Goal: Task Accomplishment & Management: Manage account settings

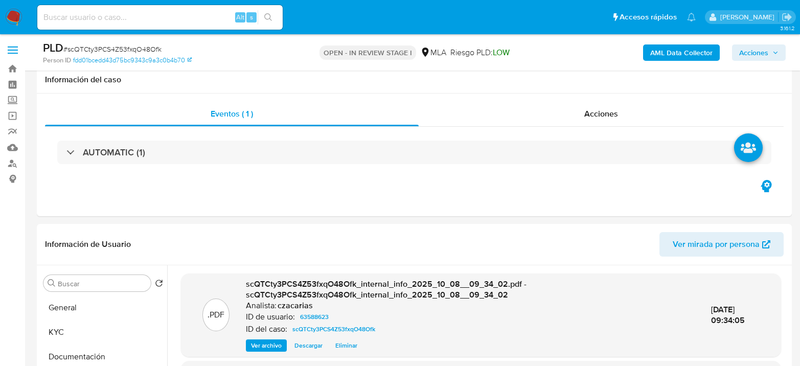
select select "10"
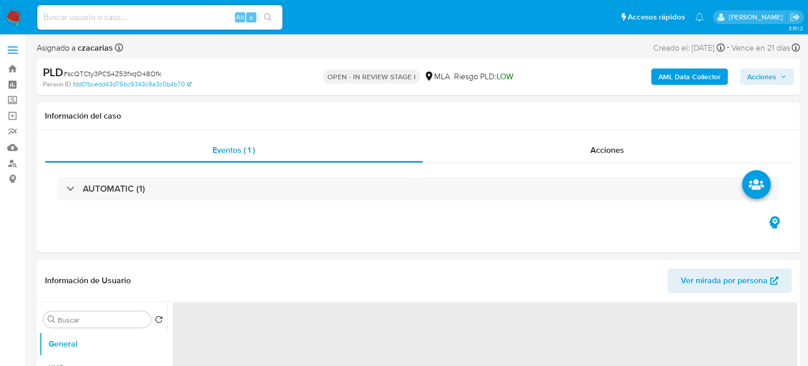
select select "10"
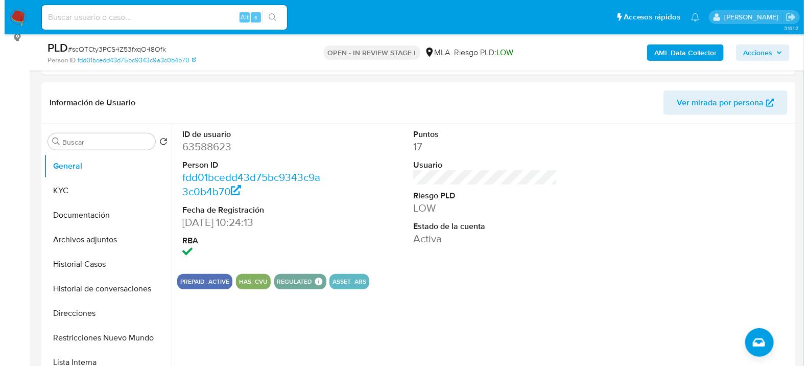
scroll to position [170, 0]
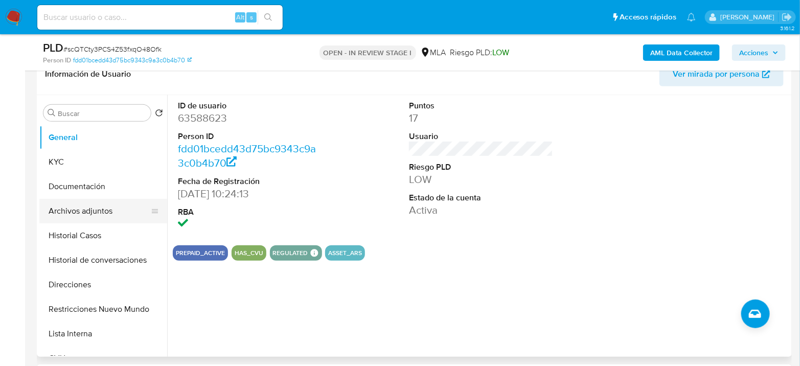
click at [65, 217] on button "Archivos adjuntos" at bounding box center [99, 211] width 120 height 25
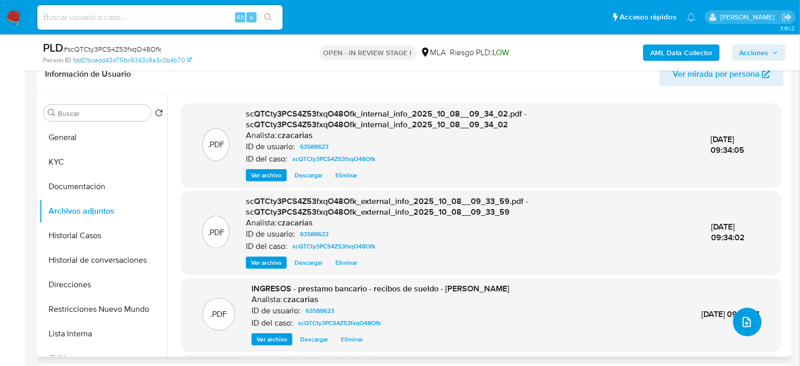
click at [739, 330] on button "upload-file" at bounding box center [747, 322] width 29 height 29
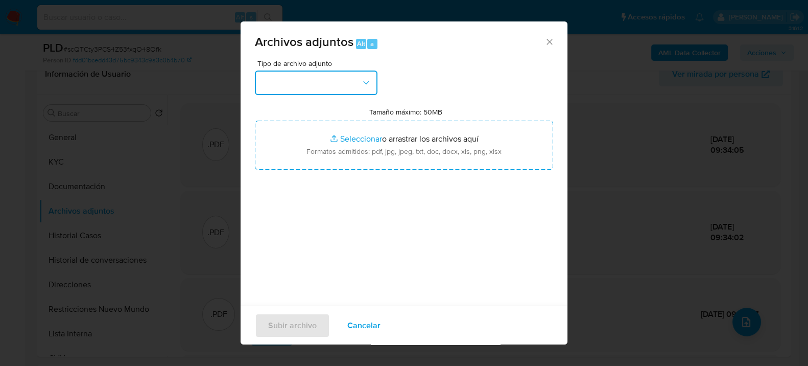
click at [341, 86] on button "button" at bounding box center [316, 83] width 123 height 25
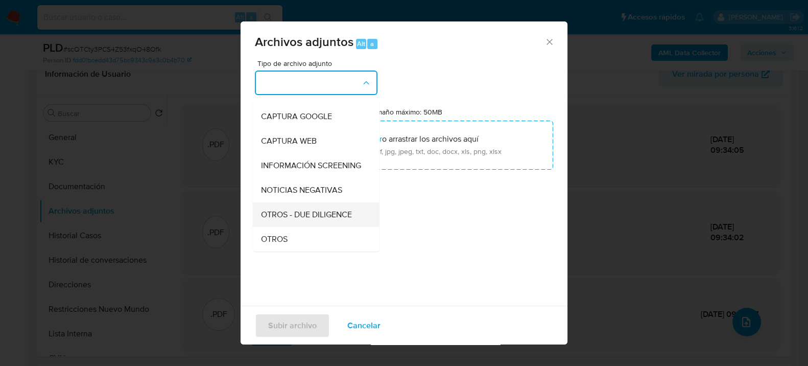
scroll to position [113, 0]
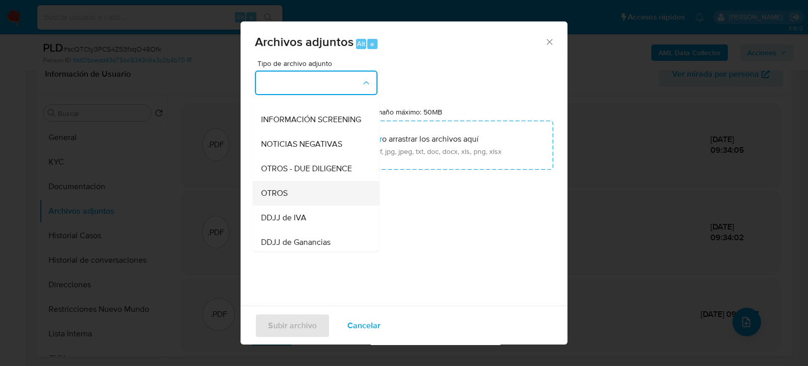
click at [291, 201] on div "OTROS" at bounding box center [313, 192] width 104 height 25
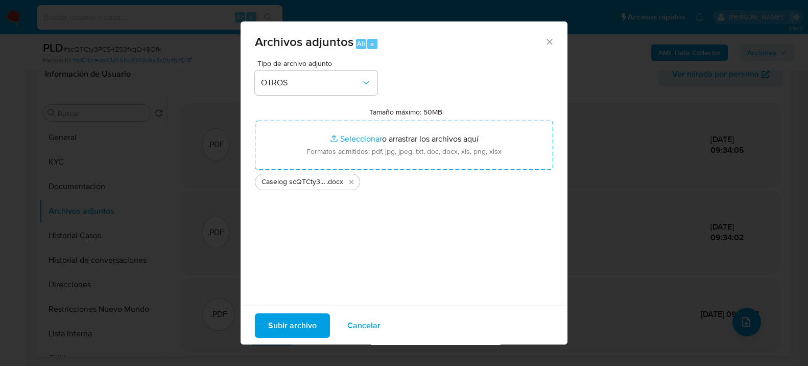
click at [278, 318] on span "Subir archivo" at bounding box center [292, 325] width 49 height 22
click at [309, 320] on span "Subir archivo" at bounding box center [292, 325] width 49 height 22
click at [306, 327] on span "Subir archivo" at bounding box center [292, 325] width 49 height 22
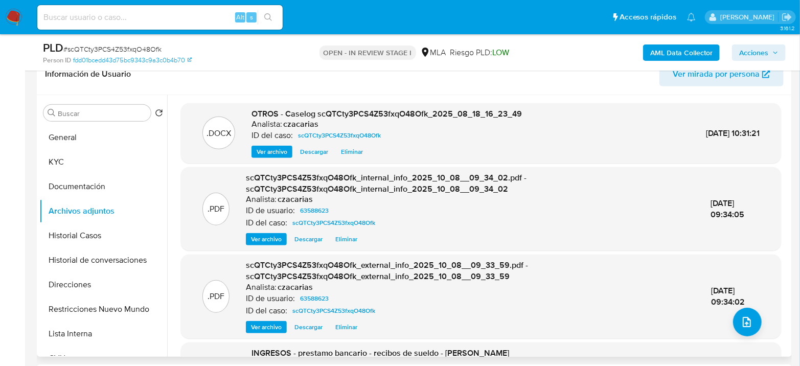
click at [269, 152] on span "Ver archivo" at bounding box center [271, 152] width 31 height 10
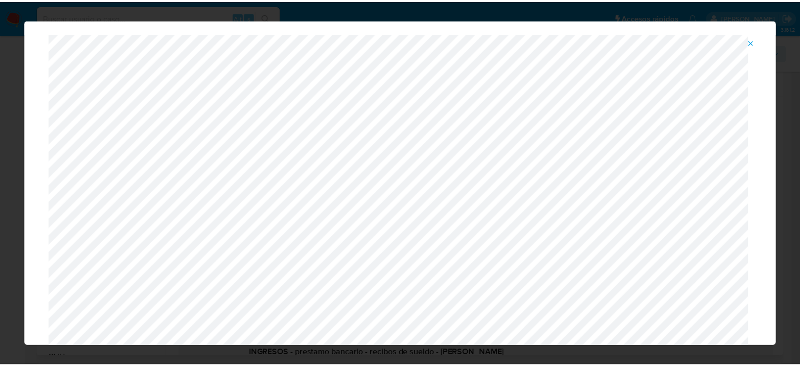
scroll to position [0, 0]
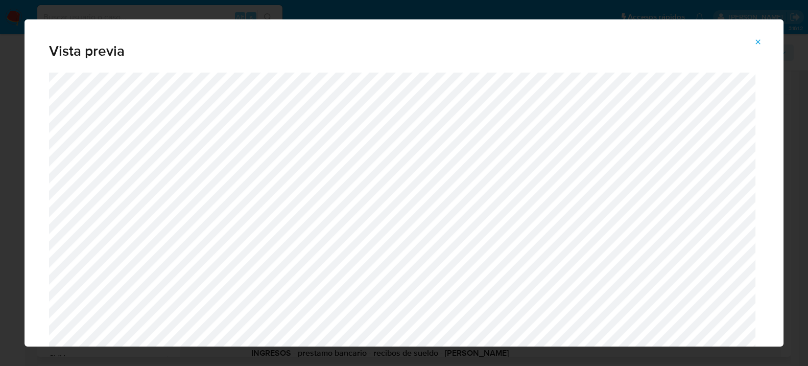
click at [752, 35] on button "Attachment preview" at bounding box center [758, 42] width 22 height 16
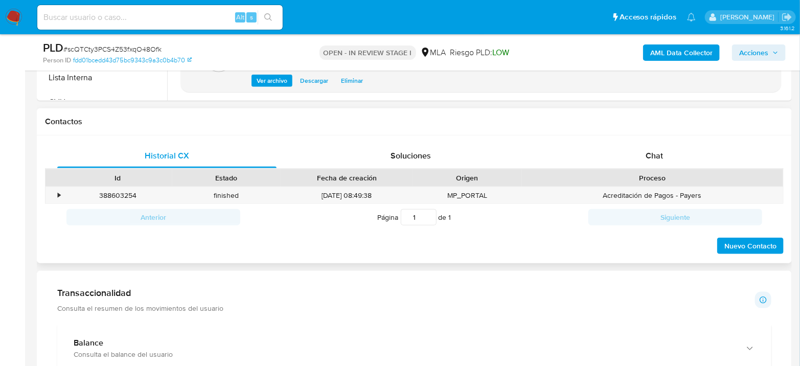
scroll to position [284, 0]
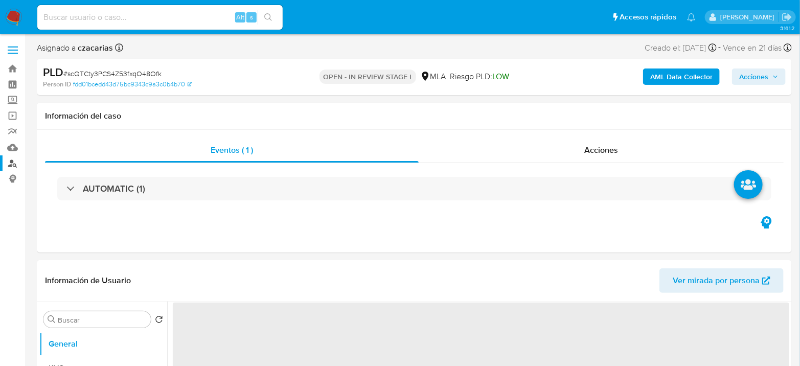
select select "10"
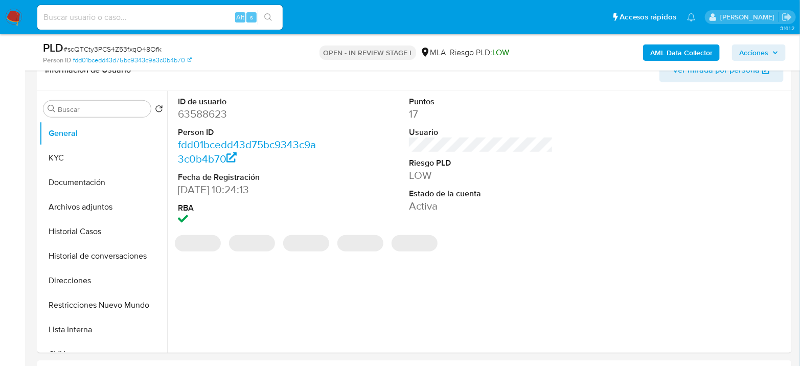
scroll to position [227, 0]
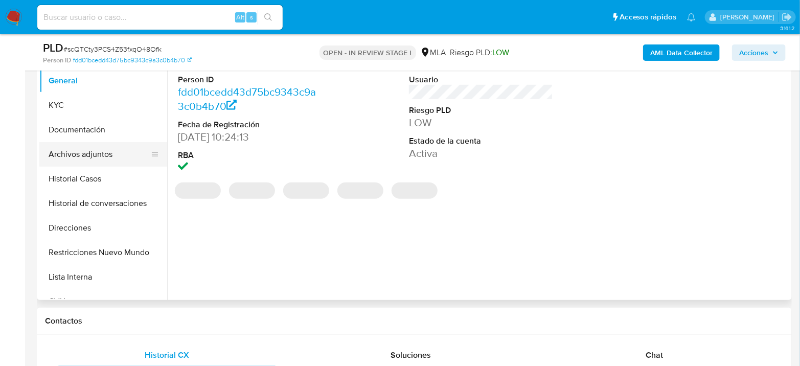
click at [114, 145] on button "Archivos adjuntos" at bounding box center [99, 154] width 120 height 25
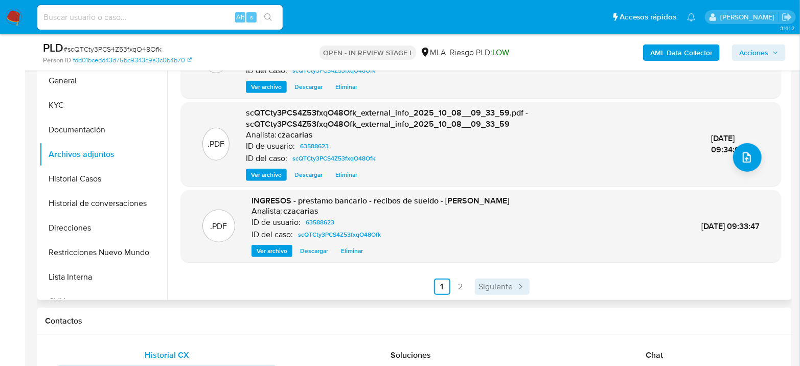
click at [502, 287] on span "Siguiente" at bounding box center [496, 287] width 34 height 8
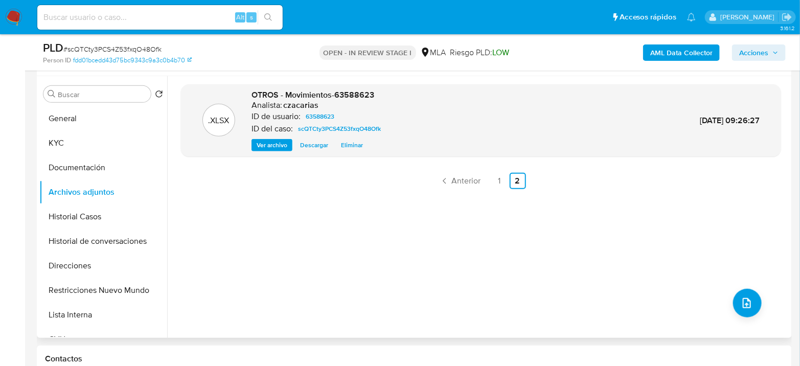
scroll to position [170, 0]
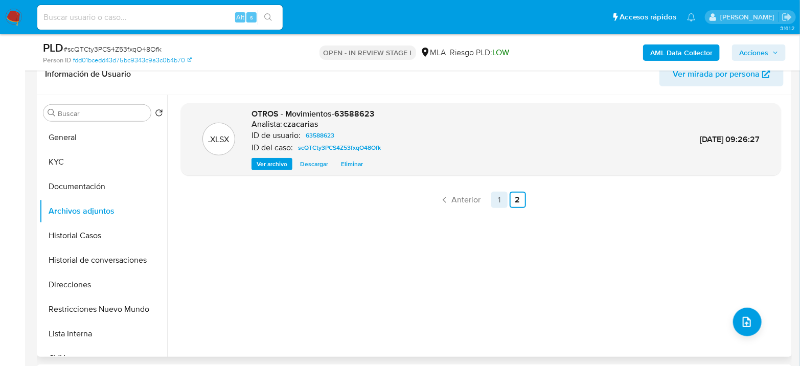
click at [497, 201] on link "1" at bounding box center [499, 200] width 16 height 16
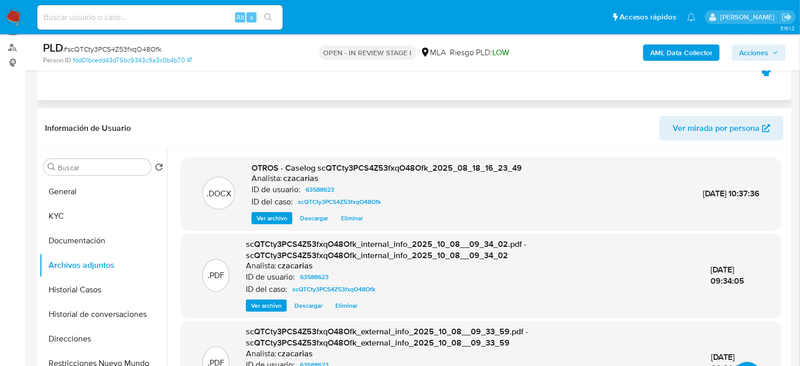
scroll to position [57, 0]
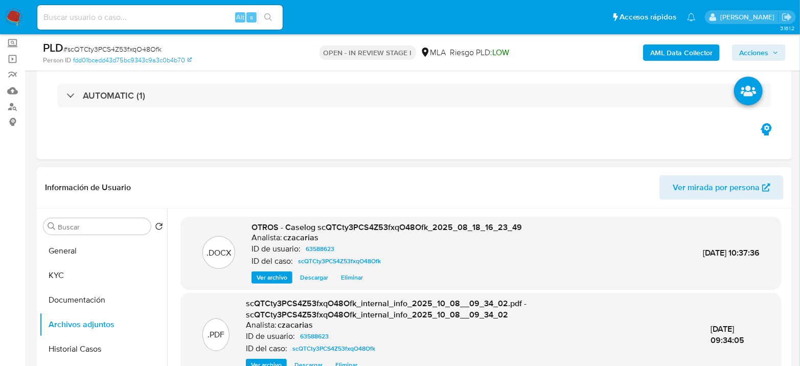
click at [775, 46] on span "Acciones" at bounding box center [758, 52] width 39 height 14
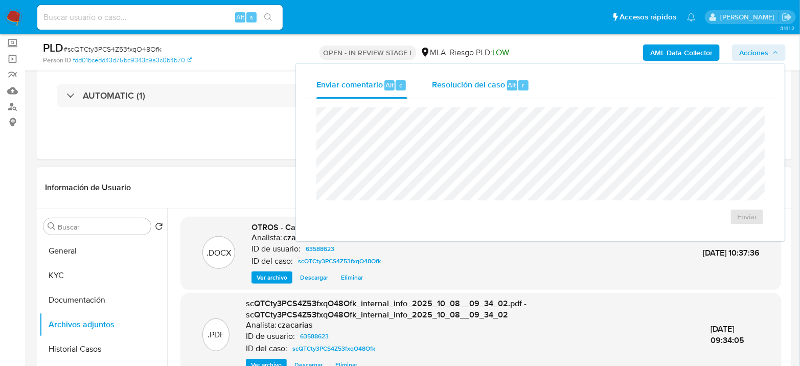
click at [516, 72] on div "Resolución del caso Alt r" at bounding box center [481, 85] width 98 height 27
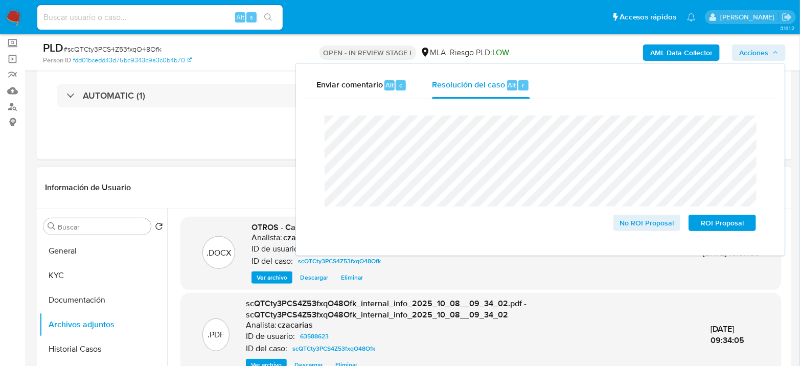
click at [135, 44] on span "# scQTCty3PCS4Z53fxqO48Ofk" at bounding box center [112, 49] width 98 height 10
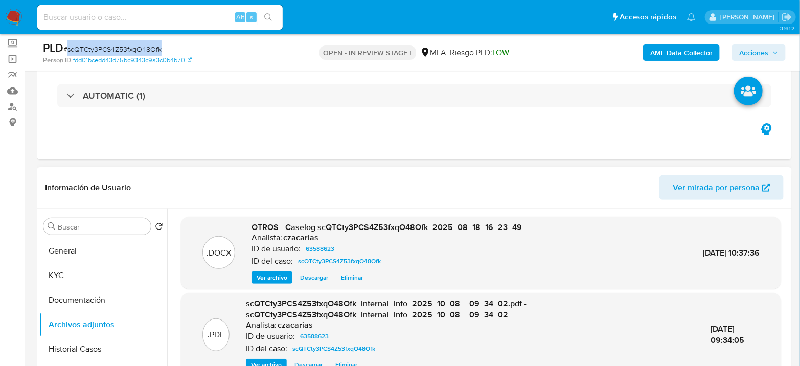
click at [135, 44] on span "# scQTCty3PCS4Z53fxqO48Ofk" at bounding box center [112, 49] width 98 height 10
copy span "scQTCty3PCS4Z53fxqO48Ofk"
click at [750, 43] on div "AML Data Collector Acciones" at bounding box center [663, 52] width 245 height 24
click at [748, 48] on span "Acciones" at bounding box center [753, 52] width 29 height 16
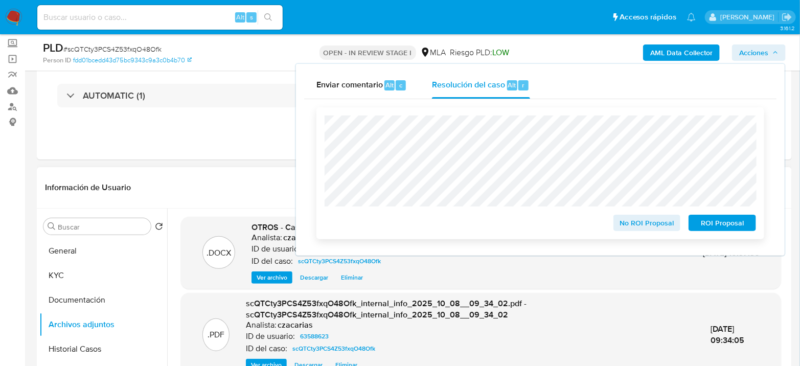
click at [662, 221] on span "No ROI Proposal" at bounding box center [646, 223] width 53 height 14
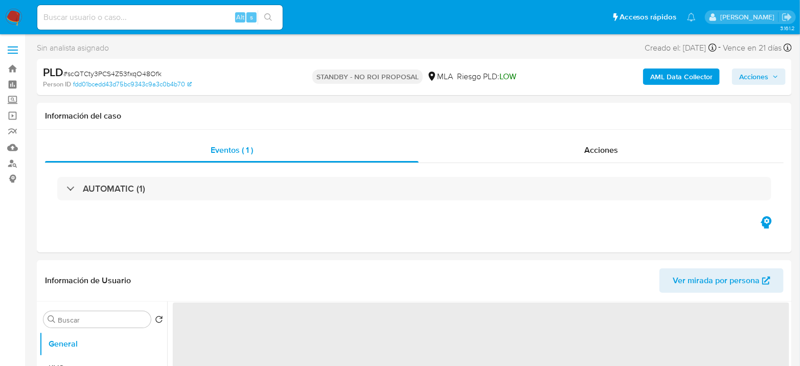
select select "10"
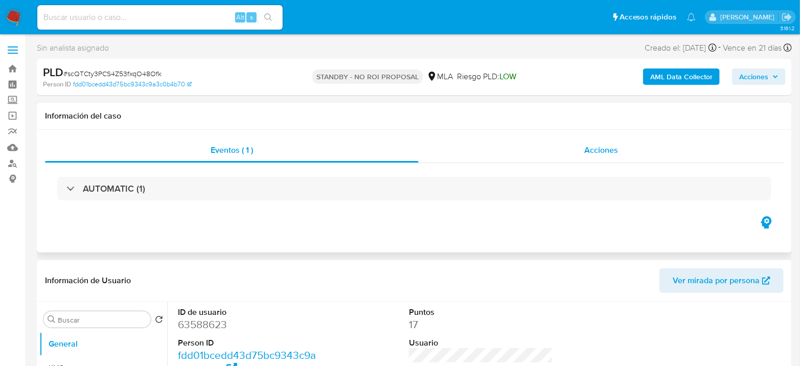
click at [601, 142] on div "Acciones" at bounding box center [600, 150] width 365 height 25
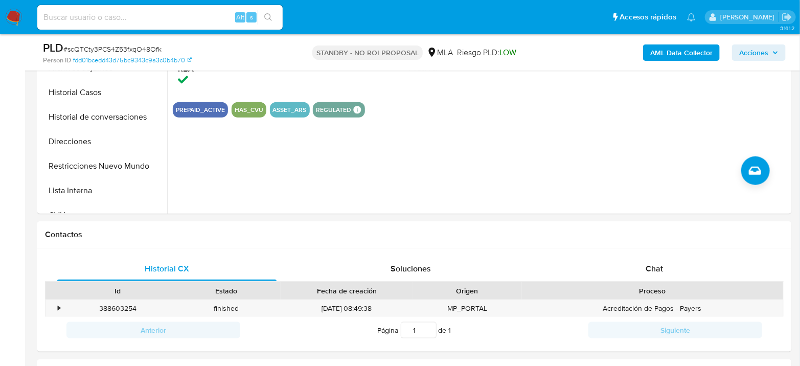
scroll to position [397, 0]
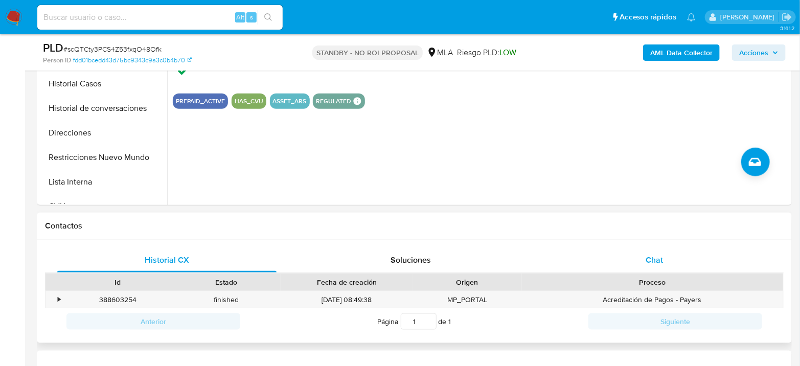
click at [646, 258] on span "Chat" at bounding box center [653, 260] width 17 height 12
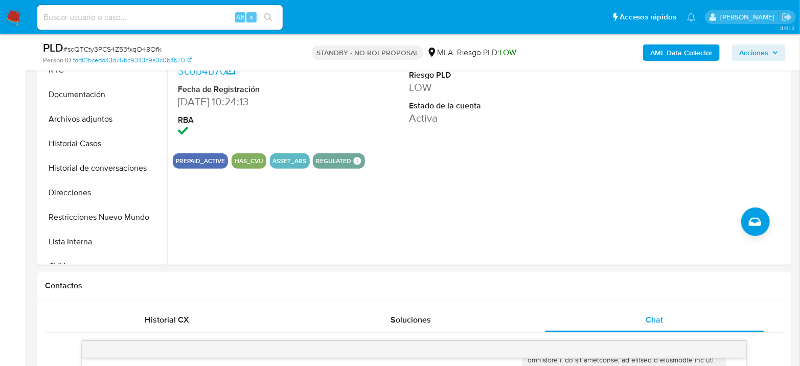
scroll to position [284, 0]
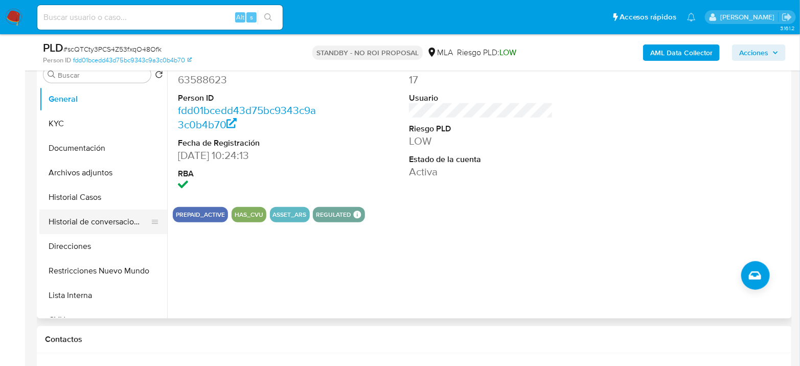
click at [61, 216] on button "Historial de conversaciones" at bounding box center [99, 221] width 120 height 25
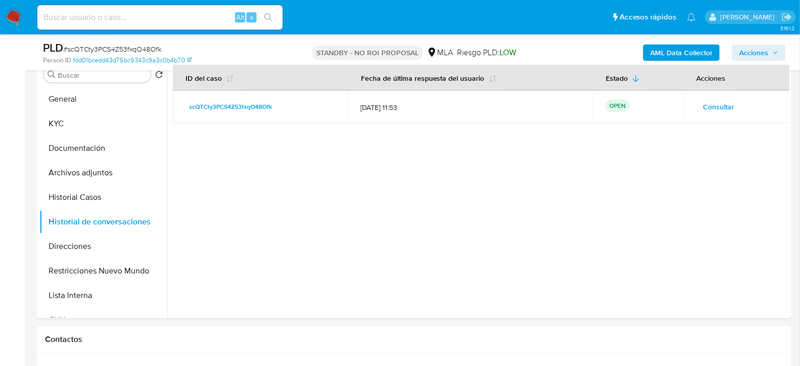
click at [140, 20] on input at bounding box center [159, 17] width 245 height 13
paste input "tRAYkO2ziU90naorZdkT1RKY"
type input "tRAYkO2ziU90naorZdkT1RKY"
click at [270, 19] on icon "search-icon" at bounding box center [268, 17] width 8 height 8
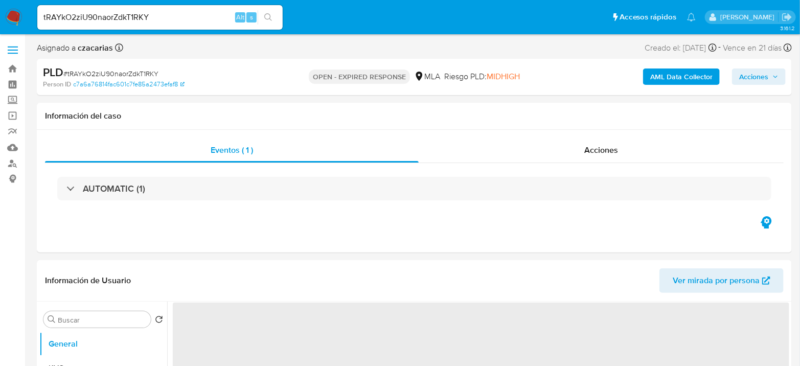
select select "10"
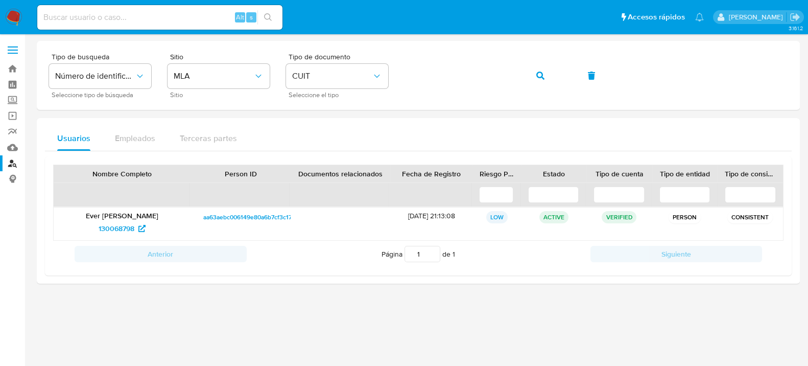
click at [13, 15] on img at bounding box center [13, 17] width 17 height 17
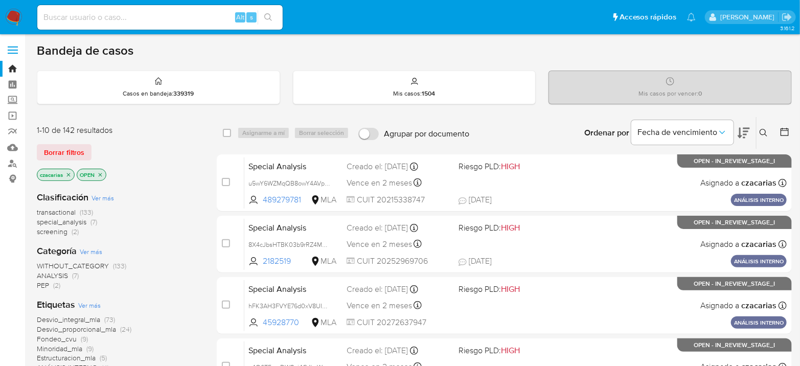
click at [760, 133] on icon at bounding box center [763, 133] width 8 height 8
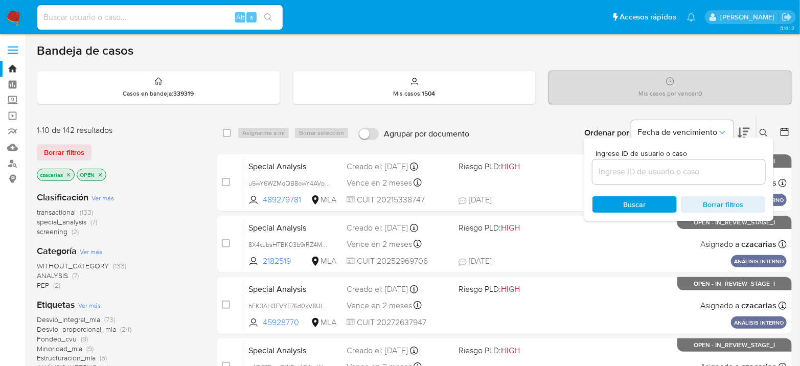
click at [727, 161] on div at bounding box center [678, 171] width 173 height 25
click at [724, 165] on input at bounding box center [678, 171] width 173 height 13
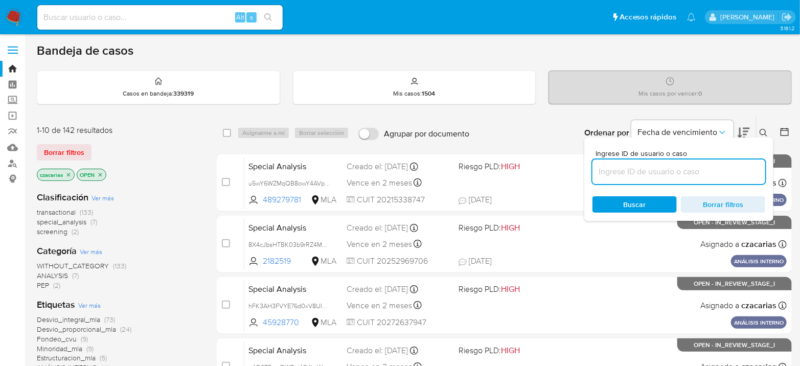
paste input "tRAYkO2ziU90naorZdkT1RKY"
type input "tRAYkO2ziU90naorZdkT1RKY"
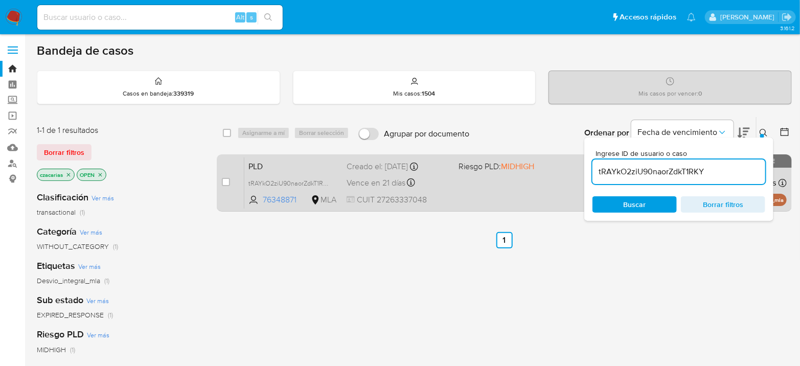
click at [230, 182] on div "case-item-checkbox No es posible asignar el caso" at bounding box center [233, 183] width 22 height 52
click at [227, 182] on input "checkbox" at bounding box center [226, 182] width 8 height 8
checkbox input "true"
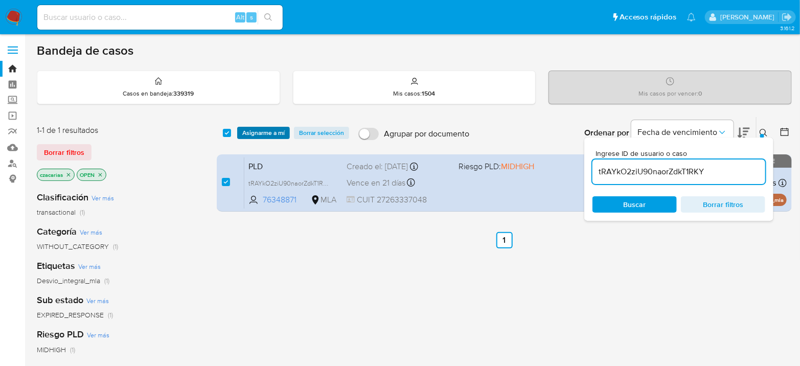
click at [268, 136] on span "Asignarme a mí" at bounding box center [263, 133] width 42 height 10
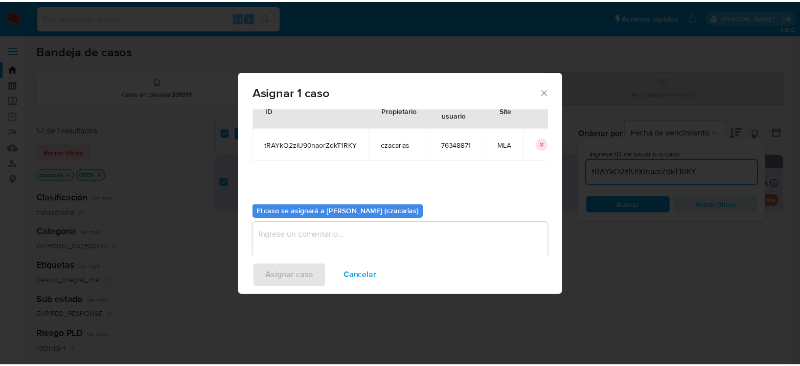
scroll to position [52, 0]
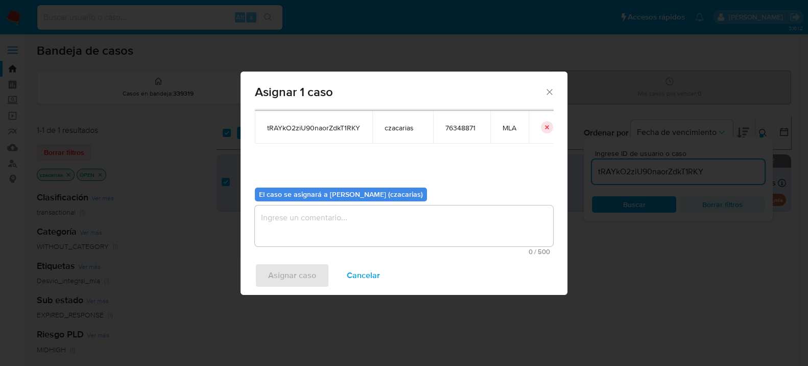
click at [354, 223] on textarea "assign-modal" at bounding box center [404, 225] width 298 height 41
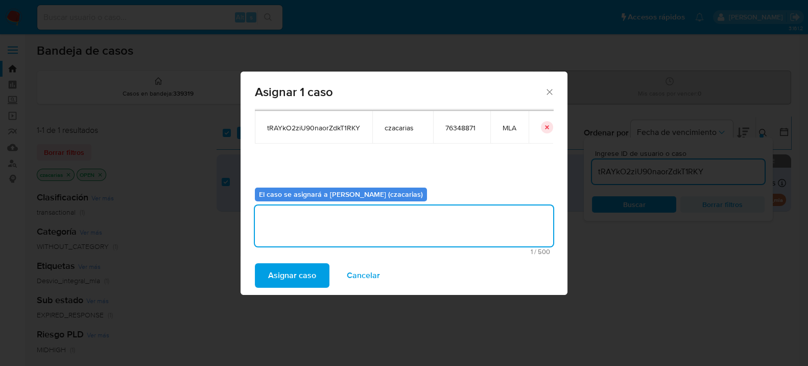
click at [290, 265] on span "Asignar caso" at bounding box center [292, 275] width 48 height 22
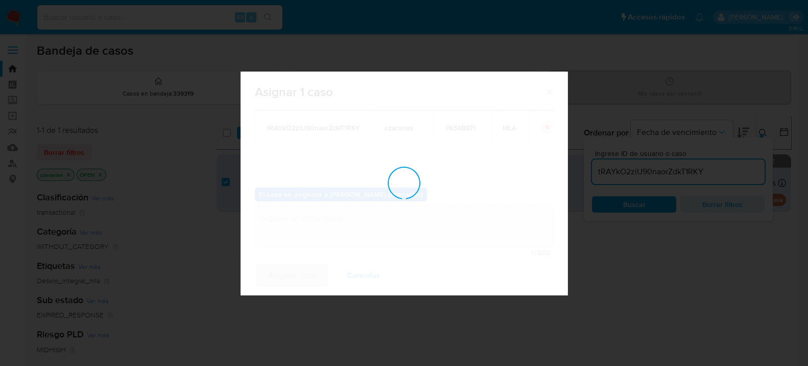
checkbox input "false"
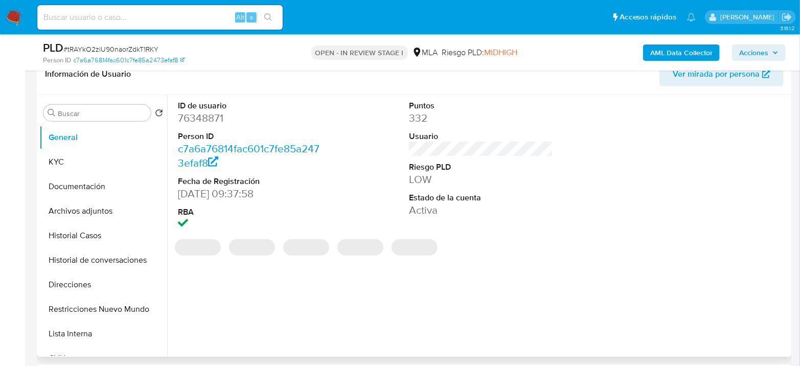
select select "10"
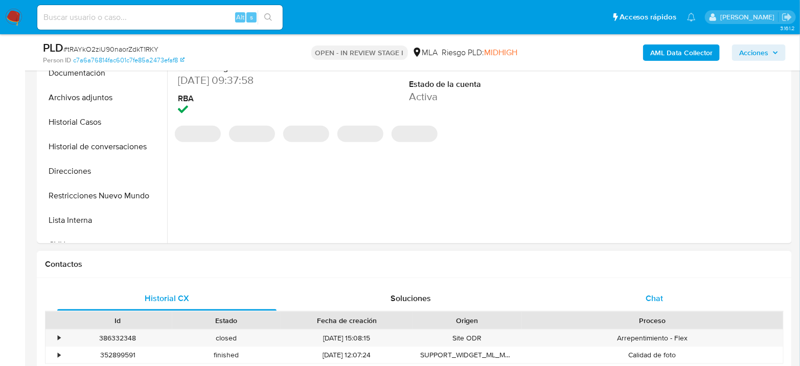
click at [658, 293] on span "Chat" at bounding box center [653, 298] width 17 height 12
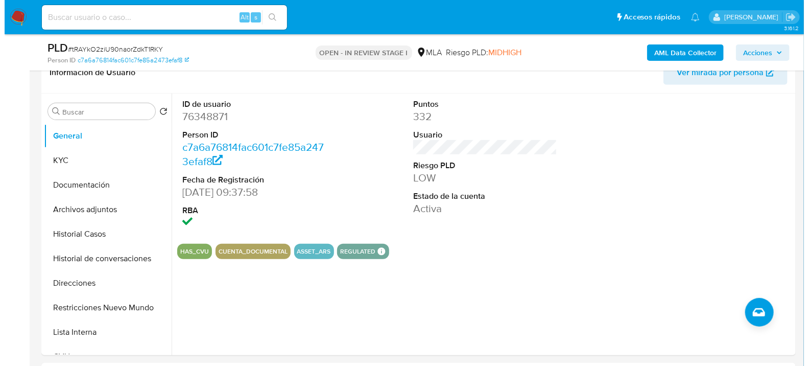
scroll to position [170, 0]
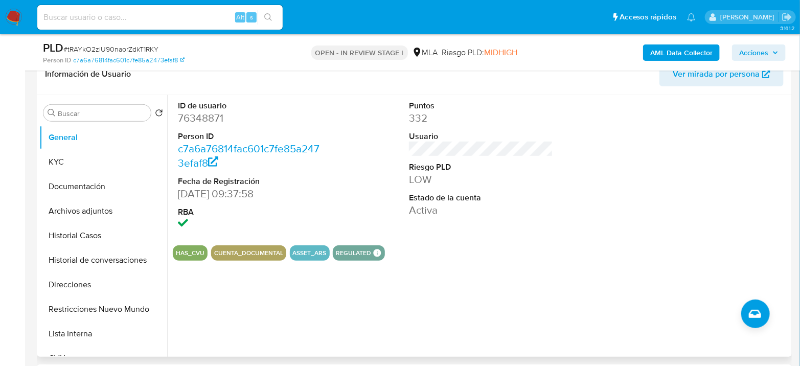
click at [216, 112] on dd "76348871" at bounding box center [250, 118] width 144 height 14
copy dd "76348871"
click at [204, 115] on dd "76348871" at bounding box center [250, 118] width 144 height 14
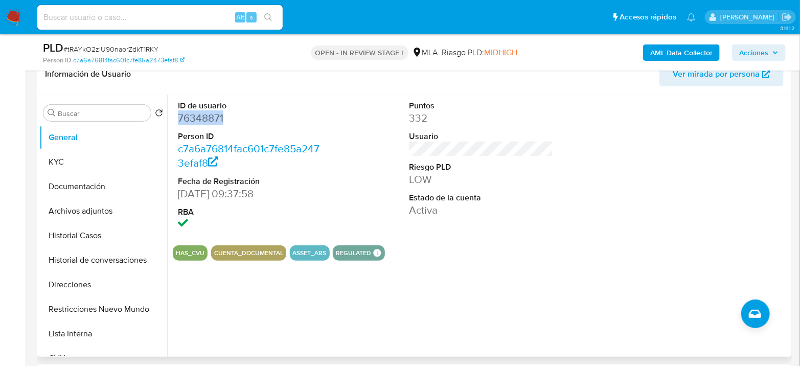
copy dd "76348871"
click at [95, 158] on button "KYC" at bounding box center [99, 162] width 120 height 25
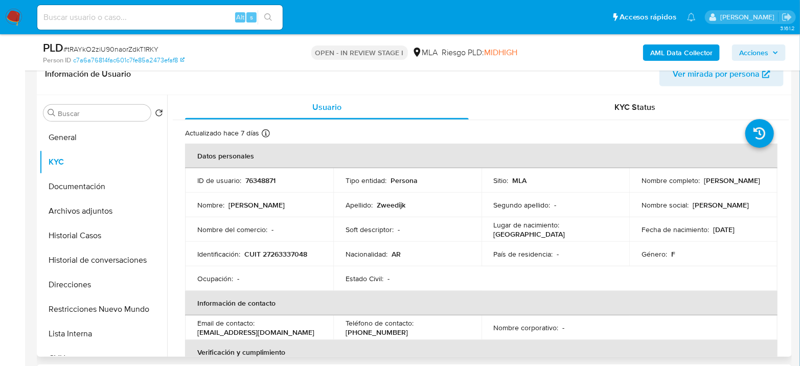
drag, startPoint x: 711, startPoint y: 181, endPoint x: 662, endPoint y: 184, distance: 49.7
click at [662, 184] on div "Nombre completo : Betiana Paola Zweedijk" at bounding box center [703, 180] width 124 height 9
click at [685, 45] on b "AML Data Collector" at bounding box center [681, 52] width 62 height 16
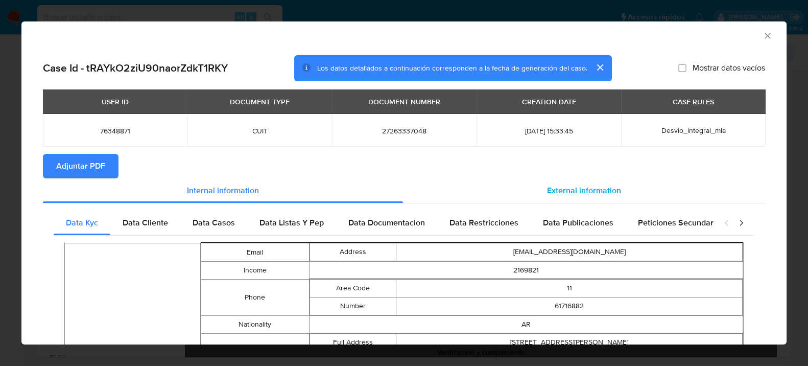
click at [563, 181] on div "External information" at bounding box center [584, 190] width 362 height 25
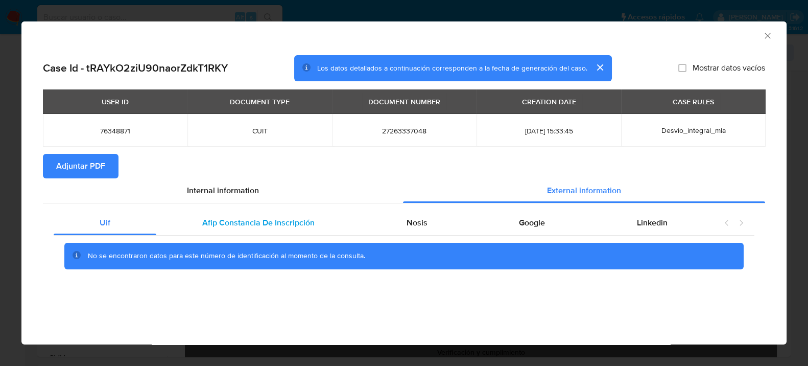
click at [224, 221] on span "Afip Constancia De Inscripción" at bounding box center [258, 223] width 112 height 12
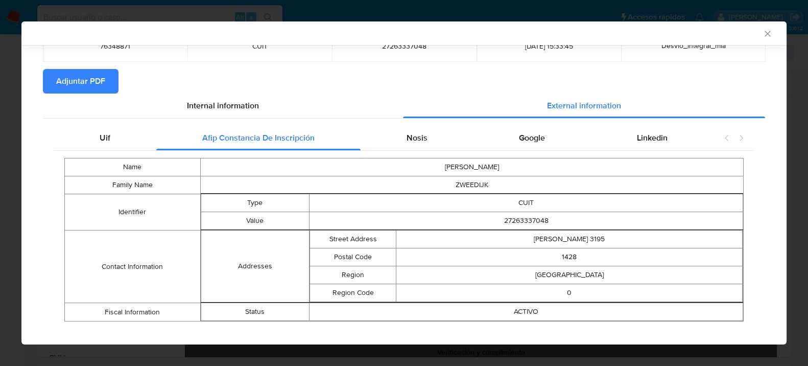
scroll to position [97, 0]
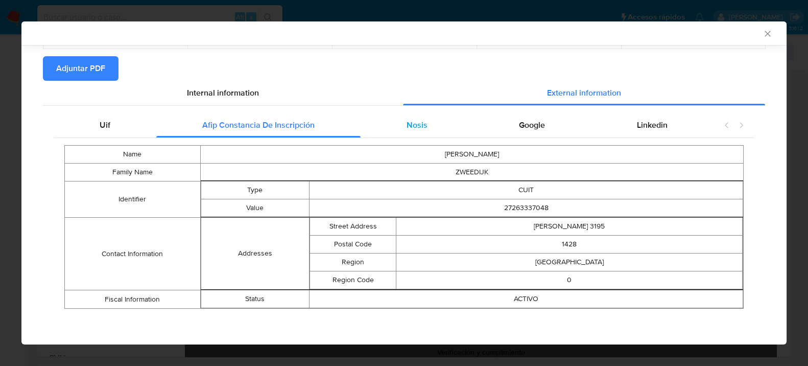
click at [419, 131] on div "Nosis" at bounding box center [417, 125] width 113 height 25
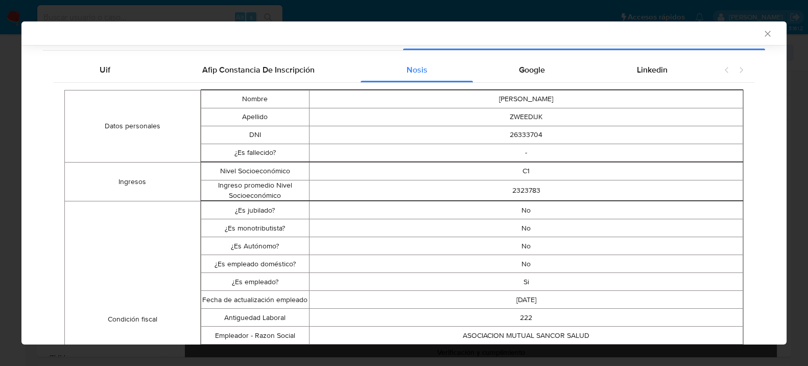
scroll to position [210, 0]
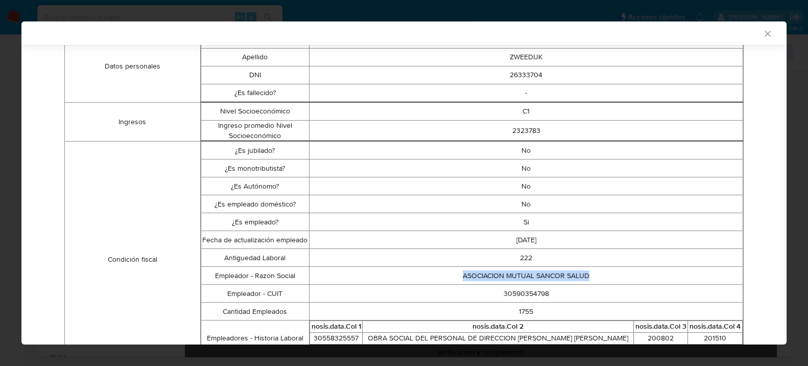
drag, startPoint x: 451, startPoint y: 276, endPoint x: 611, endPoint y: 275, distance: 159.9
click at [611, 275] on td "ASOCIACION MUTUAL SANCOR SALUD" at bounding box center [527, 276] width 434 height 18
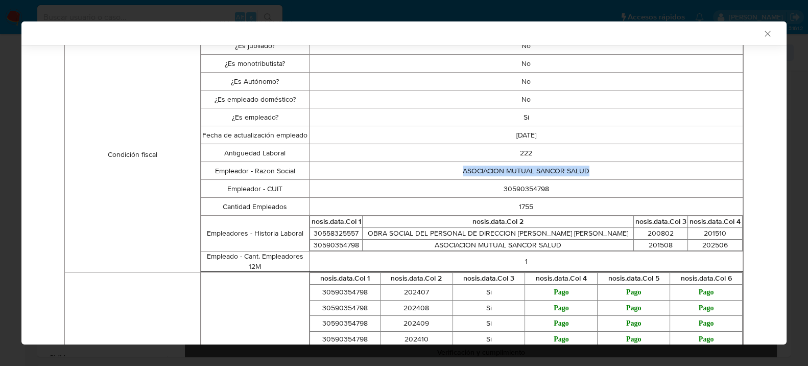
scroll to position [324, 0]
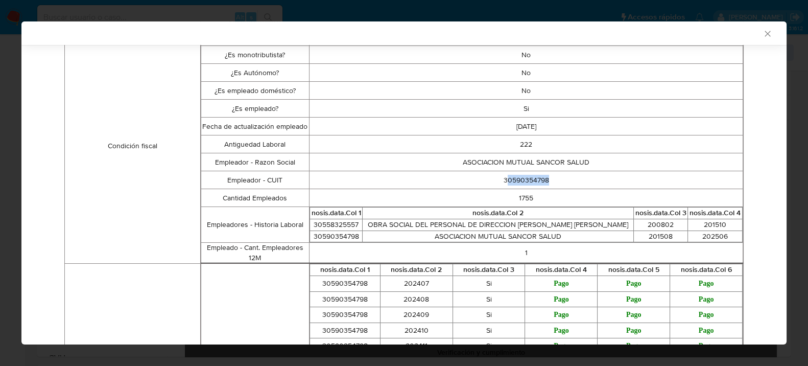
drag, startPoint x: 502, startPoint y: 174, endPoint x: 567, endPoint y: 177, distance: 64.5
click at [567, 177] on td "30590354798" at bounding box center [527, 180] width 434 height 18
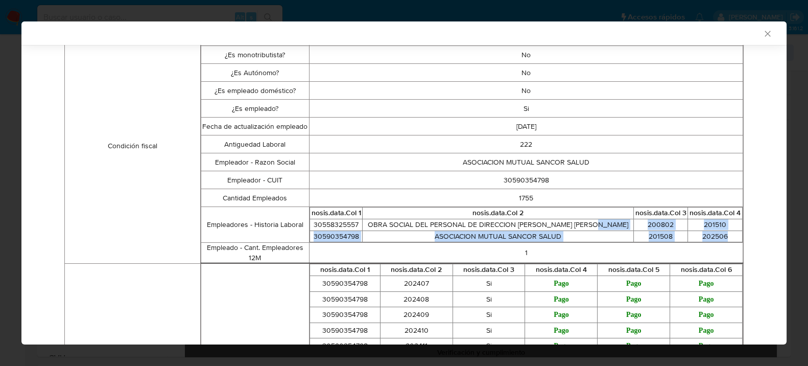
drag, startPoint x: 599, startPoint y: 228, endPoint x: 729, endPoint y: 235, distance: 130.4
click at [729, 235] on tbody "30558325557 OBRA SOCIAL DEL PERSONAL DE DIRECCION DE SANIDAD LUIS PASTEUR 20080…" at bounding box center [526, 230] width 433 height 23
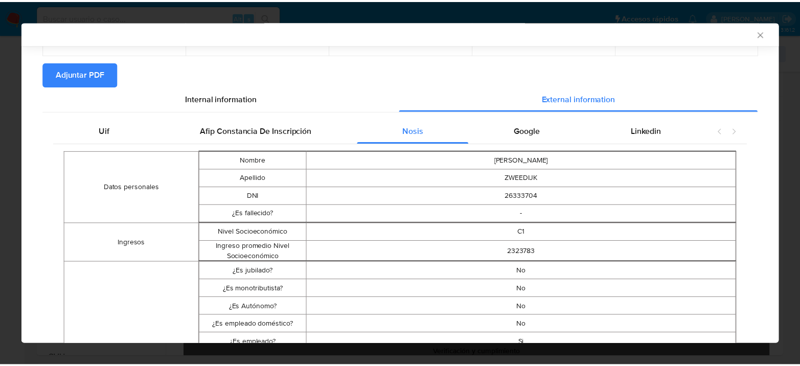
scroll to position [0, 0]
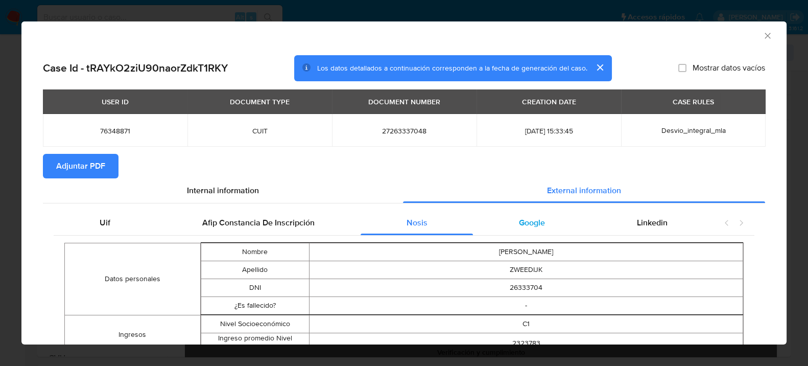
click at [542, 227] on div "Google" at bounding box center [532, 222] width 118 height 25
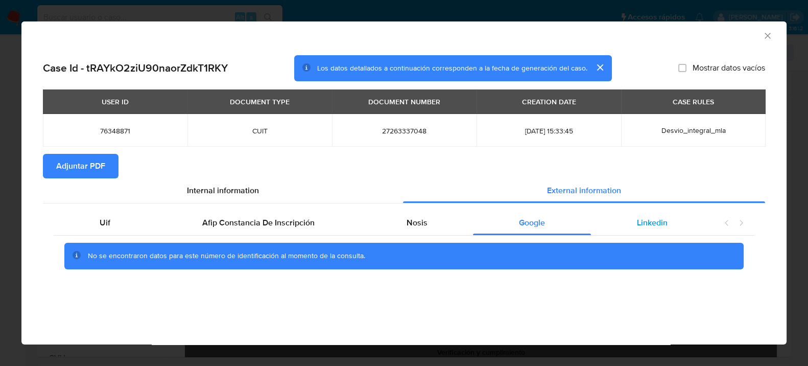
click at [672, 226] on div "Linkedin" at bounding box center [652, 222] width 123 height 25
click at [55, 172] on button "Adjuntar PDF" at bounding box center [81, 166] width 76 height 25
click at [766, 34] on icon "Cerrar ventana" at bounding box center [768, 36] width 6 height 6
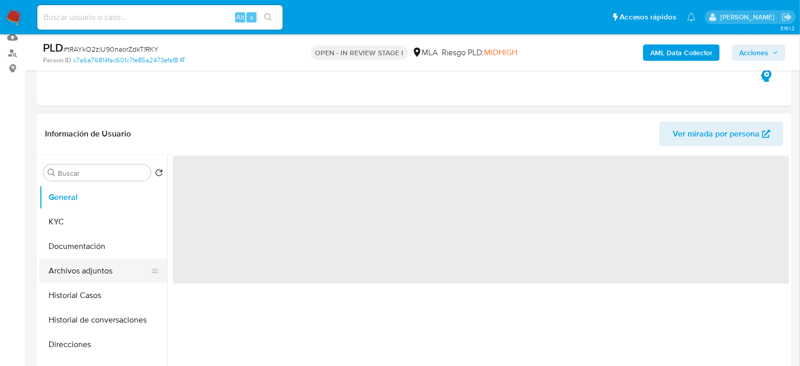
scroll to position [113, 0]
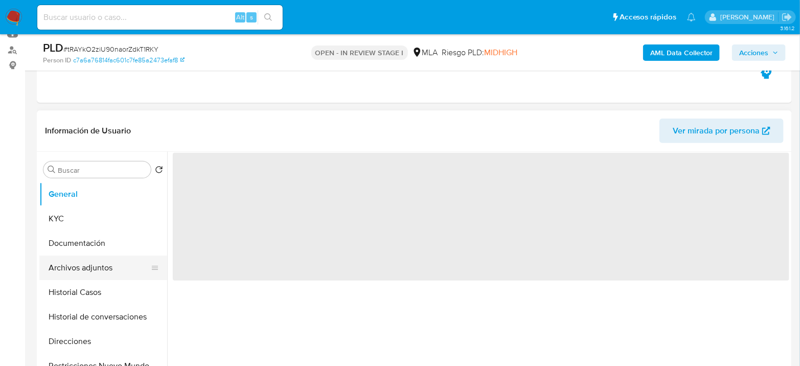
select select "10"
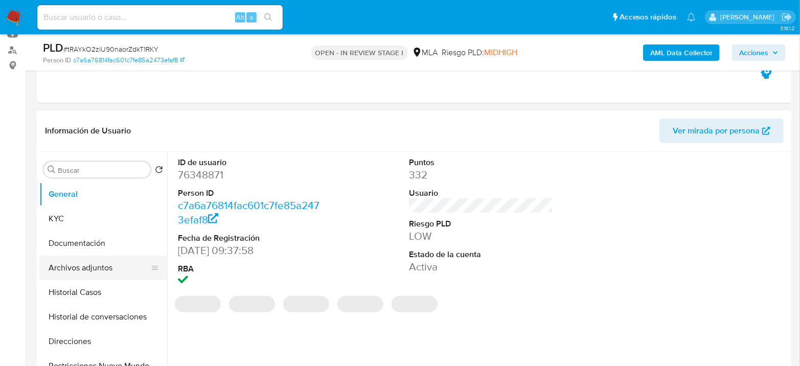
click at [81, 262] on button "Archivos adjuntos" at bounding box center [99, 267] width 120 height 25
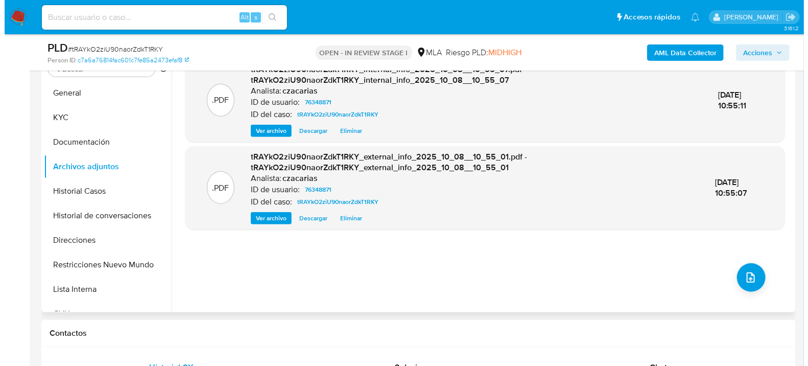
scroll to position [227, 0]
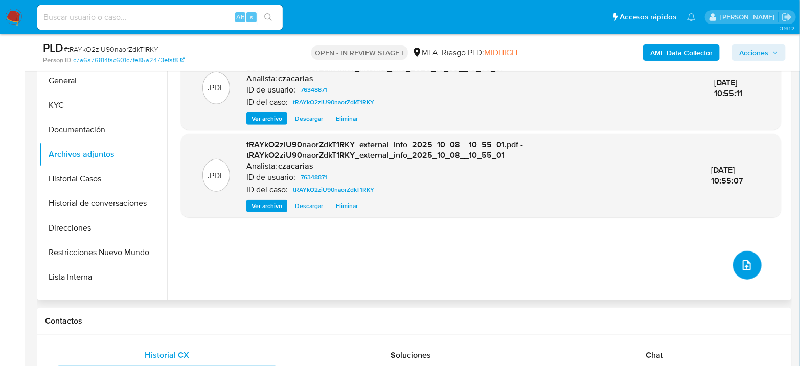
click at [734, 256] on button "upload-file" at bounding box center [747, 265] width 29 height 29
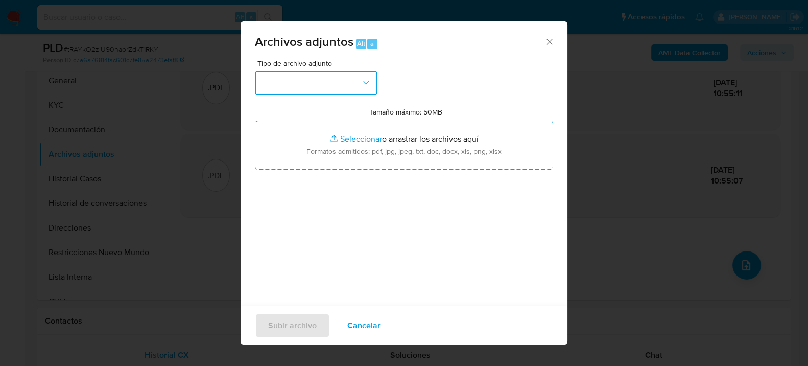
click at [298, 91] on button "button" at bounding box center [316, 83] width 123 height 25
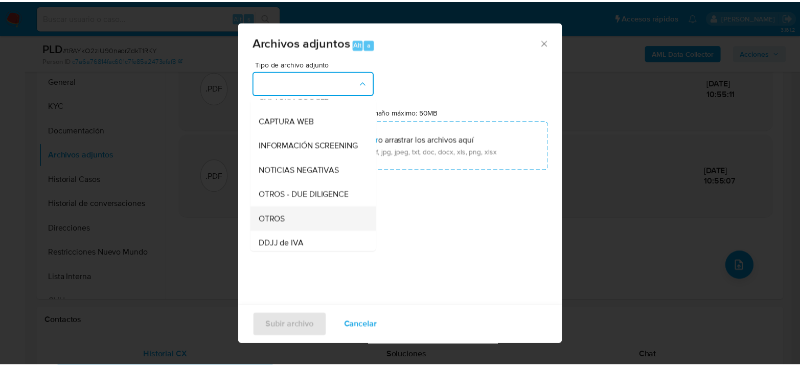
scroll to position [113, 0]
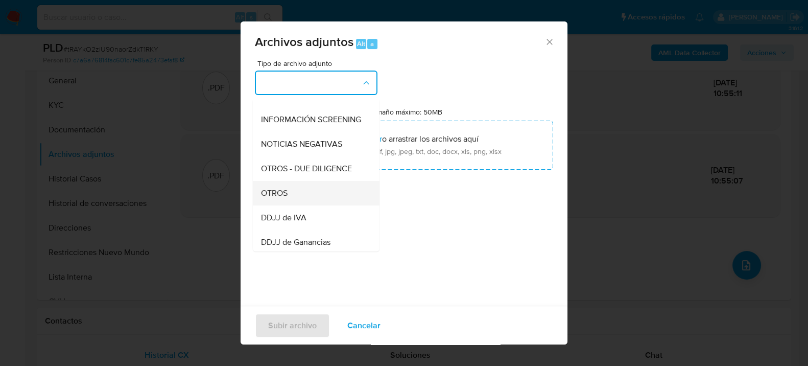
click at [284, 198] on span "OTROS" at bounding box center [274, 193] width 27 height 10
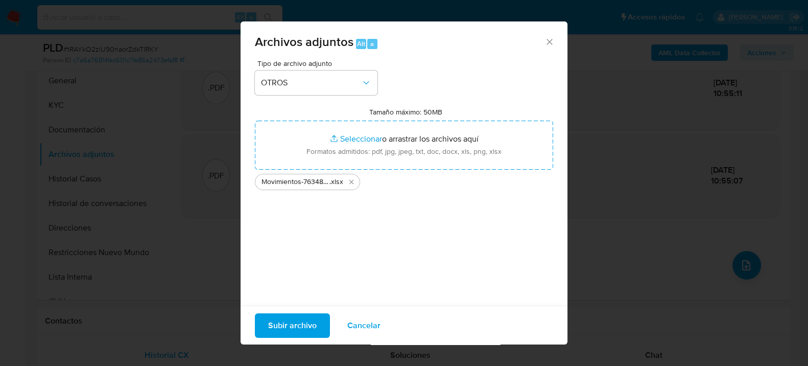
click at [294, 321] on span "Subir archivo" at bounding box center [292, 325] width 49 height 22
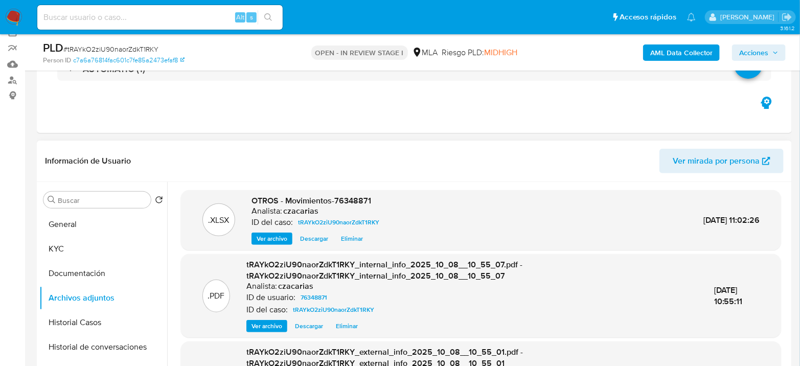
scroll to position [57, 0]
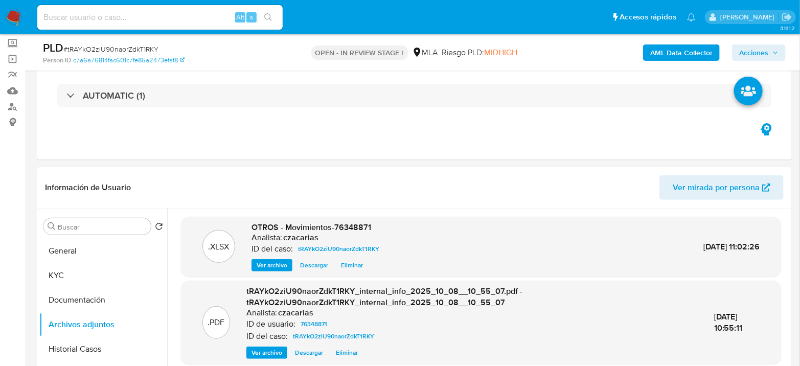
click at [110, 51] on span "# tRAYkO2ziU90naorZdkT1RKY" at bounding box center [110, 49] width 95 height 10
copy span "tRAYkO2ziU90naorZdkT1RKY"
click at [602, 208] on div ".XLSX OTROS - Movimientos-76348871 Analista: czacarias ID del caso: tRAYkO2ziU9…" at bounding box center [478, 339] width 622 height 262
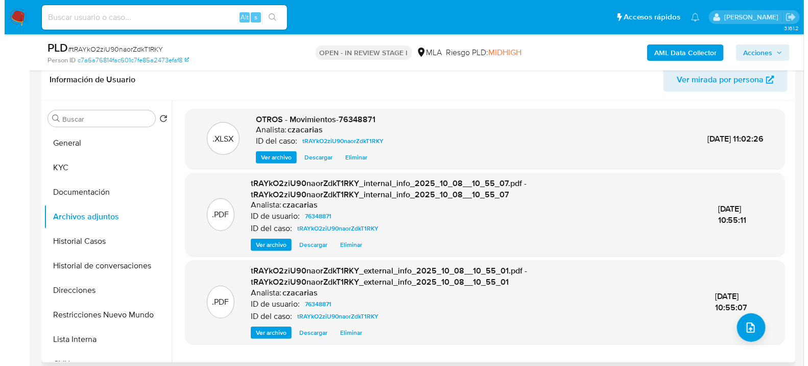
scroll to position [158, 0]
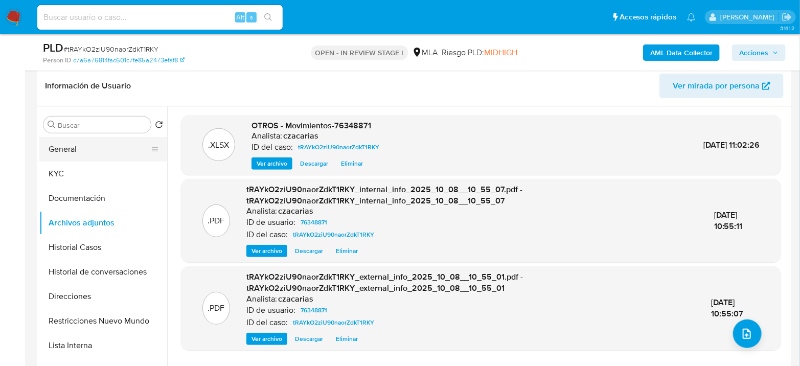
drag, startPoint x: 92, startPoint y: 146, endPoint x: 119, endPoint y: 142, distance: 27.0
click at [92, 146] on button "General" at bounding box center [99, 149] width 120 height 25
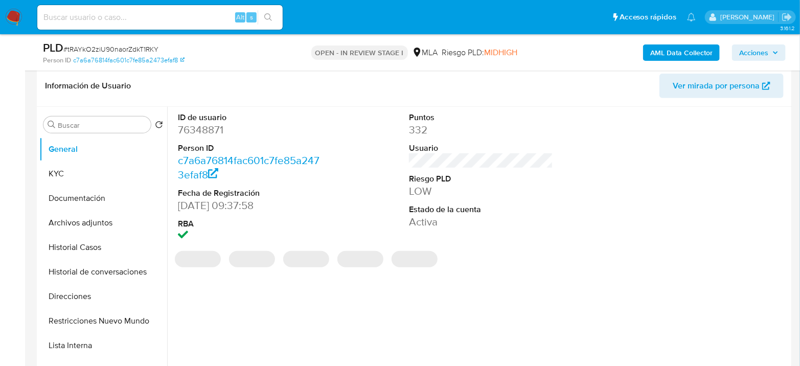
click at [230, 134] on dd "76348871" at bounding box center [250, 130] width 144 height 14
click at [205, 130] on dd "76348871" at bounding box center [250, 130] width 144 height 14
copy dd "76348871"
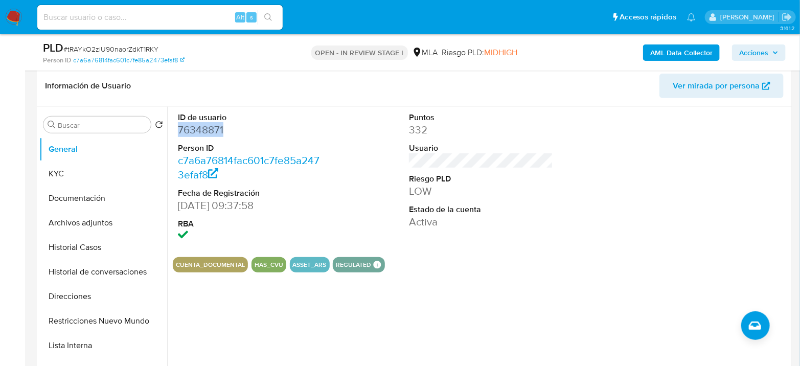
click at [658, 49] on b "AML Data Collector" at bounding box center [681, 52] width 62 height 16
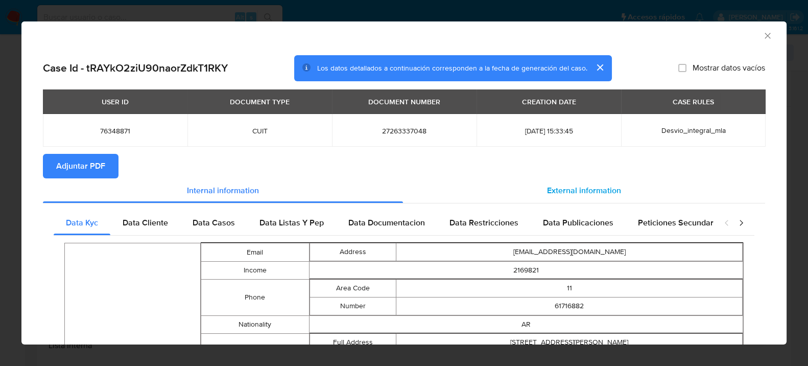
click at [579, 185] on span "External information" at bounding box center [584, 190] width 74 height 12
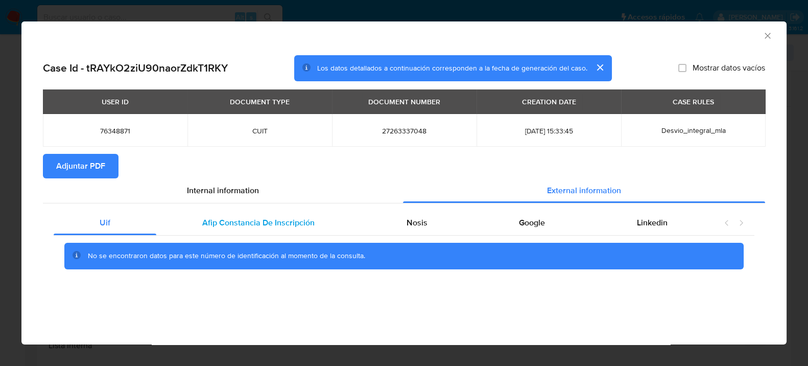
click at [295, 233] on div "Afip Constancia De Inscripción" at bounding box center [258, 222] width 204 height 25
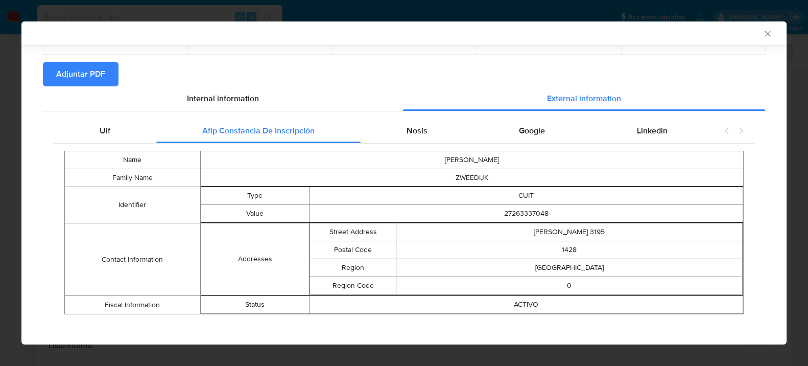
scroll to position [97, 0]
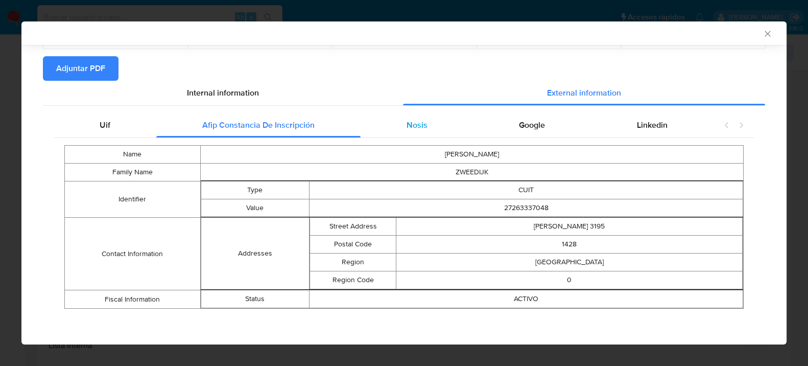
click at [418, 120] on span "Nosis" at bounding box center [416, 125] width 21 height 12
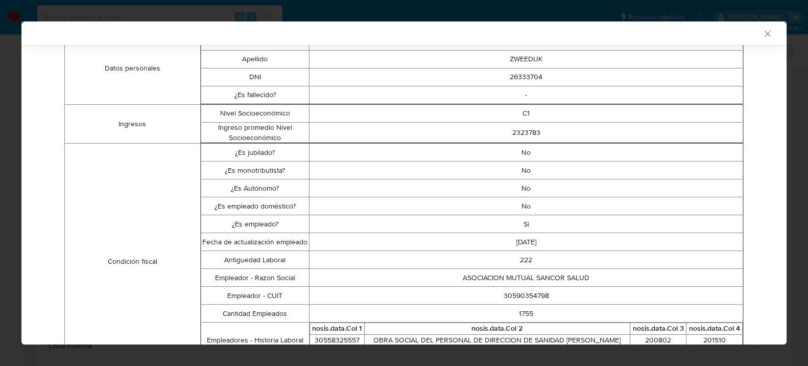
scroll to position [210, 0]
click at [530, 294] on td "30590354798" at bounding box center [527, 294] width 434 height 18
copy td "30590354798"
click at [763, 36] on icon "Cerrar ventana" at bounding box center [768, 34] width 10 height 10
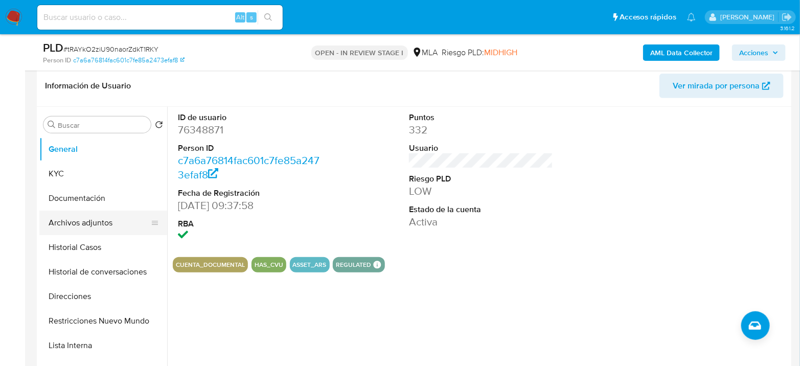
click at [68, 219] on button "Archivos adjuntos" at bounding box center [99, 222] width 120 height 25
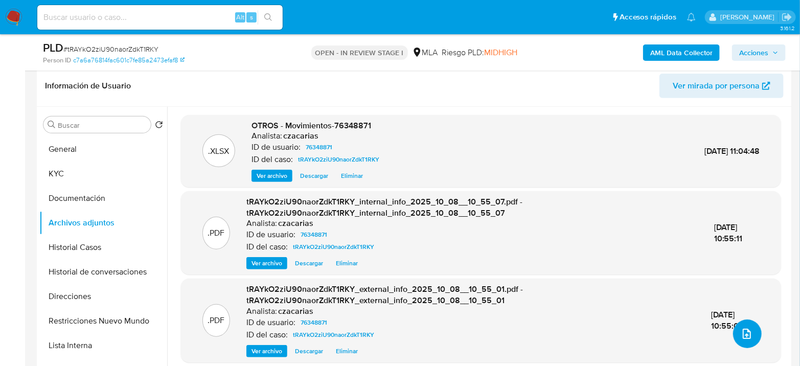
click at [748, 339] on button "upload-file" at bounding box center [747, 333] width 29 height 29
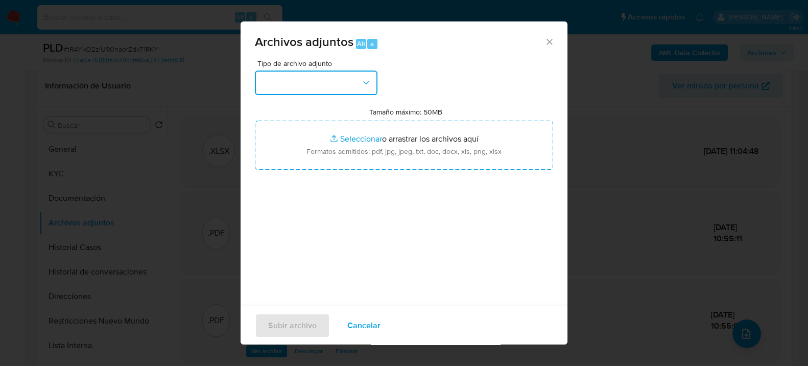
click at [297, 83] on button "button" at bounding box center [316, 83] width 123 height 25
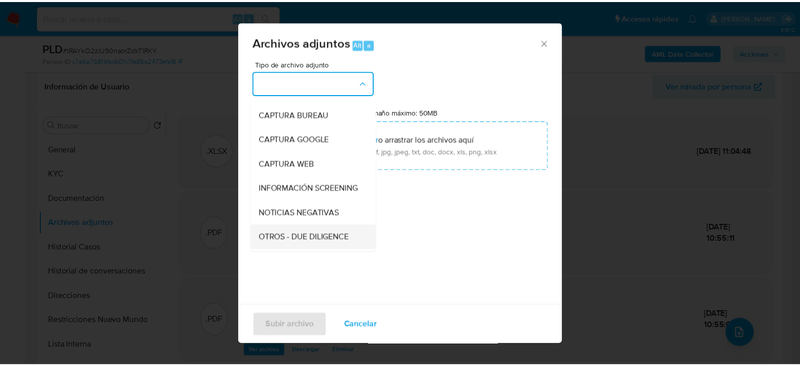
scroll to position [113, 0]
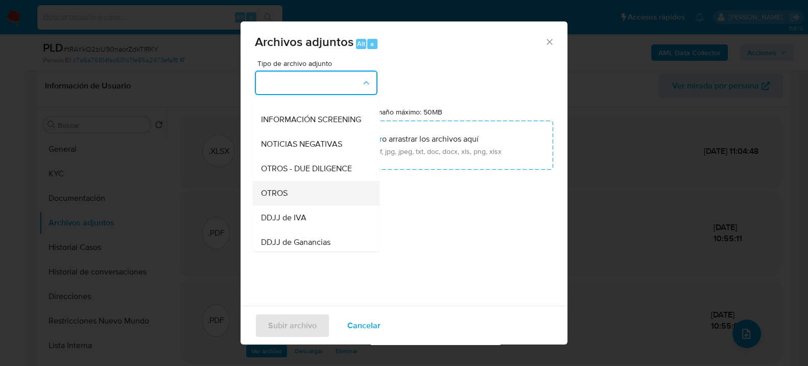
click at [309, 205] on div "OTROS" at bounding box center [313, 192] width 104 height 25
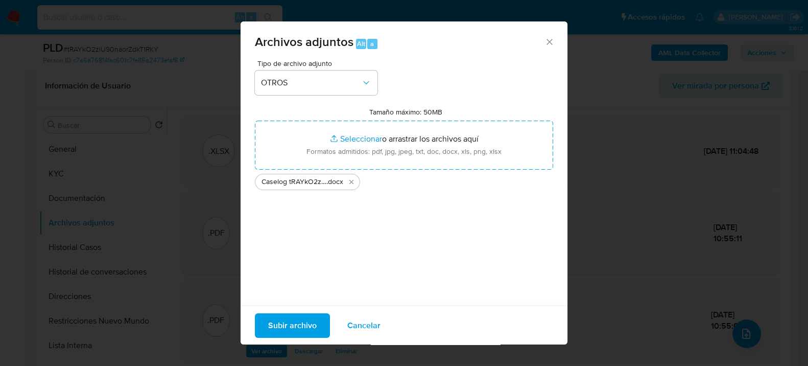
click at [314, 320] on span "Subir archivo" at bounding box center [292, 325] width 49 height 22
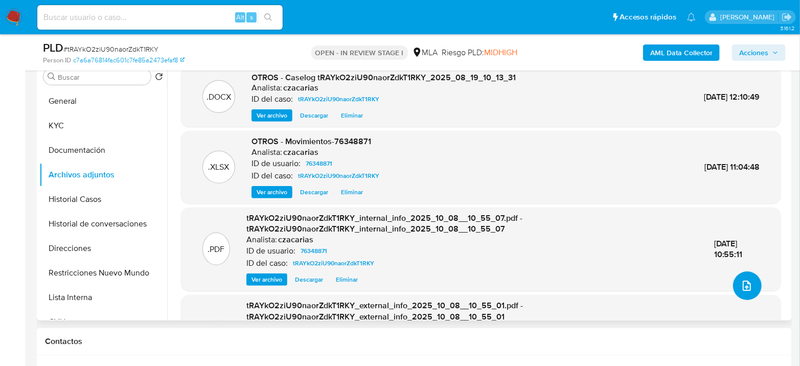
scroll to position [102, 0]
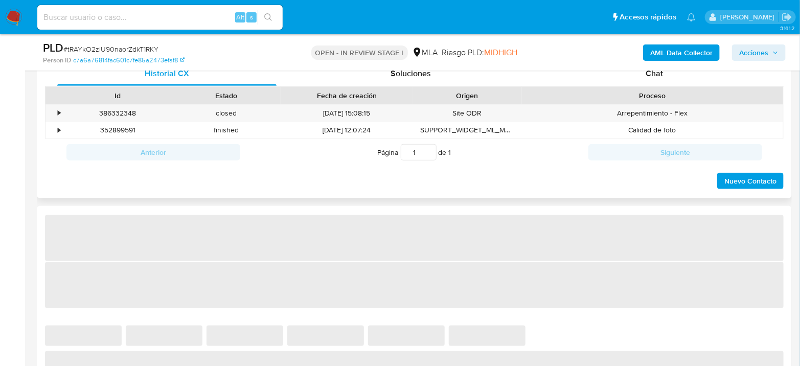
scroll to position [511, 0]
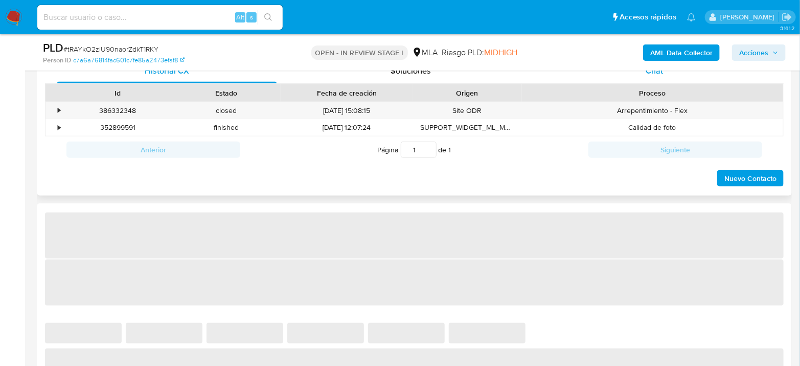
select select "10"
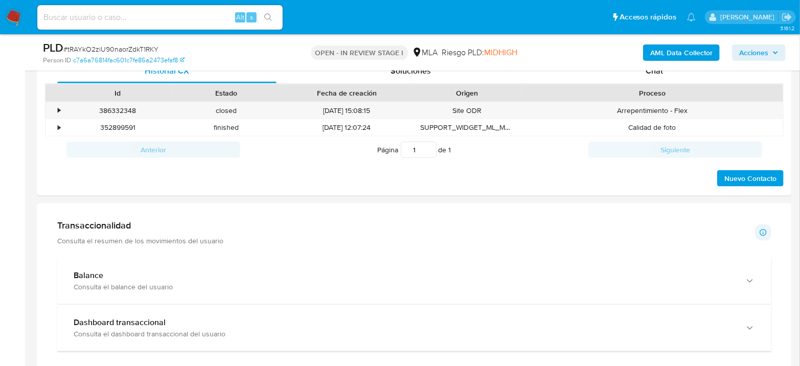
click at [649, 70] on div "PLD # tRAYkO2ziU90naorZdkT1RKY Person ID c7a6a76814fac601c7fe85a2473efaf8 OPEN …" at bounding box center [414, 52] width 755 height 36
click at [641, 79] on div "Chat" at bounding box center [654, 71] width 219 height 25
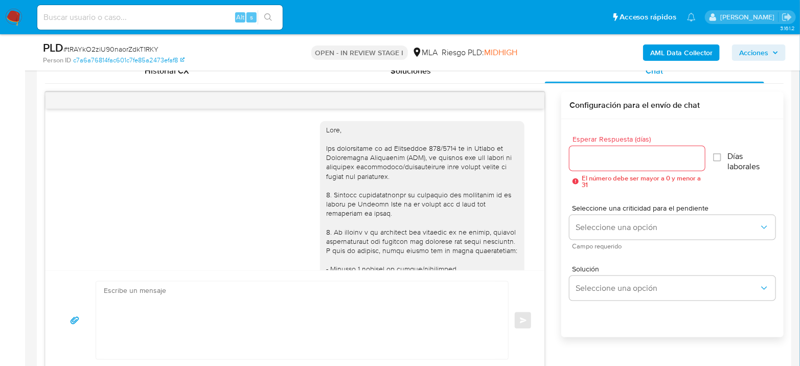
scroll to position [642, 0]
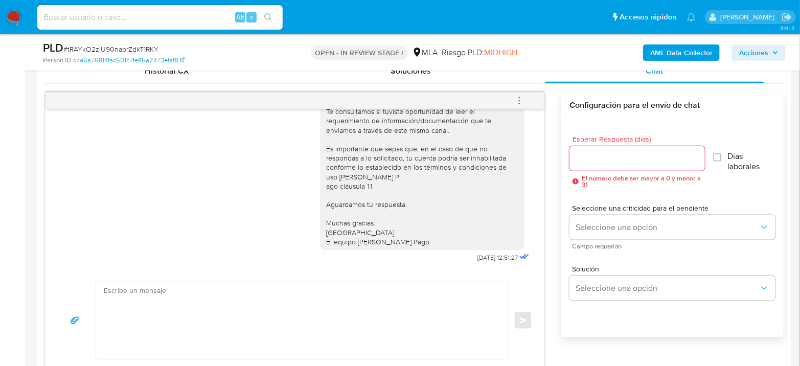
click at [530, 103] on button "menu-action" at bounding box center [519, 100] width 34 height 25
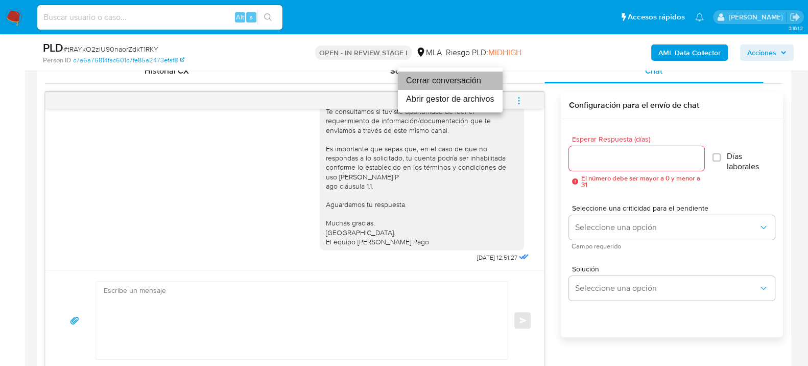
click at [446, 82] on li "Cerrar conversación" at bounding box center [450, 81] width 105 height 18
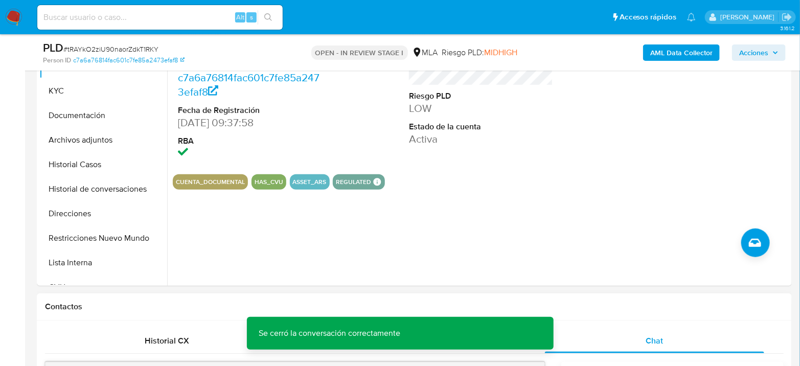
scroll to position [170, 0]
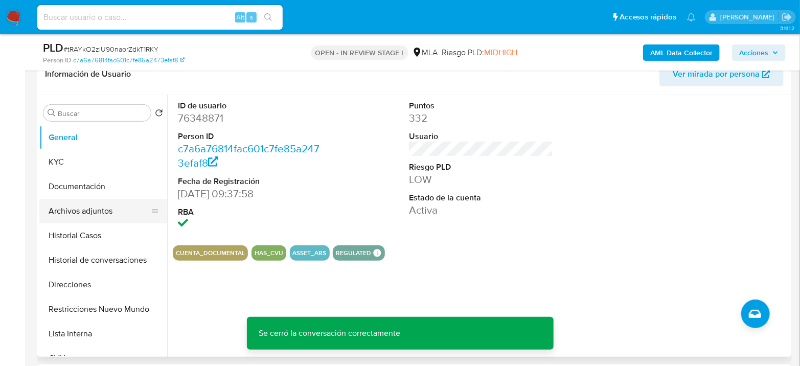
click at [93, 218] on button "Archivos adjuntos" at bounding box center [99, 211] width 120 height 25
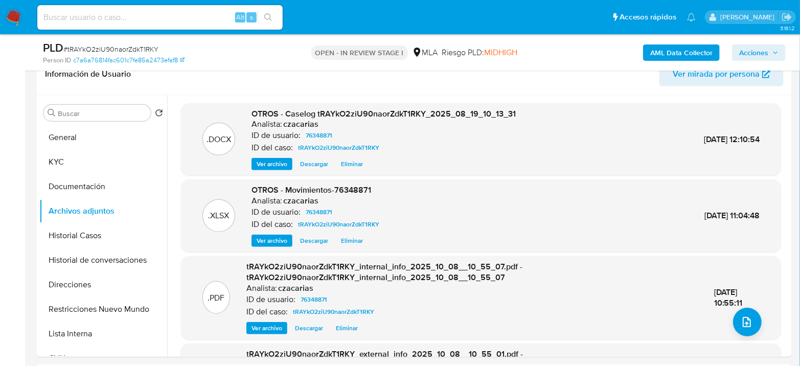
click at [751, 54] on span "Acciones" at bounding box center [753, 52] width 29 height 16
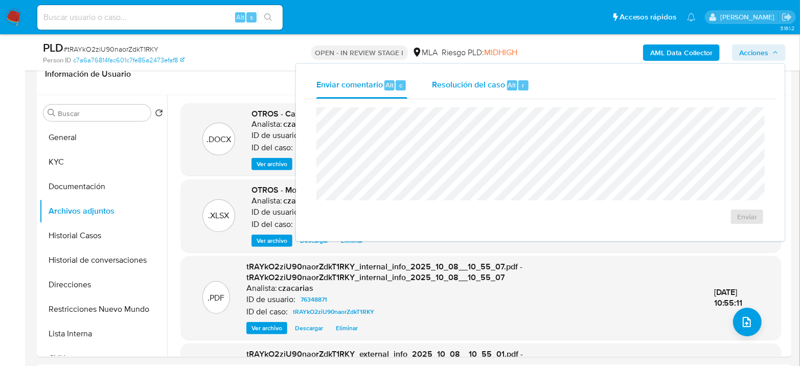
click at [505, 77] on div "Resolución del caso Alt r" at bounding box center [481, 85] width 98 height 27
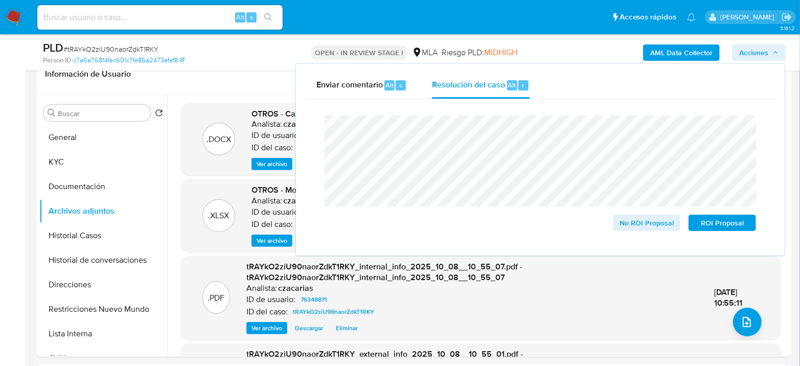
click at [152, 51] on span "# tRAYkO2ziU90naorZdkT1RKY" at bounding box center [110, 49] width 95 height 10
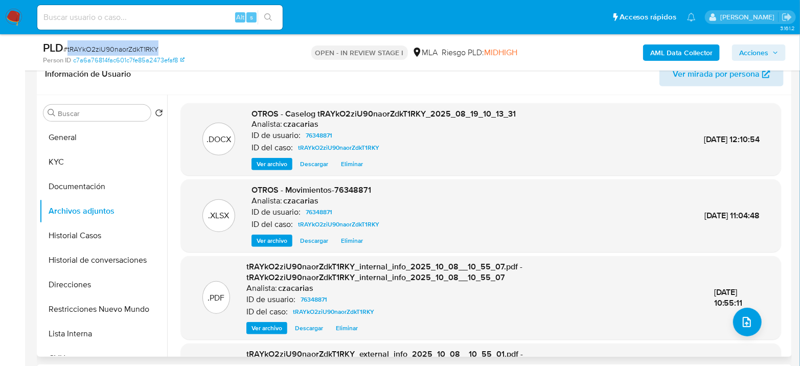
copy span "tRAYkO2ziU90naorZdkT1RKY"
click at [763, 36] on div "PLD # tRAYkO2ziU90naorZdkT1RKY Person ID c7a6a76814fac601c7fe85a2473efaf8 OPEN …" at bounding box center [414, 52] width 755 height 36
click at [758, 43] on div "AML Data Collector Acciones" at bounding box center [663, 52] width 245 height 24
click at [754, 50] on span "Acciones" at bounding box center [753, 52] width 29 height 16
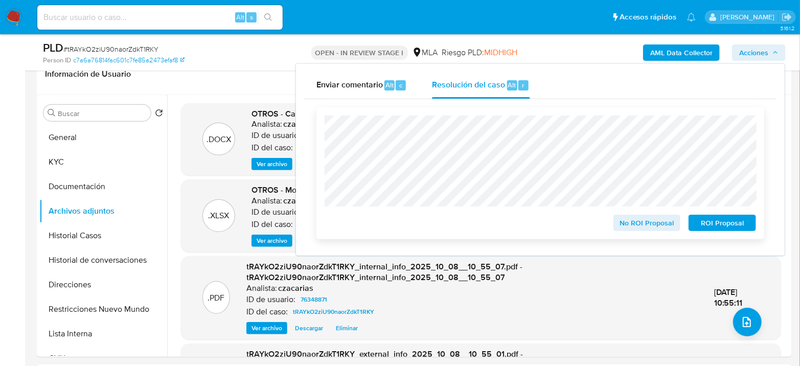
click at [640, 228] on span "No ROI Proposal" at bounding box center [646, 223] width 53 height 14
click at [632, 227] on span "No ROI Proposal" at bounding box center [646, 223] width 53 height 14
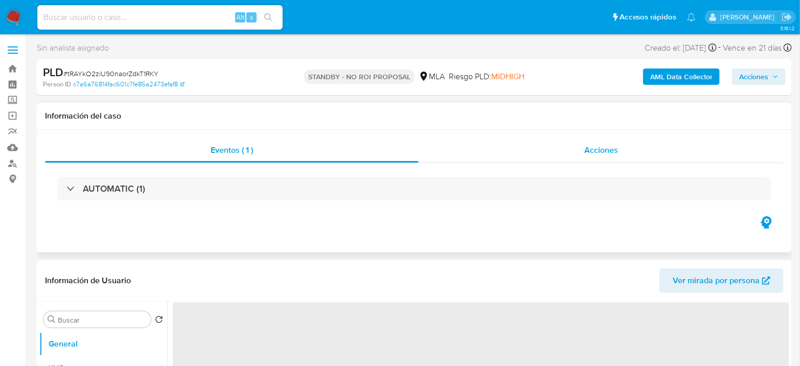
click at [600, 146] on span "Acciones" at bounding box center [601, 150] width 34 height 12
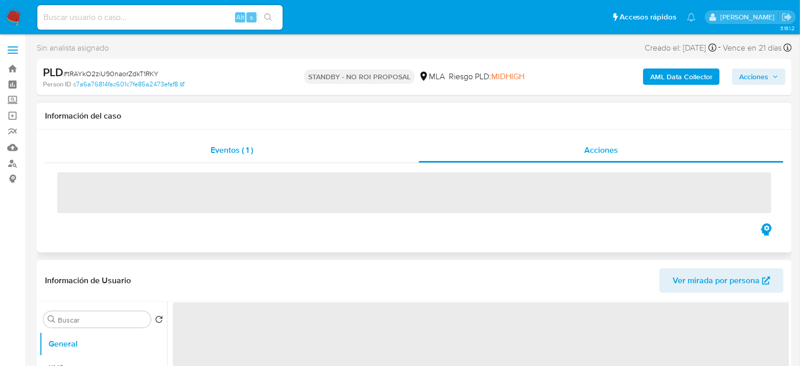
select select "10"
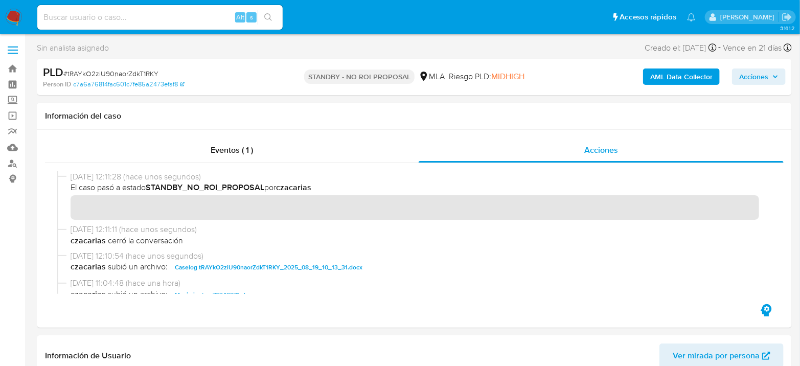
click at [15, 21] on img at bounding box center [13, 17] width 17 height 17
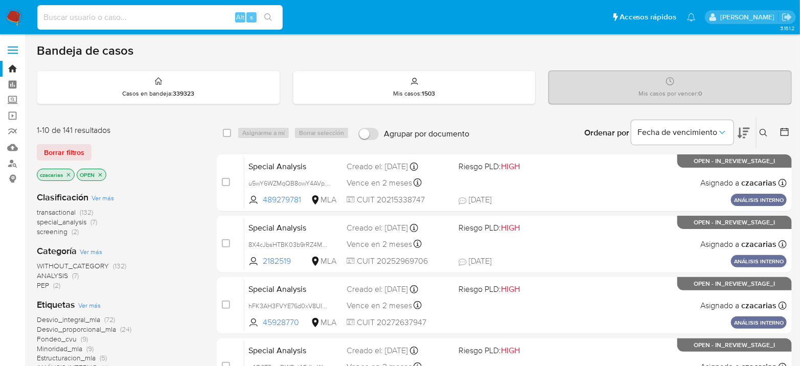
click at [169, 11] on input at bounding box center [159, 17] width 245 height 13
paste input "8iZqyxhsjm4XTNaUNIRaIIZt"
type input "8iZqyxhsjm4XTNaUNIRaIIZt"
click at [270, 13] on icon "search-icon" at bounding box center [268, 17] width 8 height 8
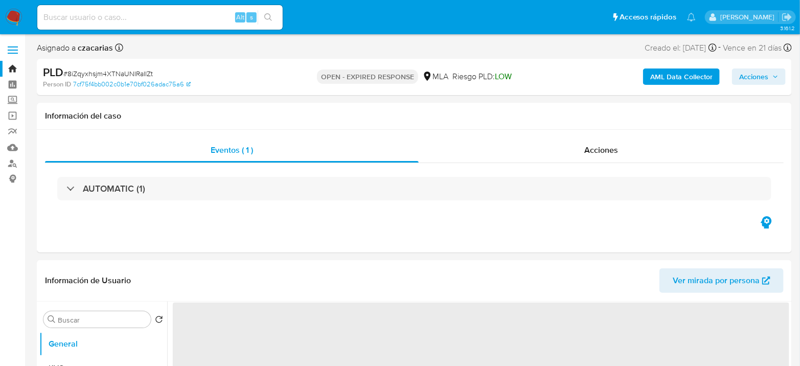
select select "10"
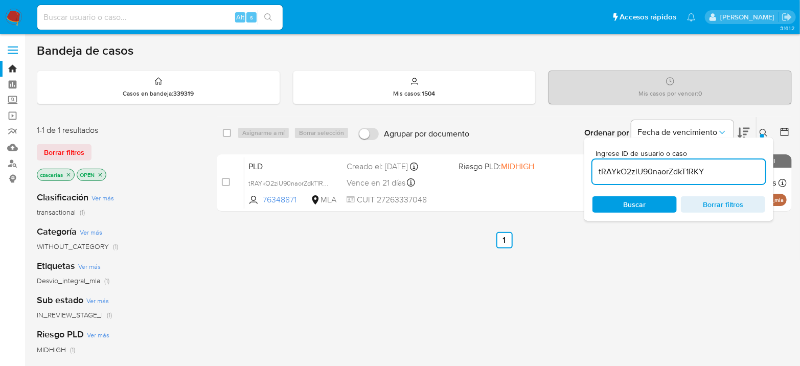
click at [616, 169] on input "tRAYkO2ziU90naorZdkT1RKY" at bounding box center [678, 171] width 173 height 13
click at [617, 169] on input "tRAYkO2ziU90naorZdkT1RKY" at bounding box center [678, 171] width 173 height 13
paste input "8iZqyxhsjm4XTNaUNIRaIIZt"
type input "8iZqyxhsjm4XTNaUNIRaIIZt"
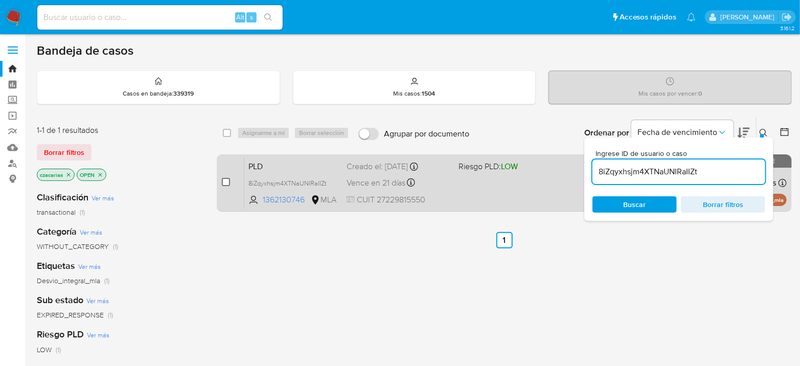
click at [225, 179] on input "checkbox" at bounding box center [226, 182] width 8 height 8
checkbox input "true"
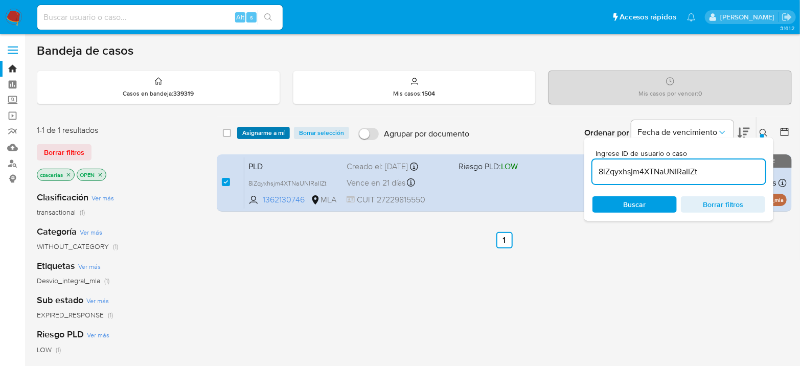
click at [280, 128] on span "Asignarme a mí" at bounding box center [263, 133] width 42 height 10
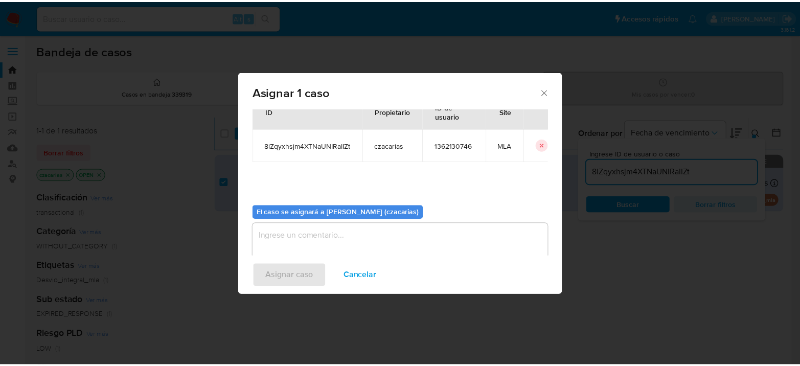
scroll to position [52, 0]
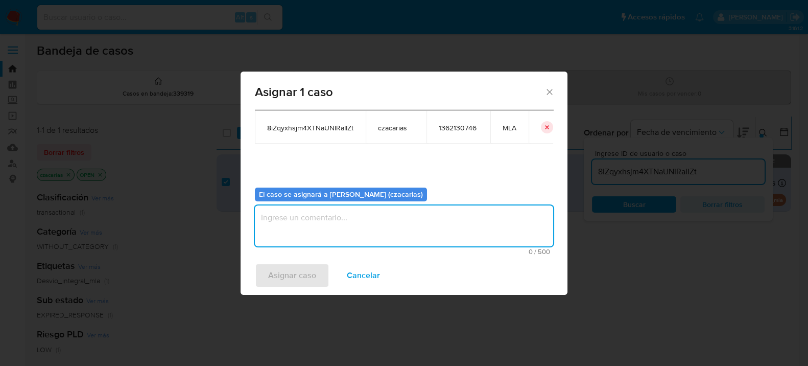
click at [357, 220] on textarea "assign-modal" at bounding box center [404, 225] width 298 height 41
click at [292, 275] on span "Asignar caso" at bounding box center [292, 275] width 48 height 22
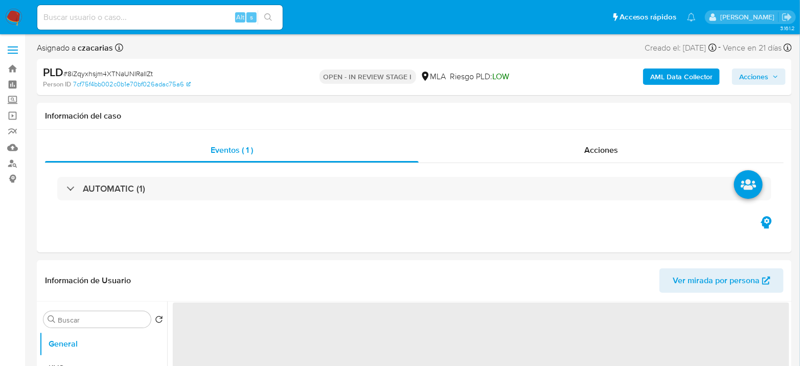
select select "10"
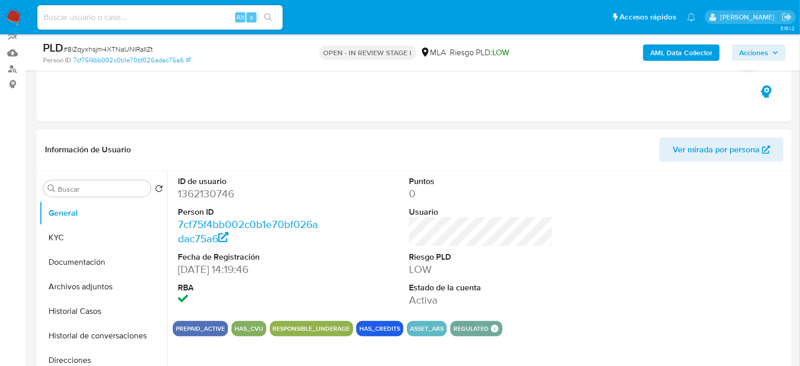
scroll to position [113, 0]
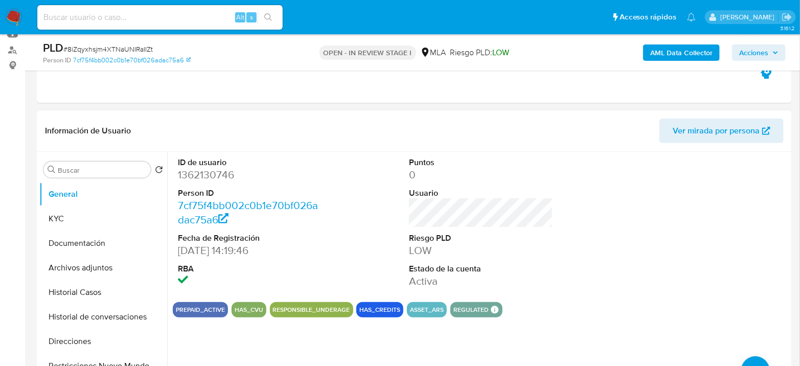
click at [195, 176] on dd "1362130746" at bounding box center [250, 175] width 144 height 14
copy dd "1362130746"
click at [214, 172] on dd "1362130746" at bounding box center [250, 175] width 144 height 14
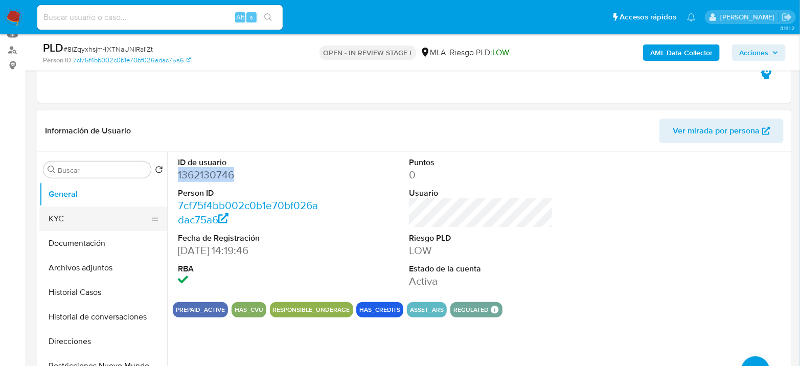
click at [57, 214] on button "KYC" at bounding box center [99, 218] width 120 height 25
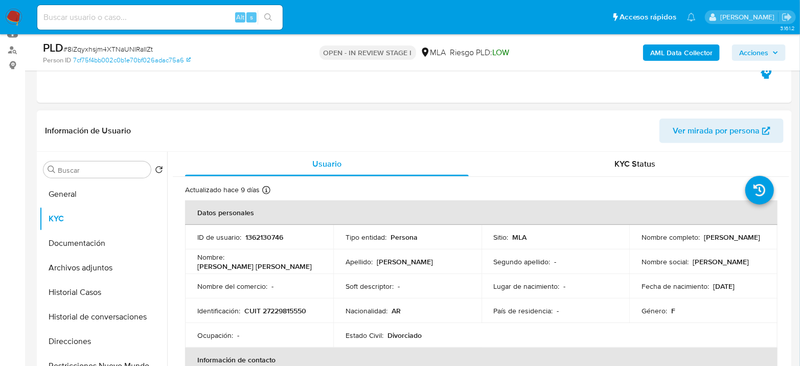
scroll to position [57, 0]
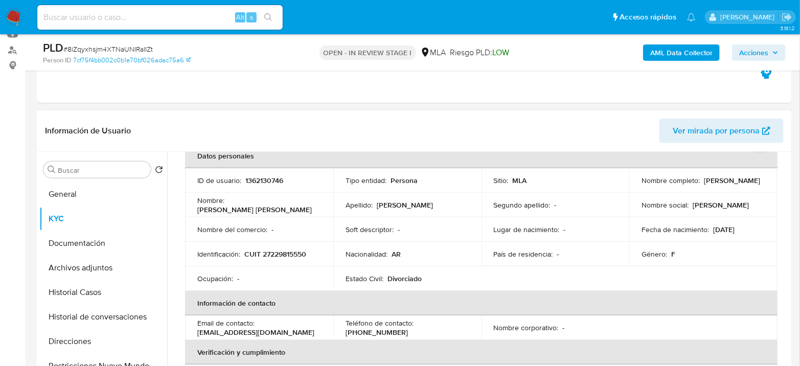
click at [293, 254] on p "CUIT 27229815550" at bounding box center [275, 253] width 62 height 9
copy p "27229815550"
click at [287, 257] on p "CUIT 27229815550" at bounding box center [275, 253] width 62 height 9
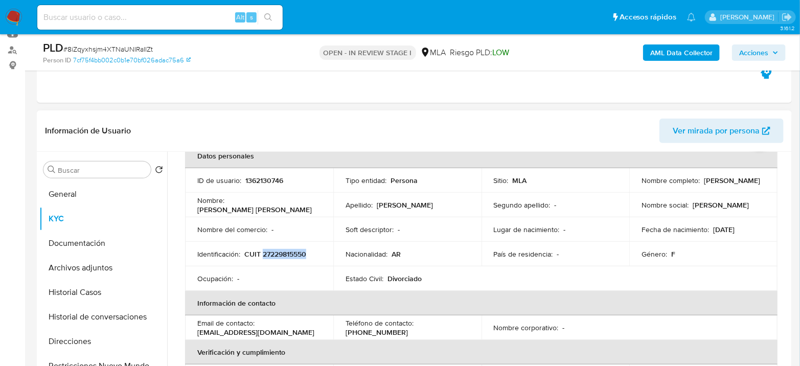
click at [279, 251] on p "CUIT 27229815550" at bounding box center [275, 253] width 62 height 9
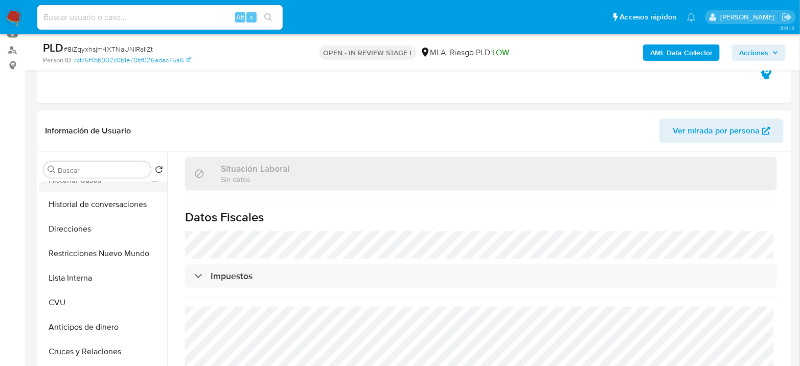
scroll to position [113, 0]
click at [82, 216] on button "Direcciones" at bounding box center [99, 228] width 120 height 25
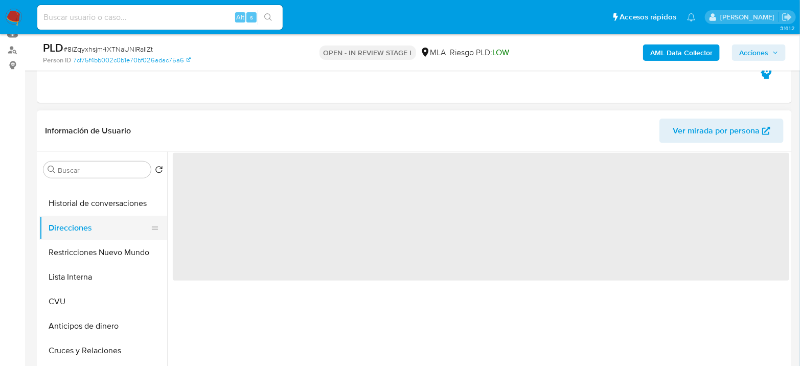
click at [79, 223] on button "Direcciones" at bounding box center [99, 228] width 120 height 25
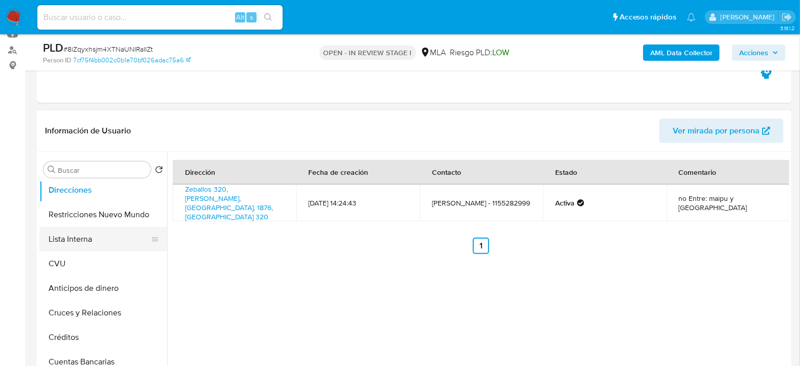
scroll to position [170, 0]
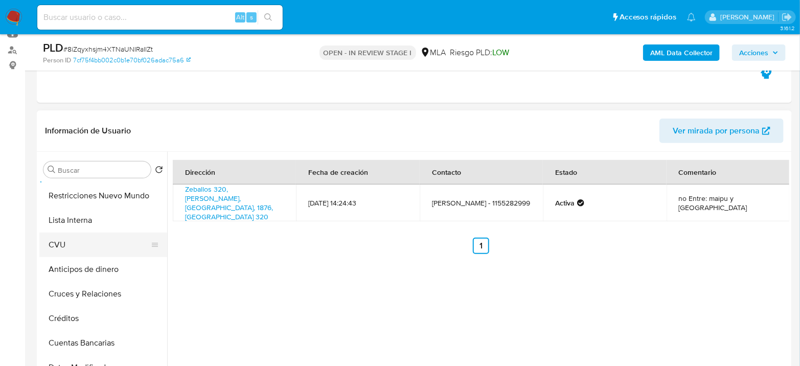
click at [88, 241] on button "CVU" at bounding box center [99, 244] width 120 height 25
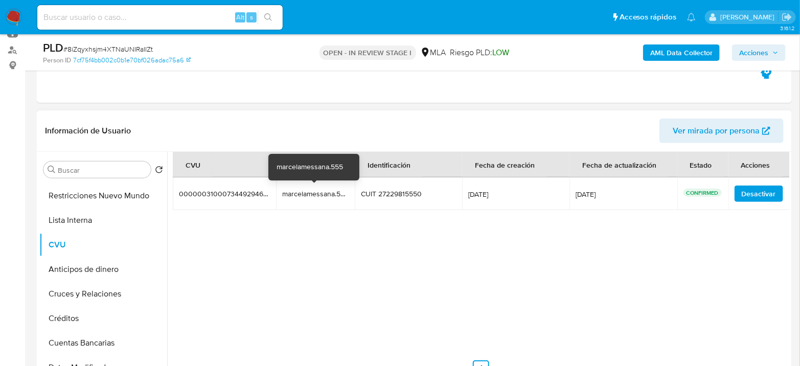
click at [304, 196] on div "marcelamessana.555" at bounding box center [314, 193] width 65 height 9
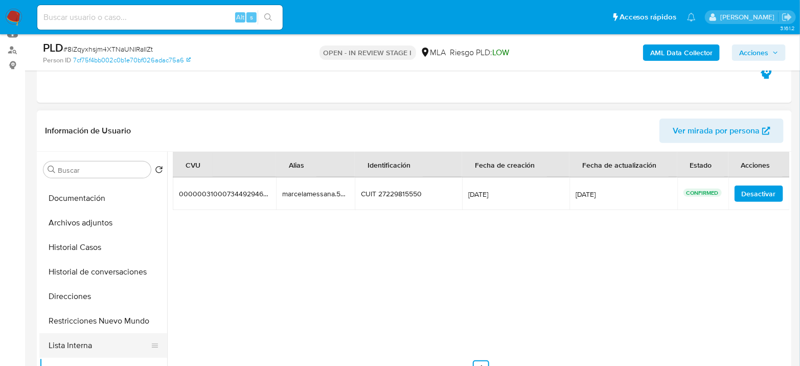
scroll to position [0, 0]
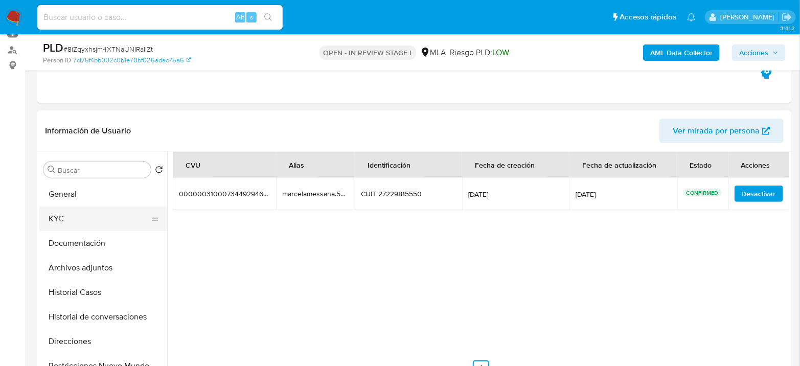
click at [81, 218] on button "KYC" at bounding box center [99, 218] width 120 height 25
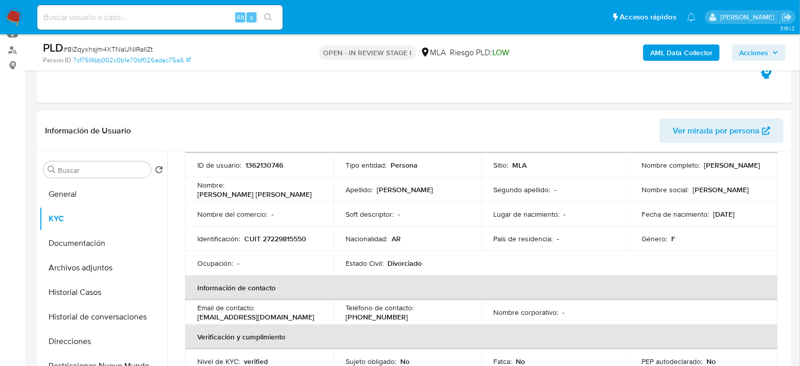
scroll to position [113, 0]
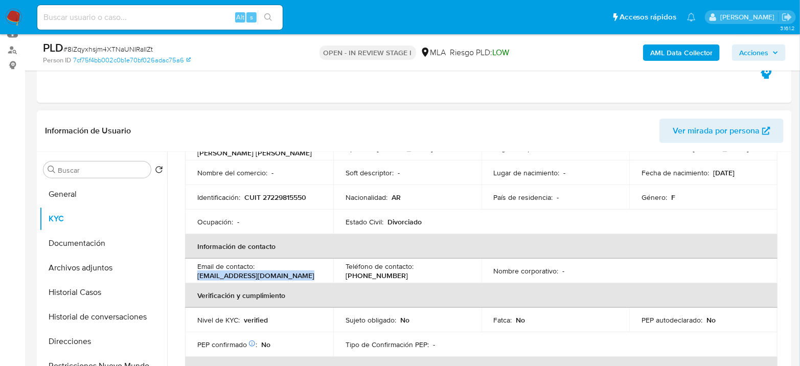
drag, startPoint x: 199, startPoint y: 275, endPoint x: 309, endPoint y: 276, distance: 110.4
click at [309, 276] on div "Email de contacto : [EMAIL_ADDRESS][DOMAIN_NAME]" at bounding box center [259, 271] width 124 height 18
copy p "[EMAIL_ADDRESS][DOMAIN_NAME]"
click at [408, 272] on p "[PHONE_NUMBER]" at bounding box center [376, 275] width 62 height 9
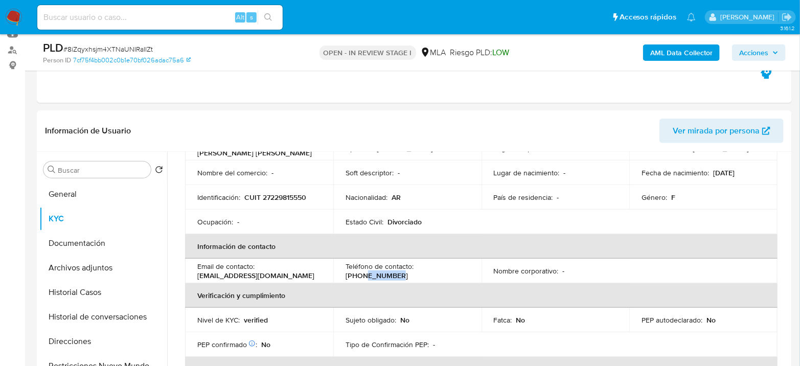
copy p "55282999"
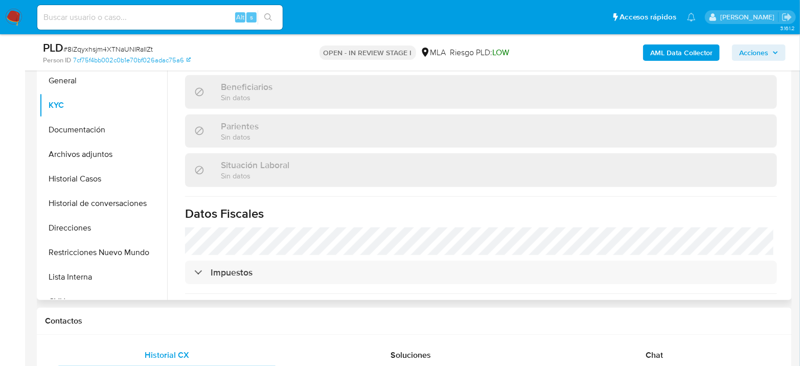
scroll to position [423, 0]
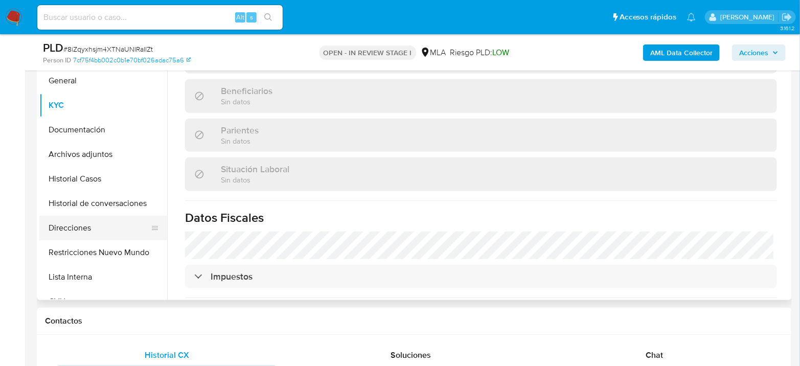
click at [84, 225] on button "Direcciones" at bounding box center [99, 228] width 120 height 25
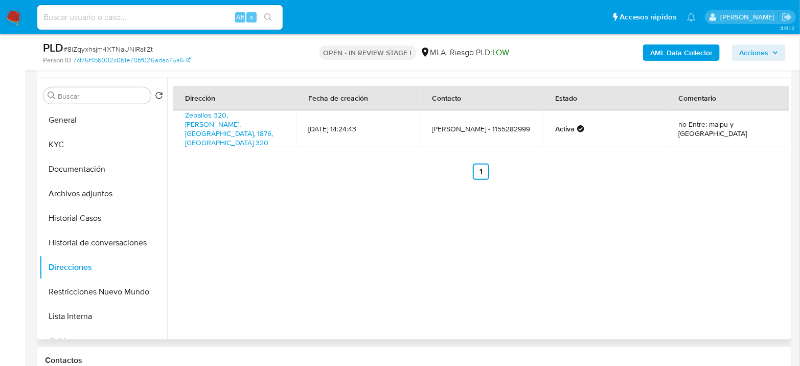
scroll to position [170, 0]
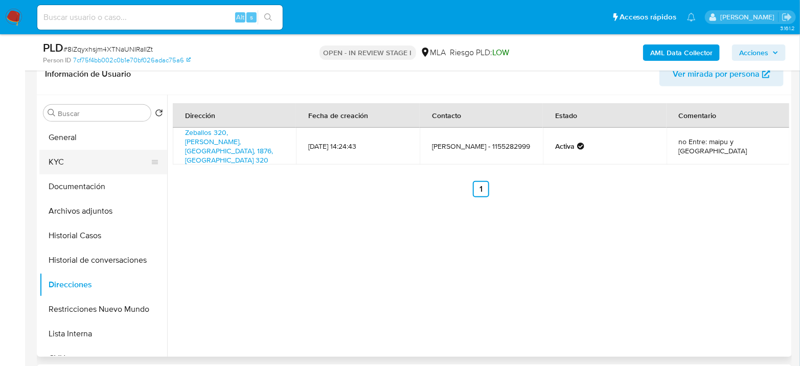
click at [98, 161] on button "KYC" at bounding box center [99, 162] width 120 height 25
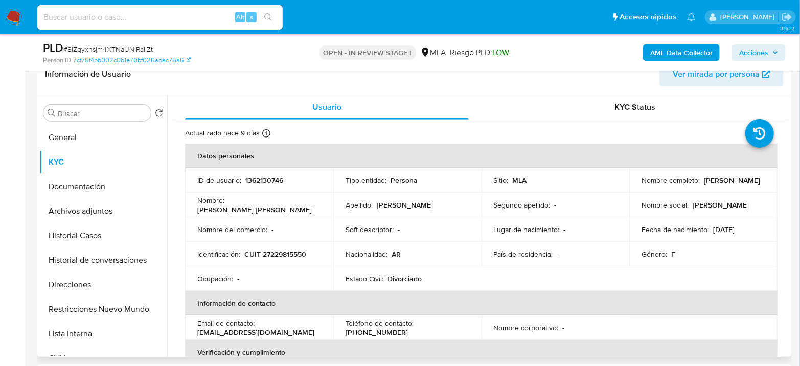
drag, startPoint x: 638, startPoint y: 182, endPoint x: 727, endPoint y: 186, distance: 89.0
click at [727, 185] on div "Nombre completo : [PERSON_NAME]" at bounding box center [703, 180] width 124 height 9
copy p "[PERSON_NAME]"
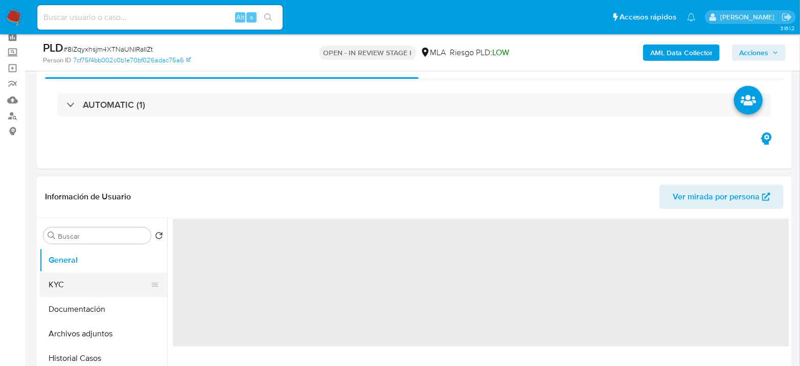
scroll to position [113, 0]
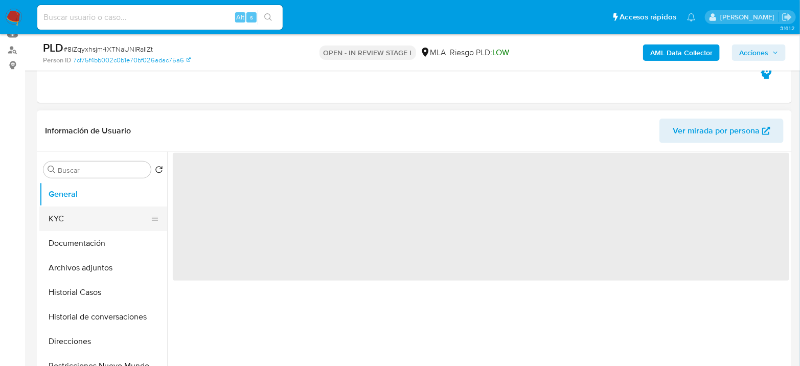
select select "10"
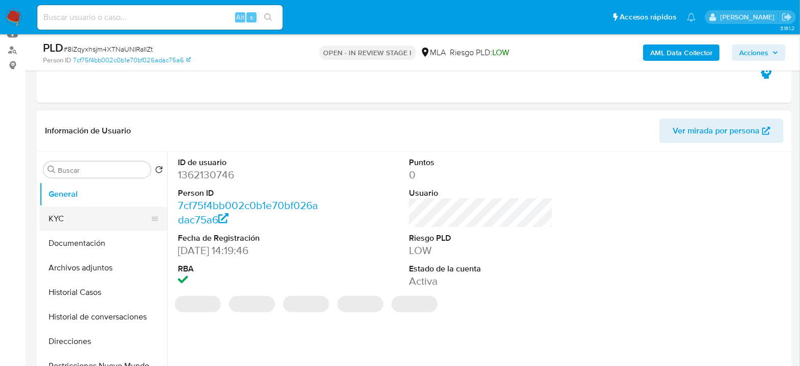
click at [71, 219] on button "KYC" at bounding box center [99, 218] width 120 height 25
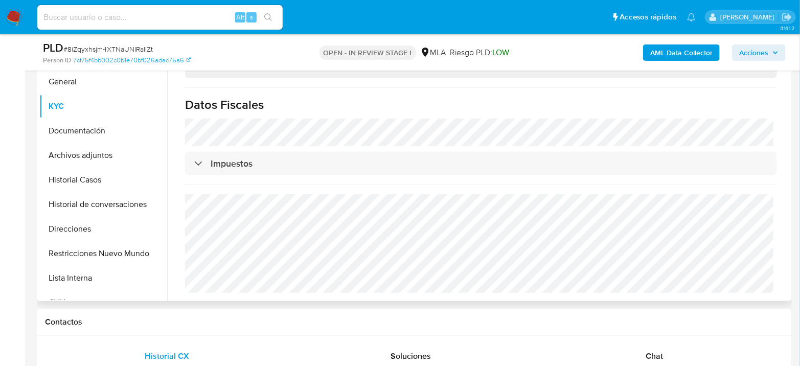
scroll to position [227, 0]
click at [73, 189] on button "Historial Casos" at bounding box center [99, 179] width 120 height 25
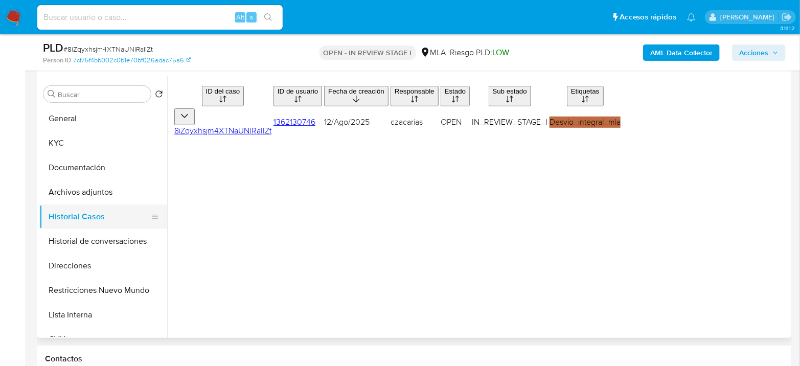
scroll to position [170, 0]
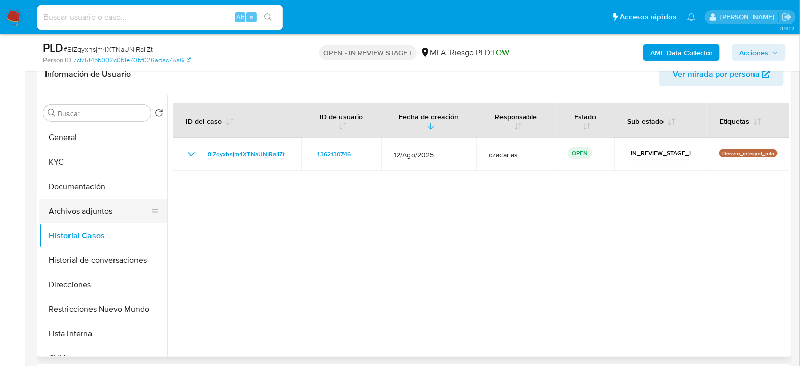
click at [59, 201] on button "Archivos adjuntos" at bounding box center [99, 211] width 120 height 25
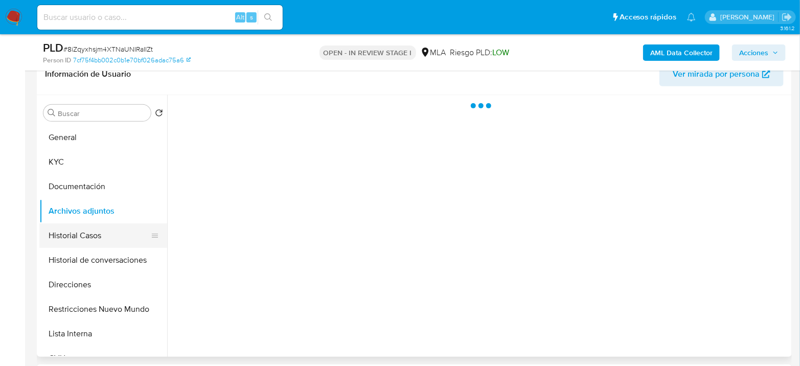
click at [71, 228] on button "Historial Casos" at bounding box center [99, 235] width 120 height 25
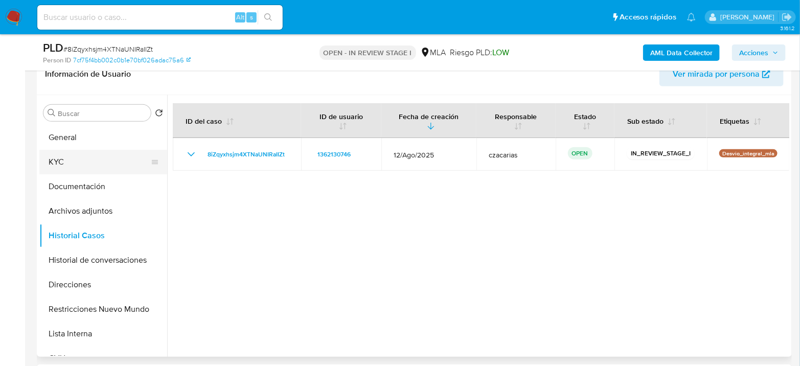
click at [80, 168] on button "KYC" at bounding box center [99, 162] width 120 height 25
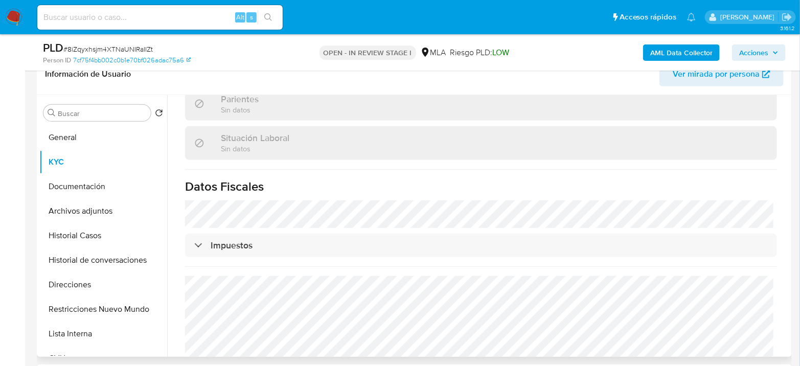
scroll to position [537, 0]
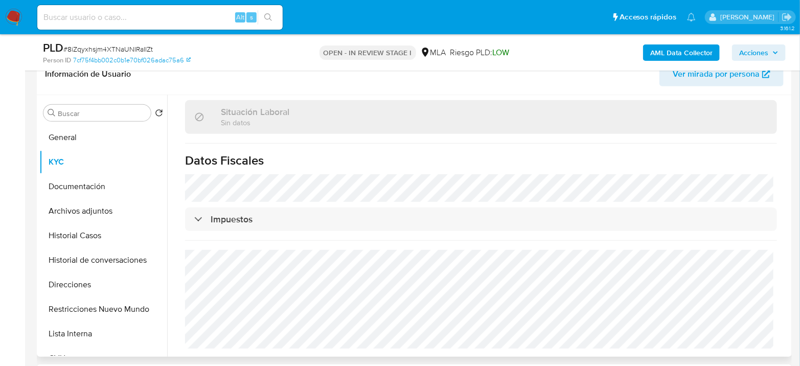
click at [264, 225] on div "Impuestos" at bounding box center [481, 219] width 592 height 24
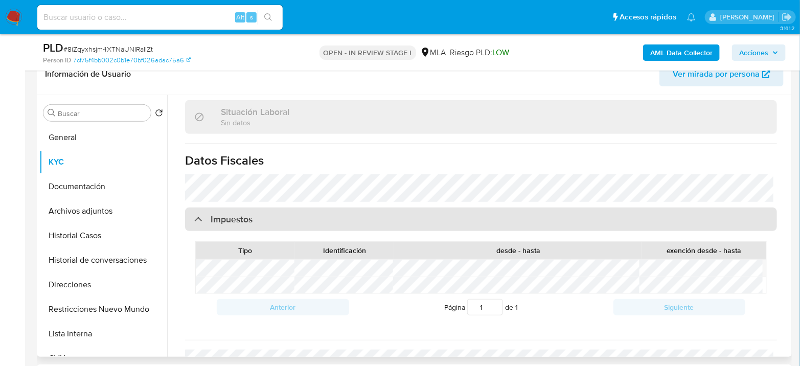
click at [264, 225] on div "Impuestos" at bounding box center [481, 219] width 592 height 24
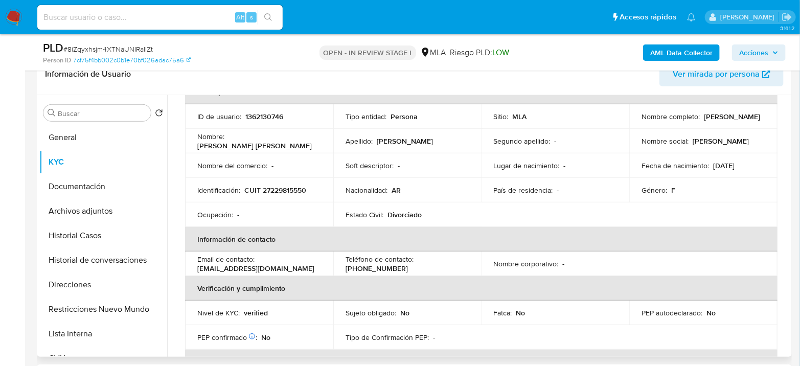
scroll to position [26, 0]
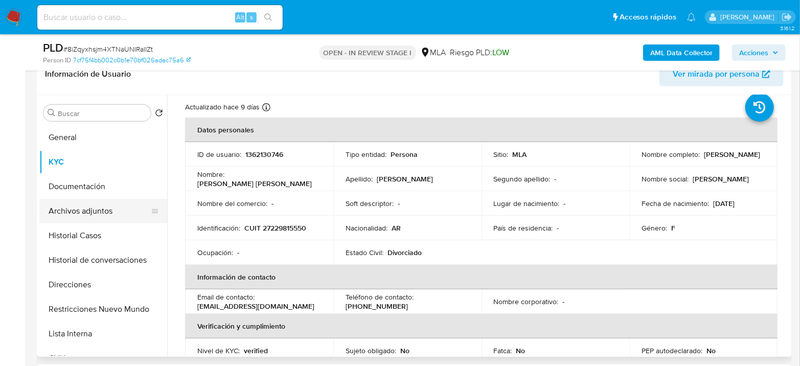
click at [115, 207] on button "Archivos adjuntos" at bounding box center [99, 211] width 120 height 25
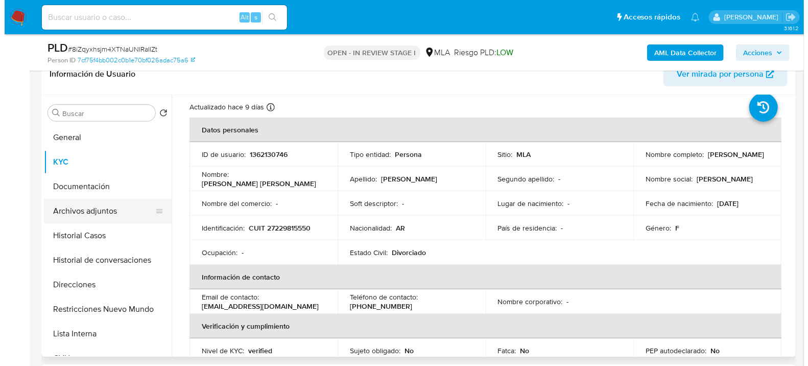
scroll to position [0, 0]
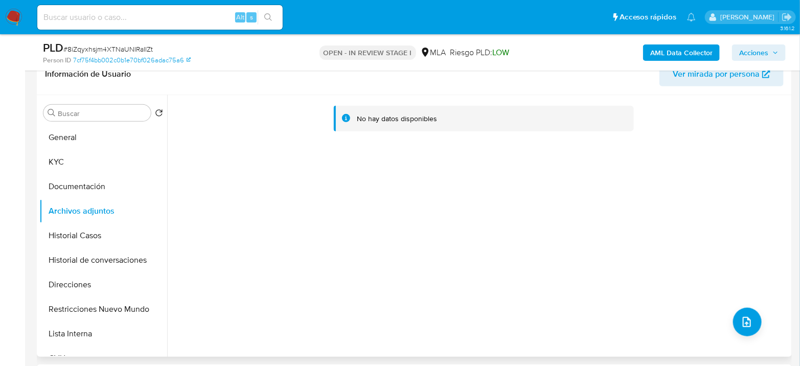
click at [755, 333] on div "No hay datos disponibles" at bounding box center [478, 226] width 622 height 262
click at [742, 319] on icon "upload-file" at bounding box center [746, 322] width 8 height 10
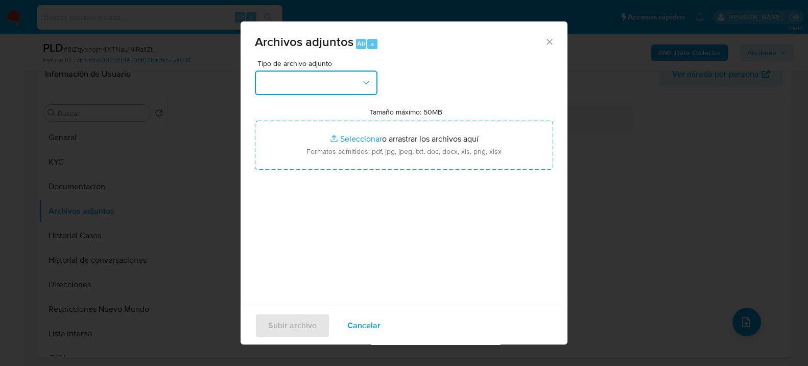
click at [367, 74] on button "button" at bounding box center [316, 83] width 123 height 25
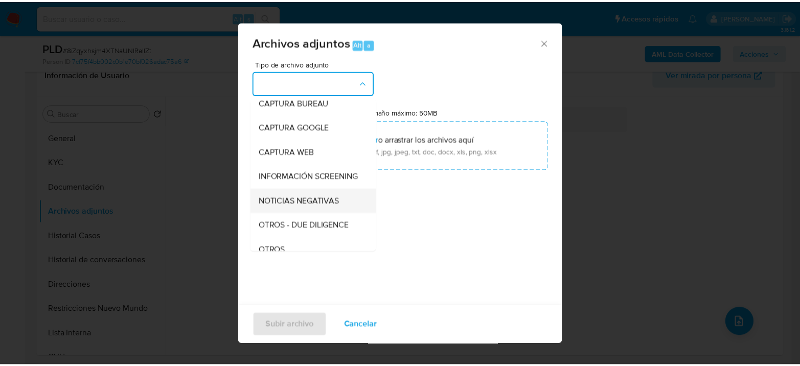
scroll to position [113, 0]
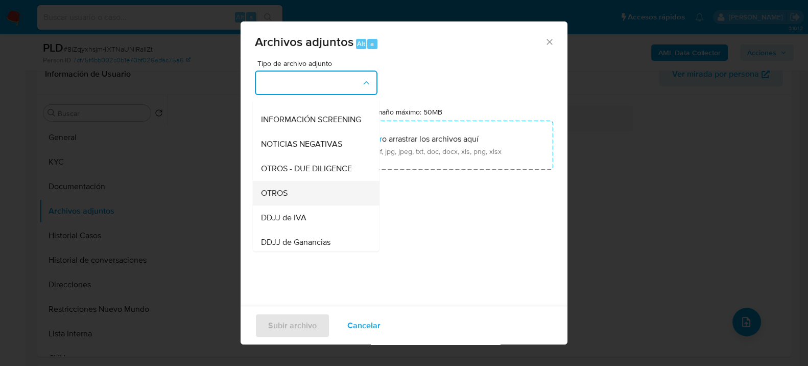
click at [296, 205] on div "OTROS" at bounding box center [313, 192] width 104 height 25
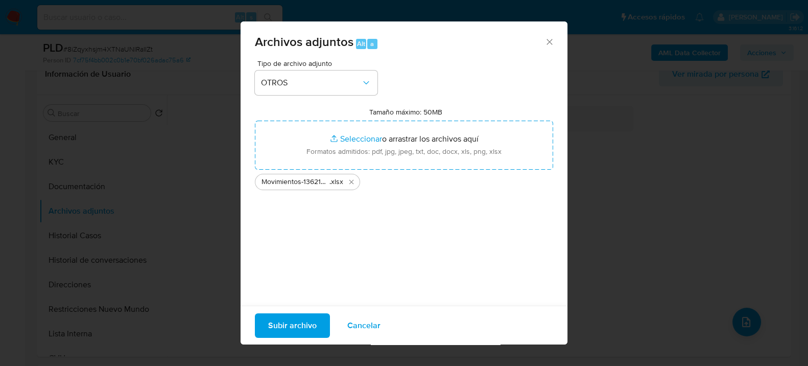
click at [291, 319] on span "Subir archivo" at bounding box center [292, 325] width 49 height 22
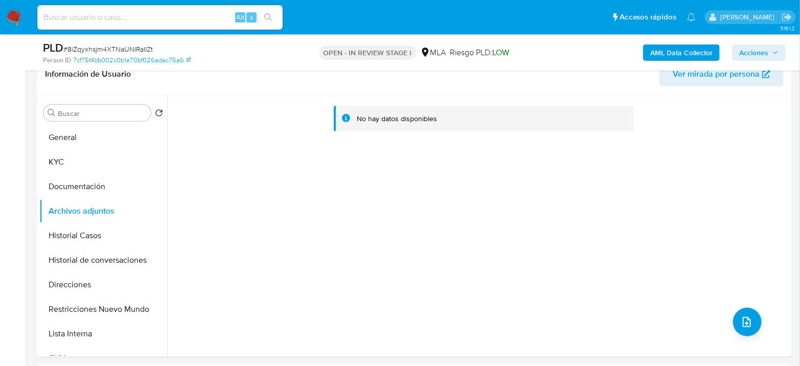
click at [677, 44] on b "AML Data Collector" at bounding box center [681, 52] width 62 height 16
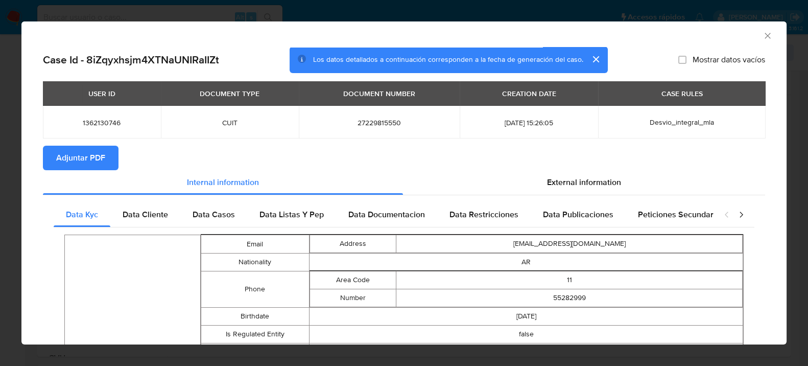
click at [96, 166] on span "Adjuntar PDF" at bounding box center [80, 158] width 49 height 22
click at [765, 35] on icon "Cerrar ventana" at bounding box center [768, 36] width 6 height 6
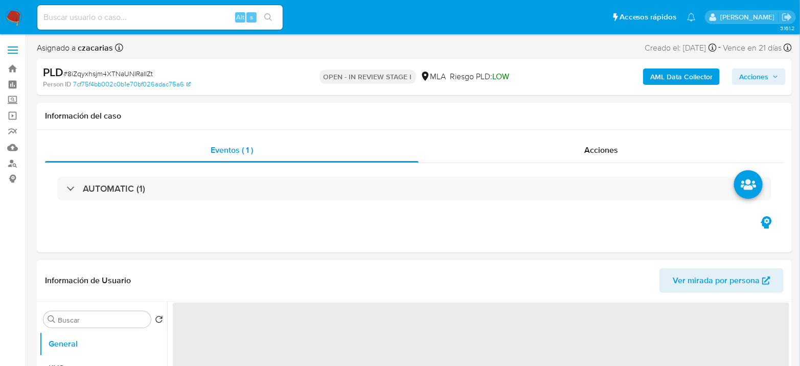
select select "10"
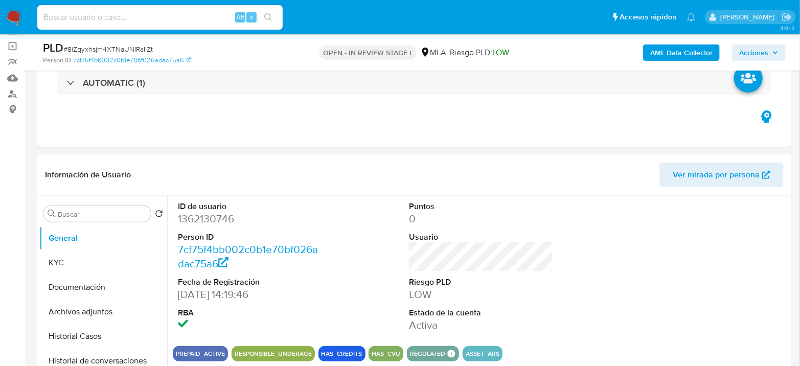
scroll to position [170, 0]
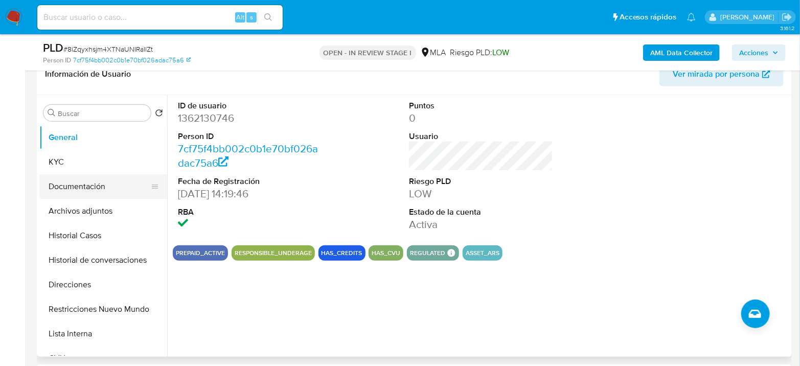
click at [61, 181] on button "Documentación" at bounding box center [99, 186] width 120 height 25
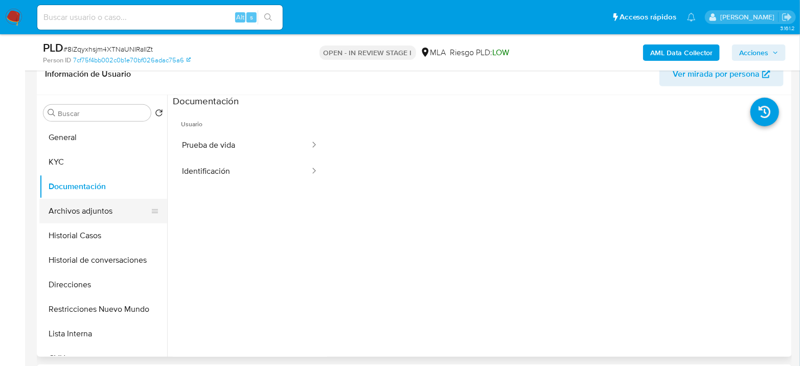
click at [72, 206] on button "Archivos adjuntos" at bounding box center [99, 211] width 120 height 25
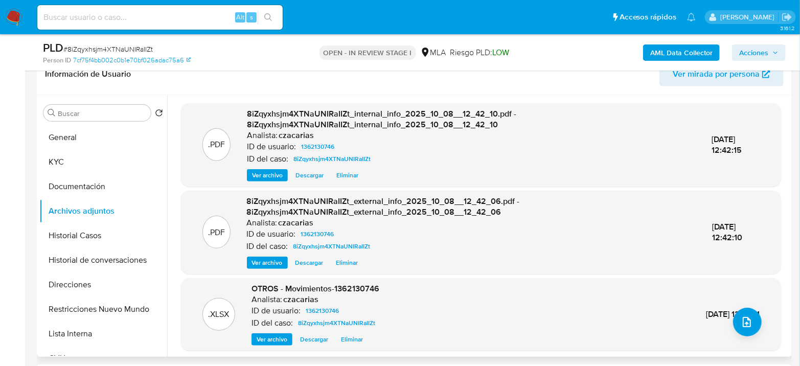
scroll to position [3, 0]
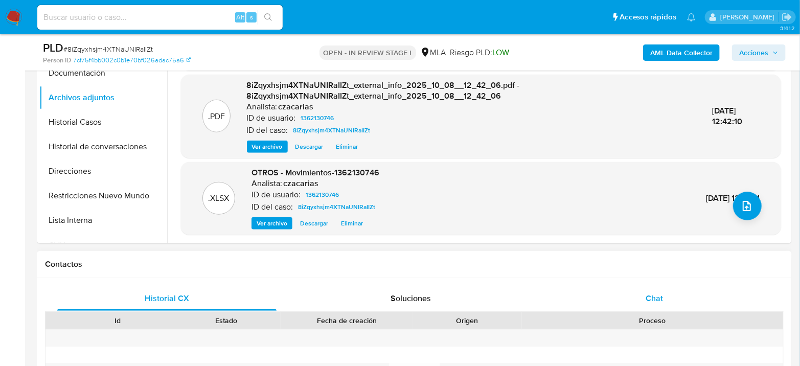
click at [658, 290] on div "Chat" at bounding box center [654, 298] width 219 height 25
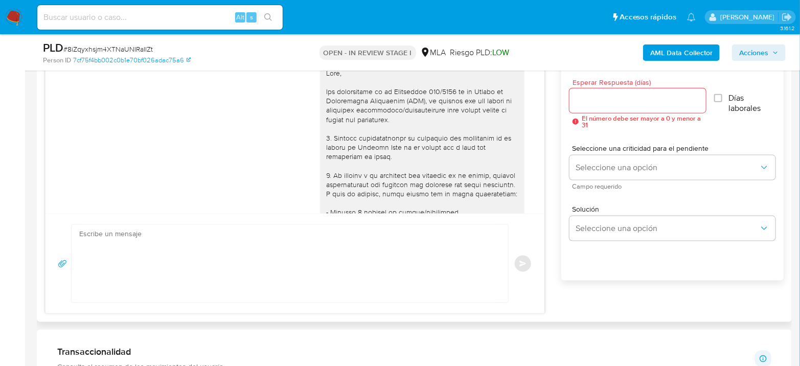
scroll to position [642, 0]
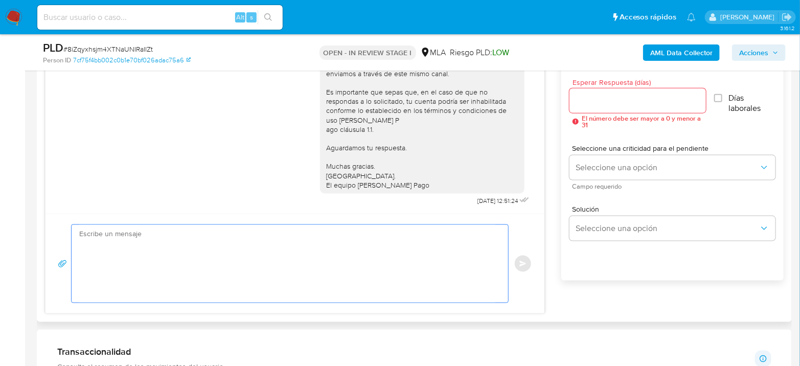
click at [245, 268] on textarea at bounding box center [287, 264] width 416 height 78
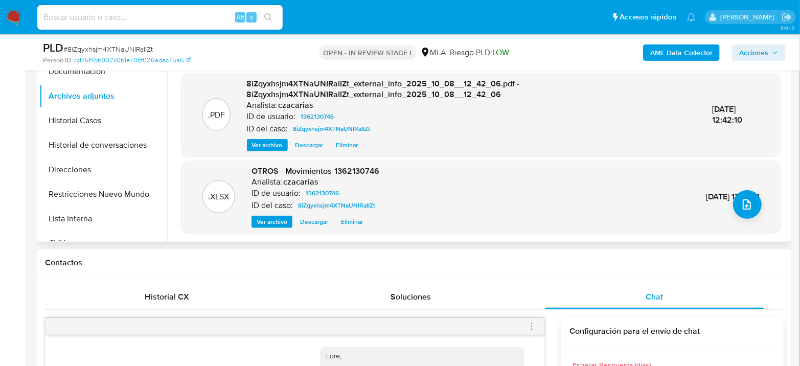
scroll to position [170, 0]
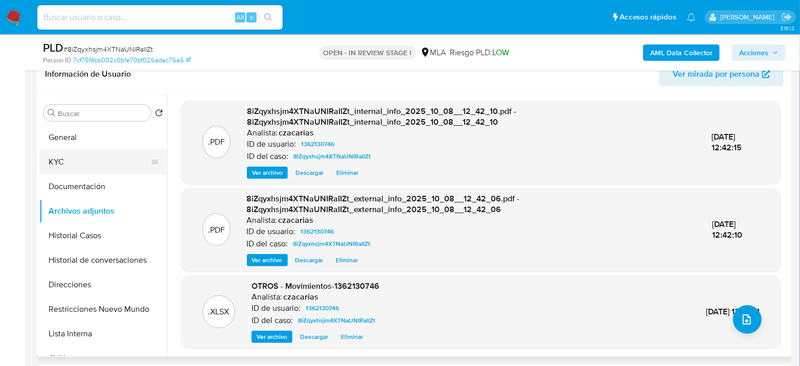
click at [57, 170] on button "KYC" at bounding box center [99, 162] width 120 height 25
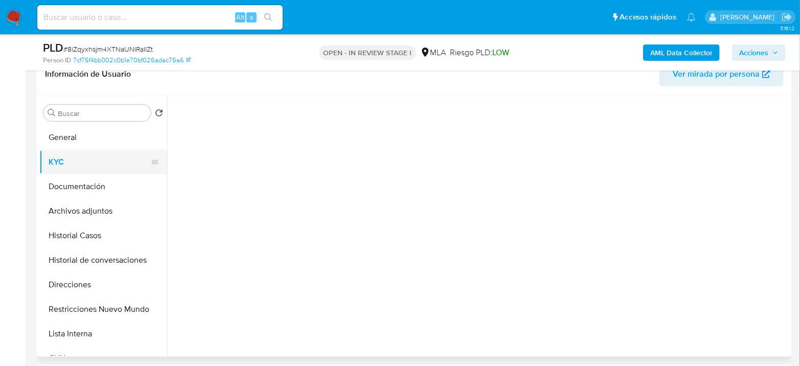
scroll to position [0, 0]
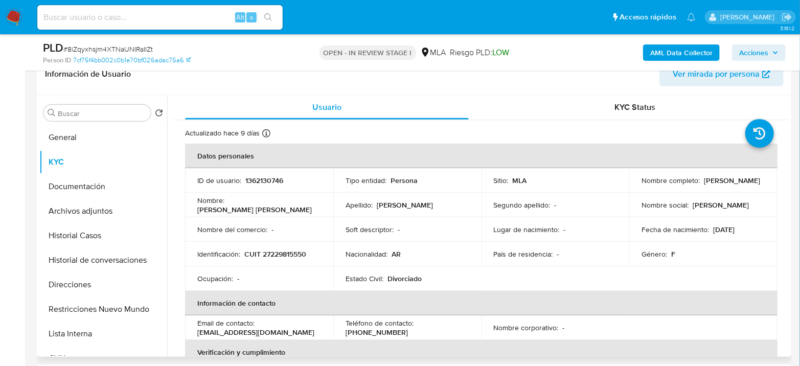
drag, startPoint x: 638, startPoint y: 186, endPoint x: 727, endPoint y: 186, distance: 88.9
click at [727, 185] on div "Nombre completo : Claudia Marcela Messana" at bounding box center [703, 180] width 124 height 9
copy p "Claudia Marcela Messana"
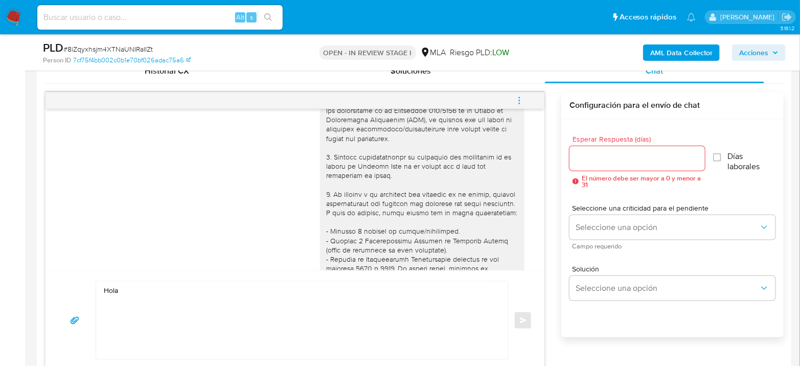
scroll to position [57, 0]
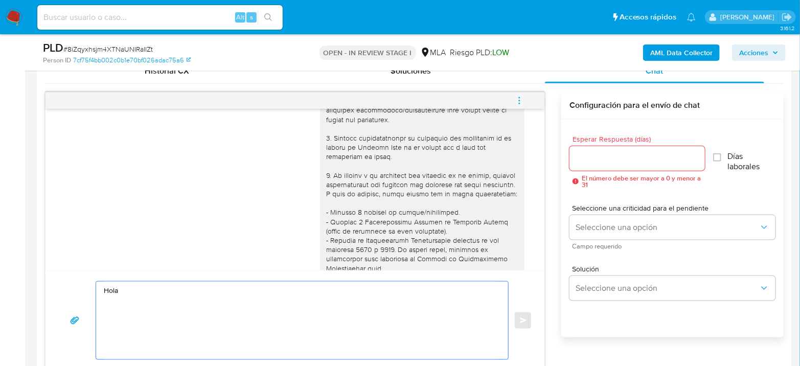
click at [163, 282] on textarea "Hola" at bounding box center [299, 321] width 391 height 78
paste textarea "Claudia Marcela Messana"
paste textarea "Esperamos que te encuentres muy bien. Te consultamos si tuviste oportunidad de …"
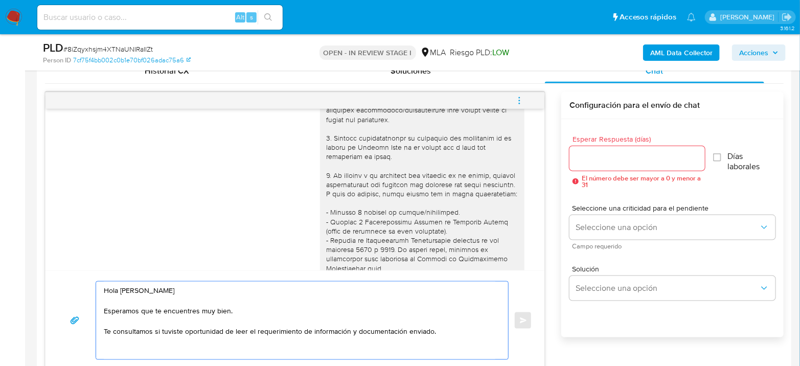
click at [134, 349] on textarea "Hola Claudia Marcela Messana Esperamos que te encuentres muy bien. Te consultam…" at bounding box center [299, 321] width 391 height 78
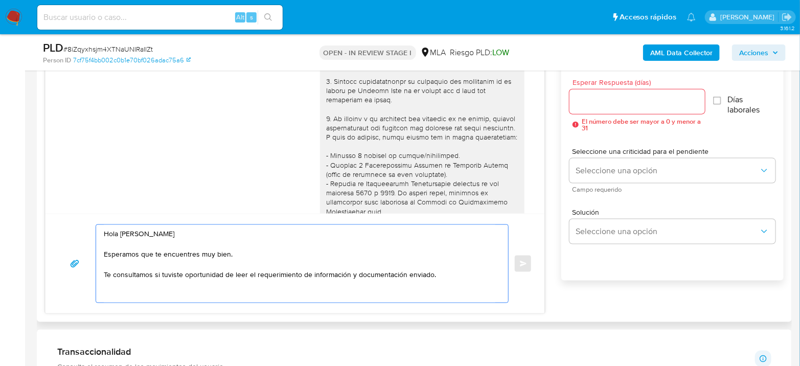
paste textarea "En función de las operaciones registradas en tu cuenta de Mercado Pago, necesit…"
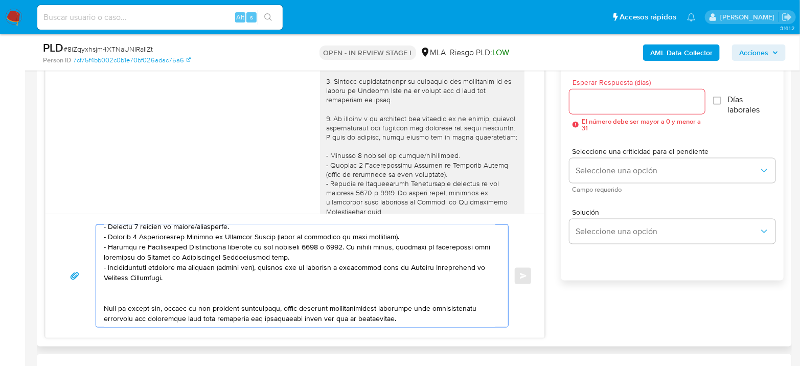
scroll to position [151, 0]
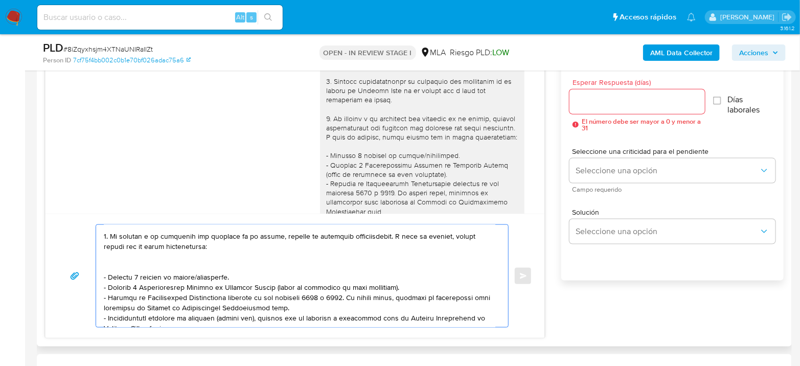
drag, startPoint x: 240, startPoint y: 272, endPoint x: 93, endPoint y: 275, distance: 146.2
click at [93, 275] on div "Enviar" at bounding box center [295, 275] width 474 height 103
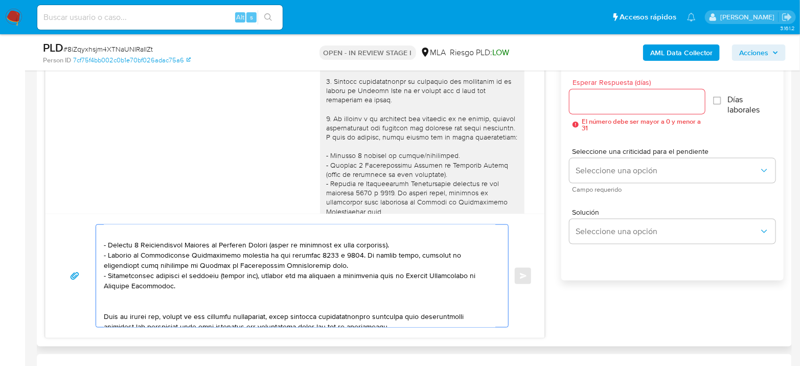
scroll to position [197, 0]
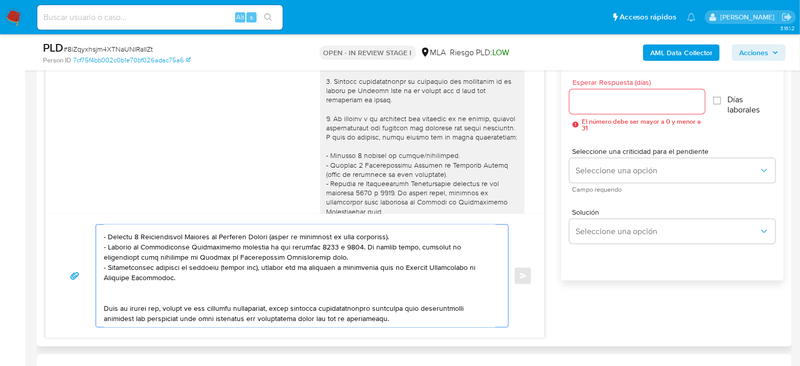
click at [380, 322] on textarea at bounding box center [299, 276] width 391 height 102
paste textarea "3. Proporciona el vínculo con las siguientes contrapartes con las que operaste,…"
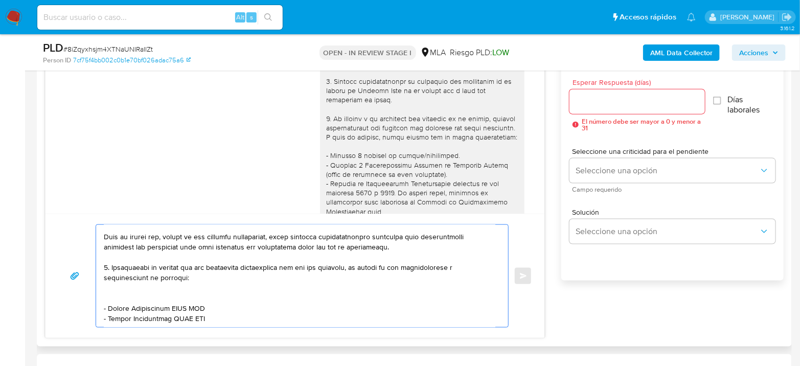
scroll to position [268, 0]
drag, startPoint x: 106, startPoint y: 294, endPoint x: 246, endPoint y: 300, distance: 139.6
click at [246, 300] on textarea at bounding box center [299, 276] width 391 height 102
paste textarea "- Bijouterie Militar Srl - 30639675242"
click at [177, 297] on textarea at bounding box center [299, 276] width 391 height 102
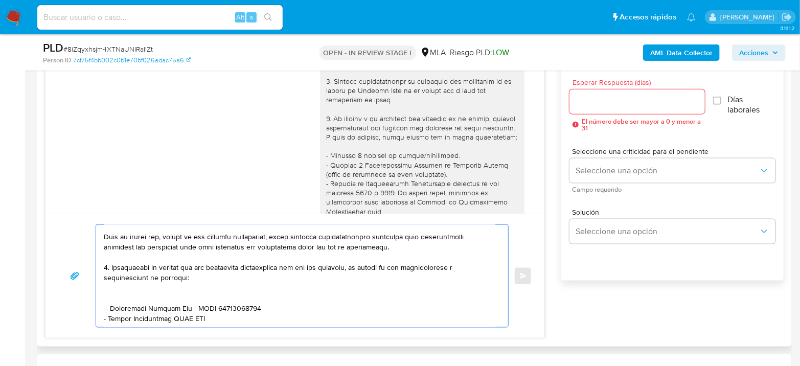
drag, startPoint x: 109, startPoint y: 308, endPoint x: 278, endPoint y: 310, distance: 168.6
click at [278, 310] on textarea at bounding box center [299, 276] width 391 height 102
paste textarea "Rerda S.A. - 30535195869"
click at [147, 307] on textarea at bounding box center [299, 276] width 391 height 102
click at [114, 313] on textarea at bounding box center [299, 276] width 391 height 102
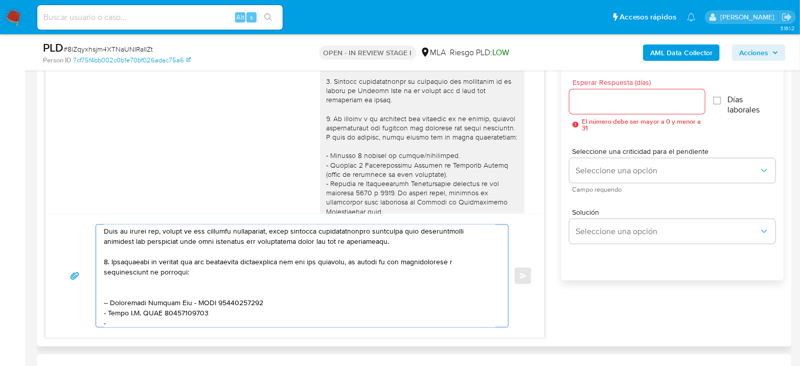
paste textarea "Biedma Esteban Eduardo - CUIT 20183647742"
click at [130, 329] on div "Enviar" at bounding box center [294, 276] width 499 height 124
click at [279, 309] on textarea at bounding box center [299, 276] width 391 height 102
click at [278, 314] on textarea at bounding box center [299, 276] width 391 height 102
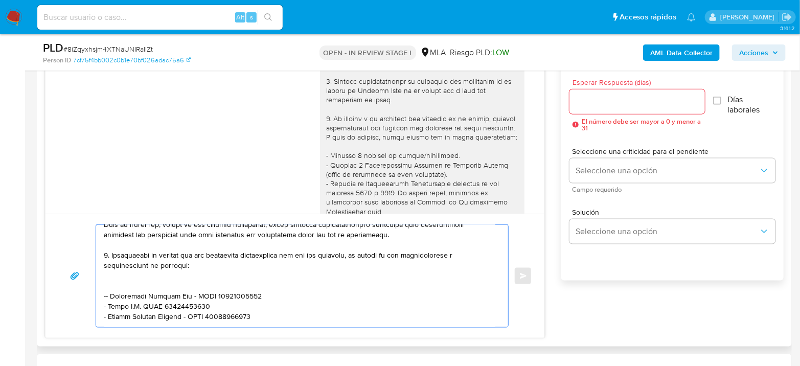
paste textarea "Equipos Para El Ho - CUIL 30716213486"
click at [188, 320] on textarea at bounding box center [299, 276] width 391 height 102
click at [212, 316] on textarea at bounding box center [299, 276] width 391 height 102
click at [166, 319] on textarea at bounding box center [299, 276] width 391 height 102
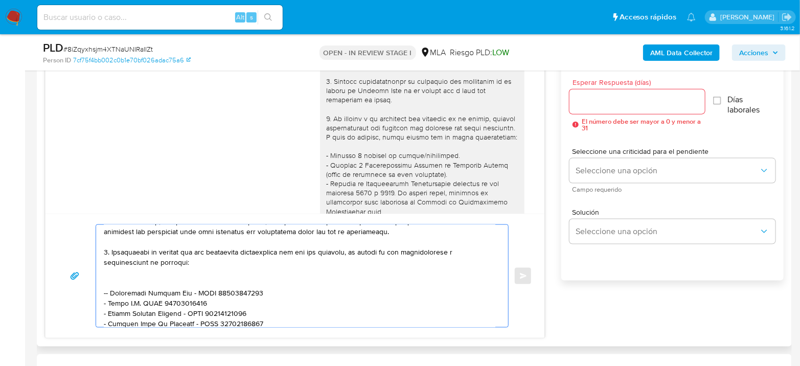
click at [274, 314] on textarea at bounding box center [299, 276] width 391 height 102
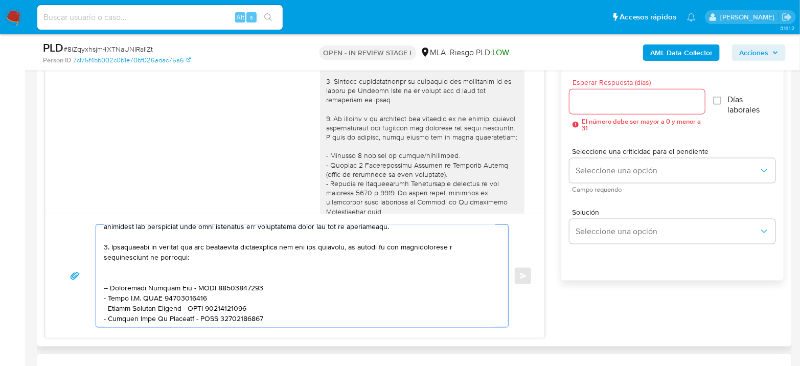
scroll to position [295, 0]
paste textarea "Es importante que sepas que, en el caso de que no respondas a lo solicitado, tu…"
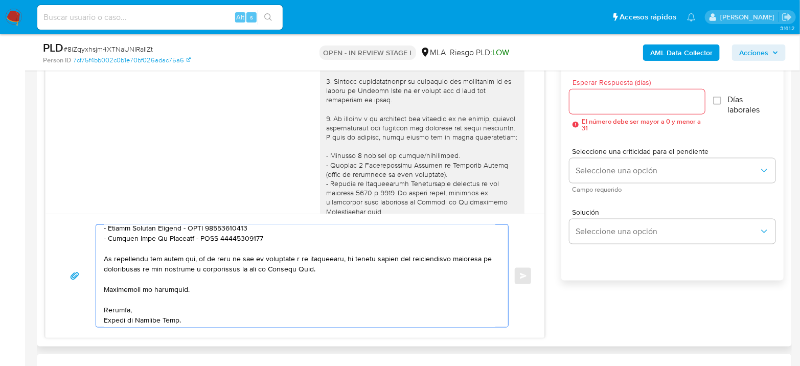
scroll to position [369, 0]
type textarea "Hola Claudia Marcela Messana Esperamos que te encuentres muy bien. Te consultam…"
click at [643, 107] on input "Esperar Respuesta (días)" at bounding box center [636, 101] width 135 height 13
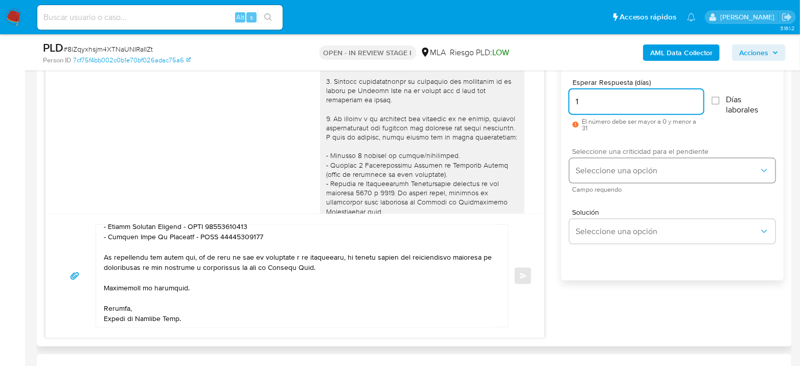
type input "1"
click at [624, 171] on span "Seleccione una opción" at bounding box center [666, 171] width 183 height 10
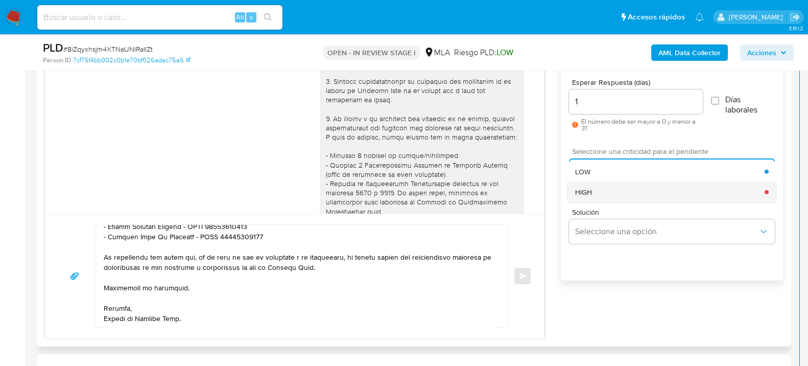
click at [615, 190] on div "HIGH" at bounding box center [670, 191] width 190 height 20
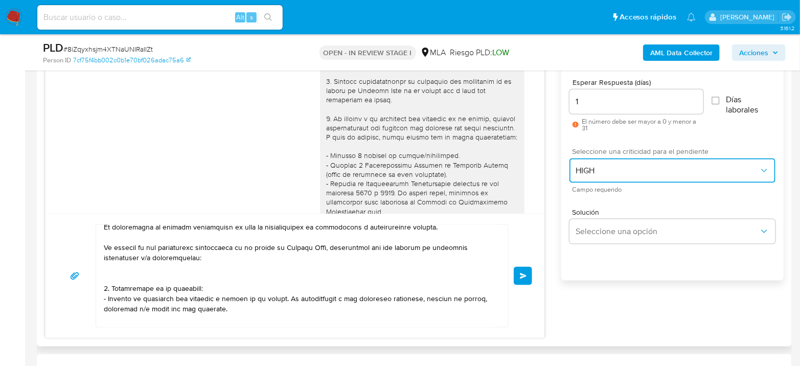
scroll to position [0, 0]
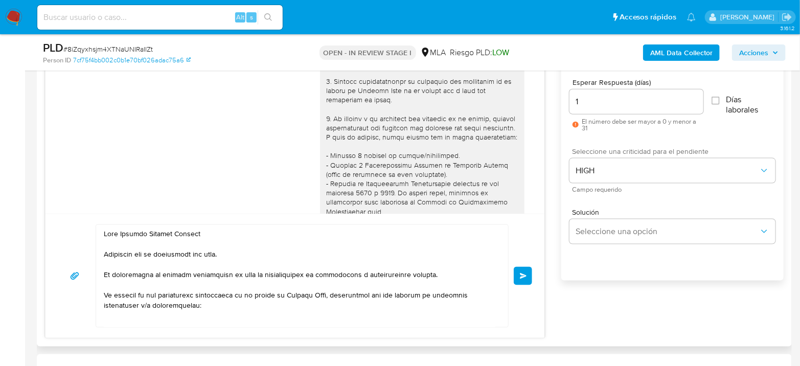
click at [523, 270] on button "Enviar" at bounding box center [522, 276] width 18 height 18
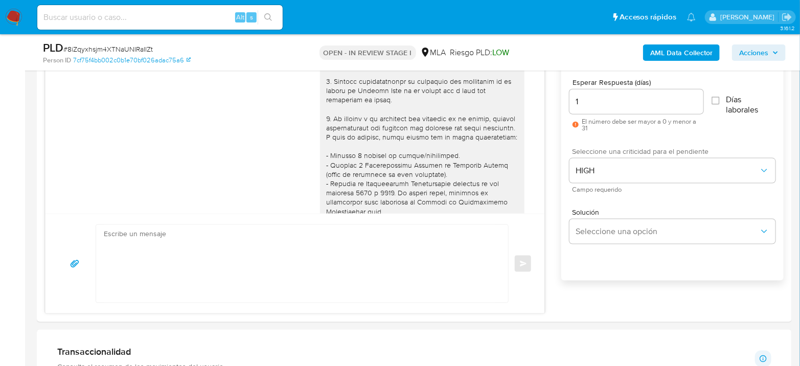
scroll to position [1211, 0]
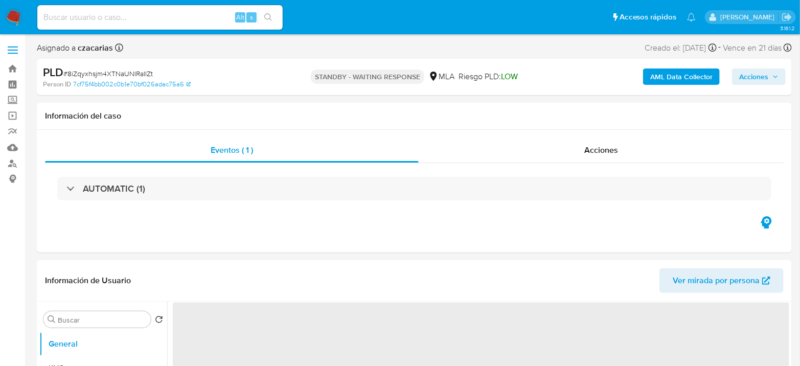
select select "10"
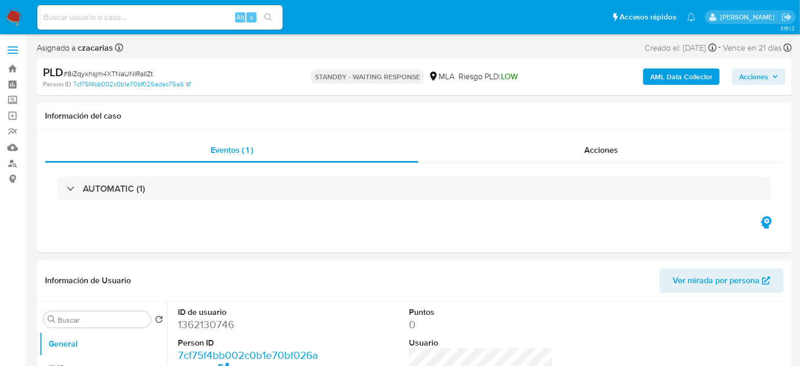
click at [178, 12] on input at bounding box center [159, 17] width 245 height 13
paste input "SglpWb72WS7G3YJEkJyOK8p0"
type input "SglpWb72WS7G3YJEkJyOK8p0"
click at [267, 12] on button "search-icon" at bounding box center [267, 17] width 21 height 14
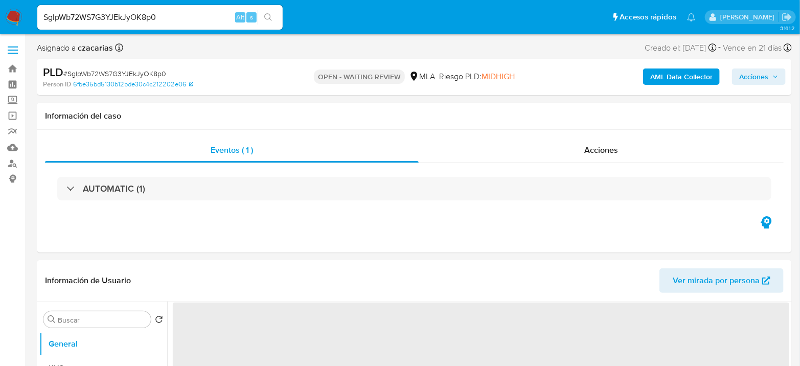
select select "10"
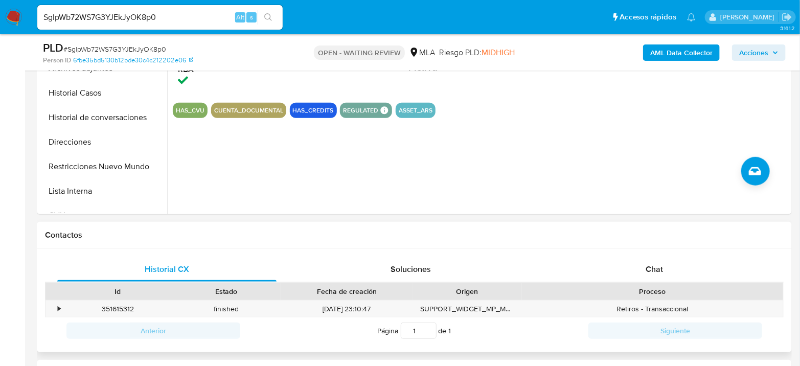
scroll to position [397, 0]
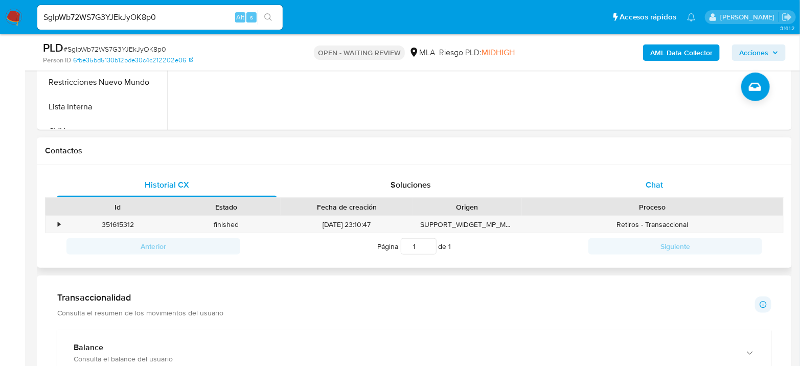
click at [622, 173] on div "Chat" at bounding box center [654, 185] width 219 height 25
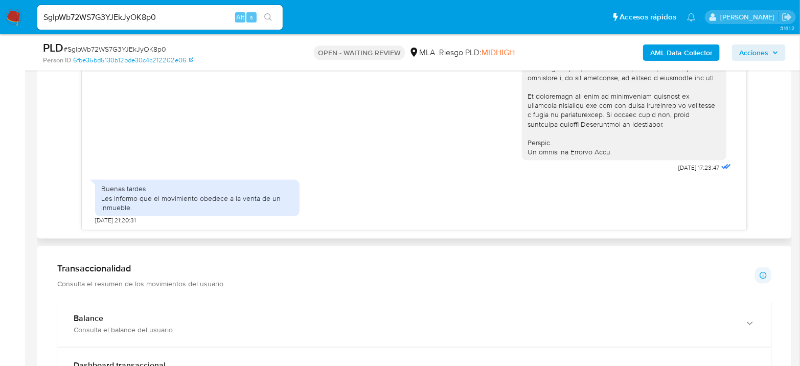
scroll to position [568, 0]
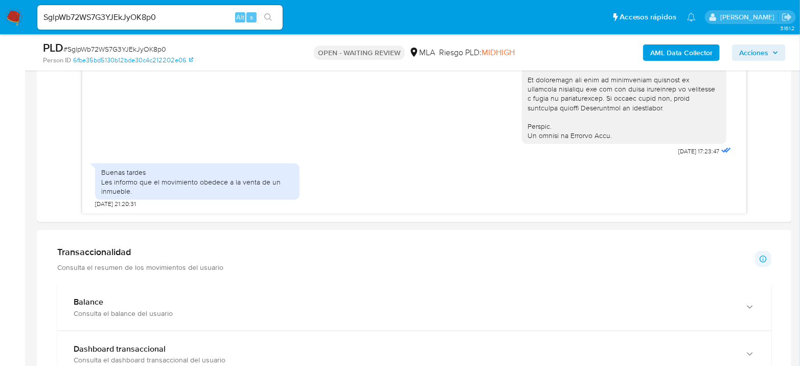
click at [119, 41] on div "PLD # SglpWb72WS7G3YJEkJyOK8p0" at bounding box center [165, 47] width 244 height 15
click at [115, 50] on span "# SglpWb72WS7G3YJEkJyOK8p0" at bounding box center [114, 49] width 103 height 10
copy span "SglpWb72WS7G3YJEkJyOK8p0"
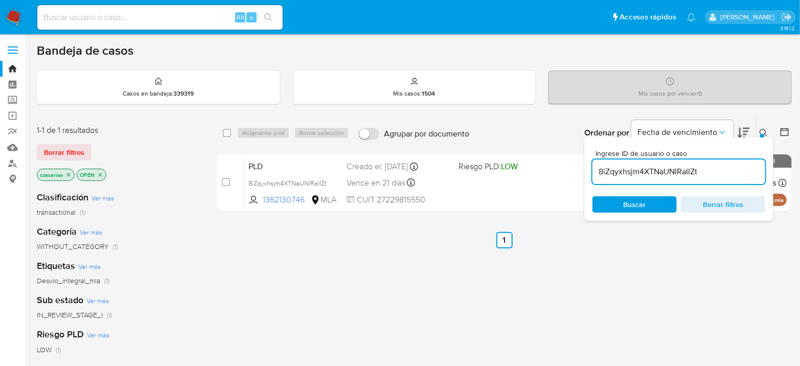
click at [635, 172] on input "8iZqyxhsjm4XTNaUNIRaIIZt" at bounding box center [678, 171] width 173 height 13
paste input "SglpWb72WS7G3YJEkJyOK8p0"
type input "SglpWb72WS7G3YJEkJyOK8p0"
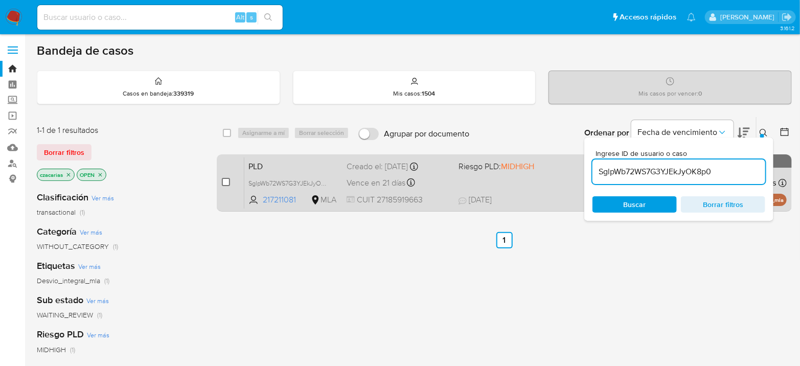
click at [225, 182] on input "checkbox" at bounding box center [226, 182] width 8 height 8
checkbox input "true"
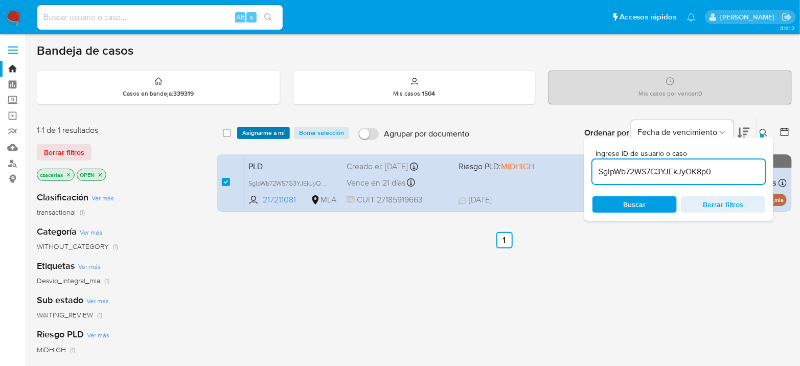
click at [278, 130] on span "Asignarme a mí" at bounding box center [263, 133] width 42 height 10
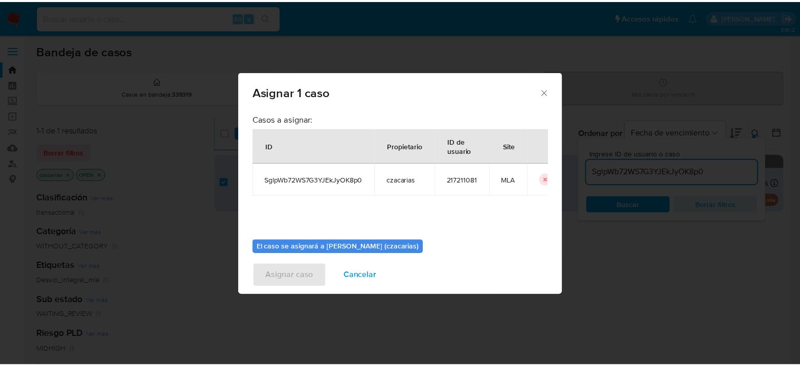
scroll to position [52, 0]
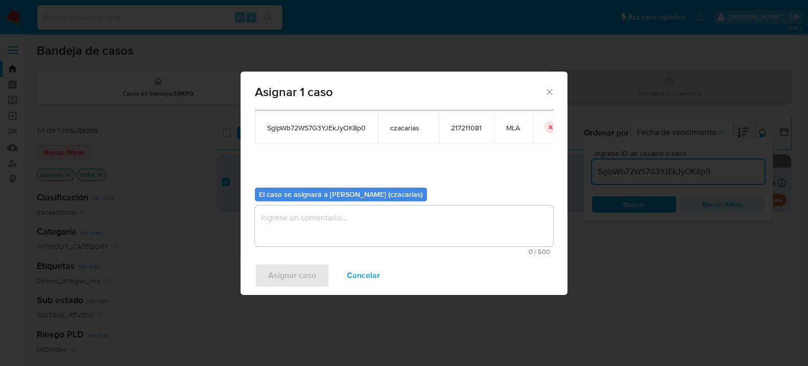
click at [318, 222] on textarea "assign-modal" at bounding box center [404, 225] width 298 height 41
click at [287, 264] on span "Asignar caso" at bounding box center [292, 275] width 48 height 22
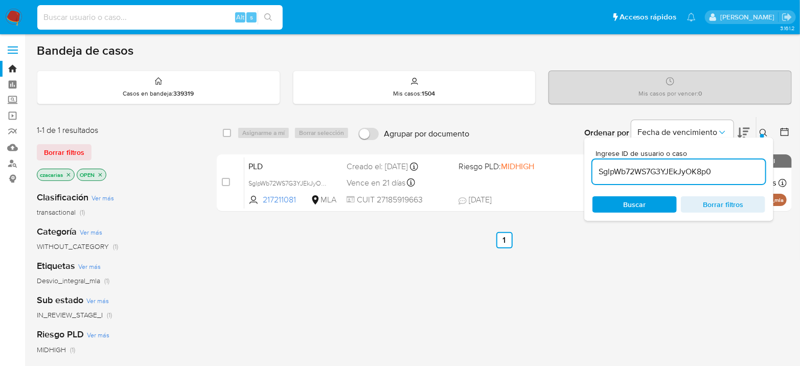
click at [197, 15] on input at bounding box center [159, 17] width 245 height 13
paste input "8gCenjIlOnkmdktj0d08EWN9"
type input "8gCenjIlOnkmdktj0d08EWN9"
click at [264, 17] on icon "search-icon" at bounding box center [268, 17] width 8 height 8
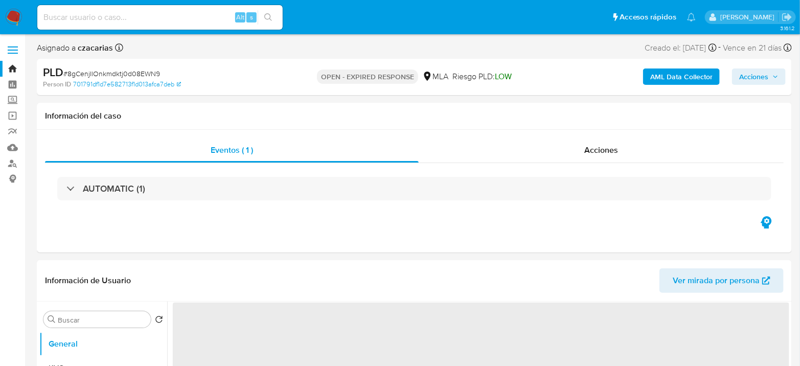
select select "10"
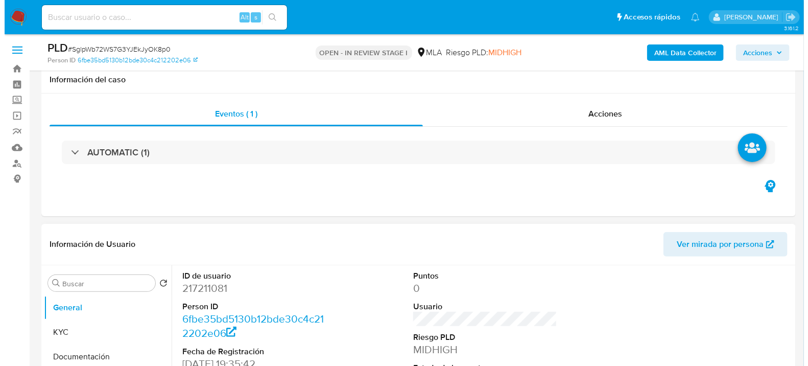
scroll to position [170, 0]
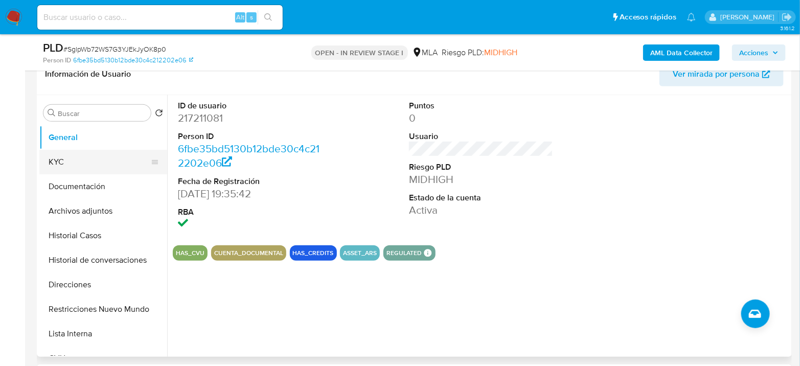
click at [54, 150] on button "KYC" at bounding box center [99, 162] width 120 height 25
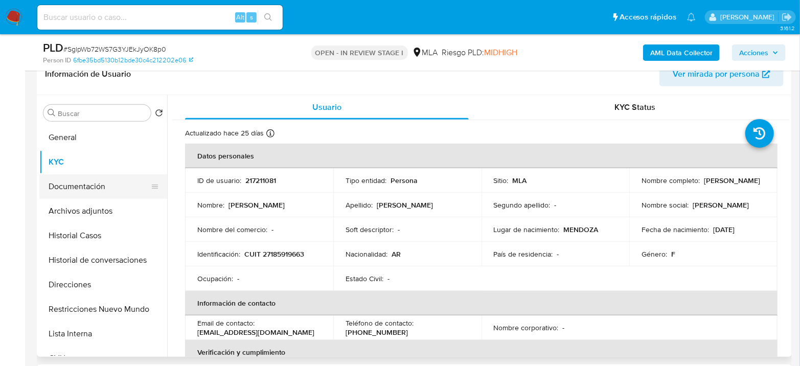
click at [105, 192] on button "Documentación" at bounding box center [99, 186] width 120 height 25
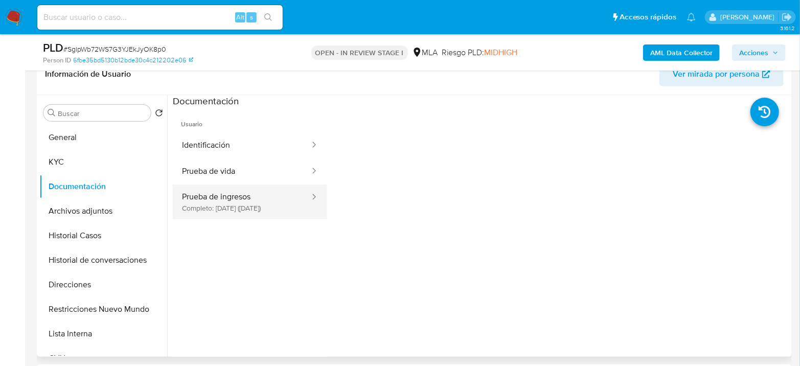
click at [227, 190] on button "Prueba de ingresos Completo: 30/08/2025 (hace un mes)" at bounding box center [242, 201] width 138 height 35
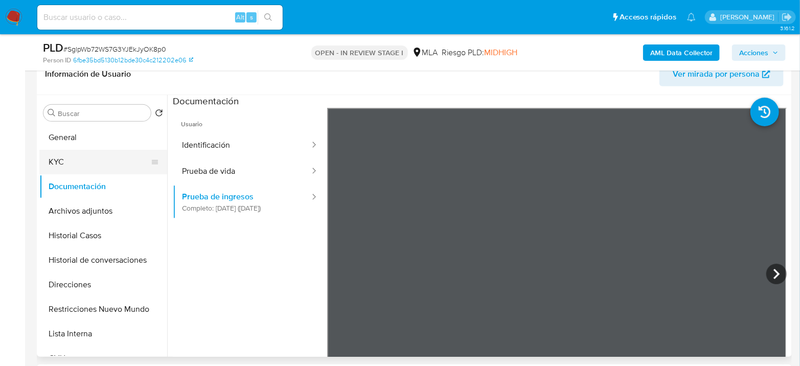
click at [90, 163] on button "KYC" at bounding box center [99, 162] width 120 height 25
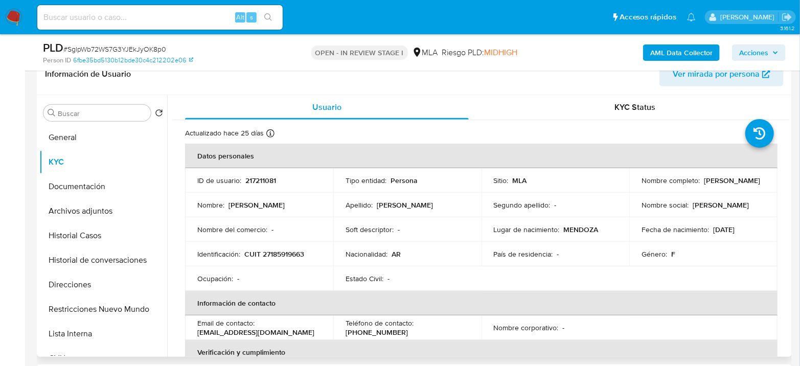
click at [270, 253] on p "CUIT 27185919663" at bounding box center [274, 253] width 60 height 9
copy p "27185919663"
click at [262, 252] on p "CUIT 27185919663" at bounding box center [274, 253] width 60 height 9
click at [270, 255] on p "CUIT 27185919663" at bounding box center [274, 253] width 60 height 9
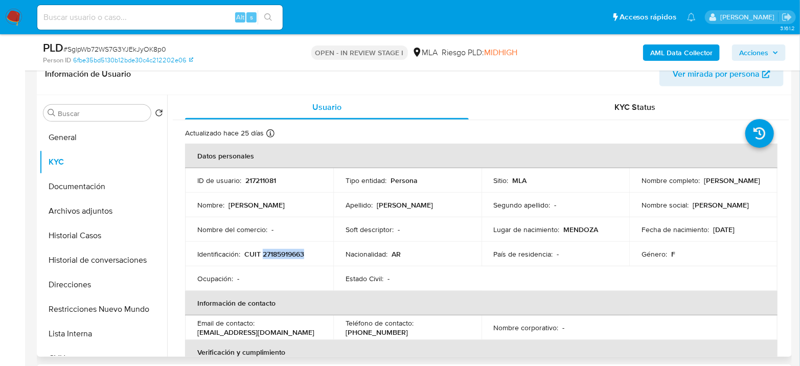
click at [270, 255] on p "CUIT 27185919663" at bounding box center [274, 253] width 60 height 9
copy p "27185919663"
click at [106, 183] on button "Documentación" at bounding box center [99, 186] width 120 height 25
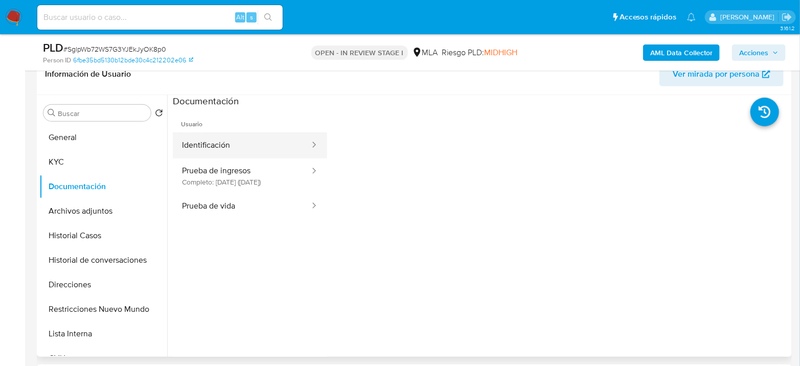
click at [209, 137] on button "Identificación" at bounding box center [242, 145] width 138 height 26
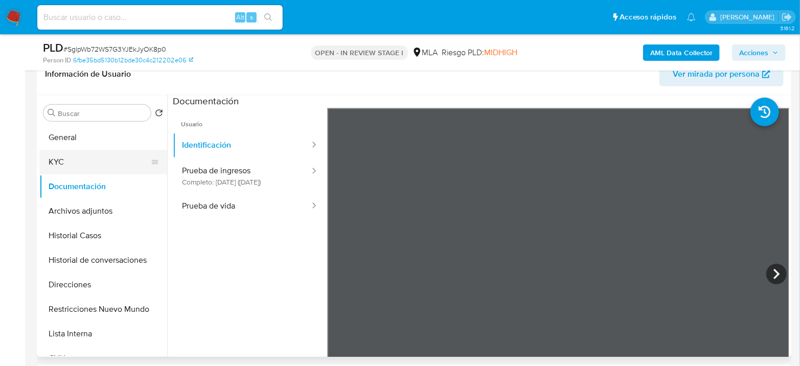
click at [88, 160] on button "KYC" at bounding box center [99, 162] width 120 height 25
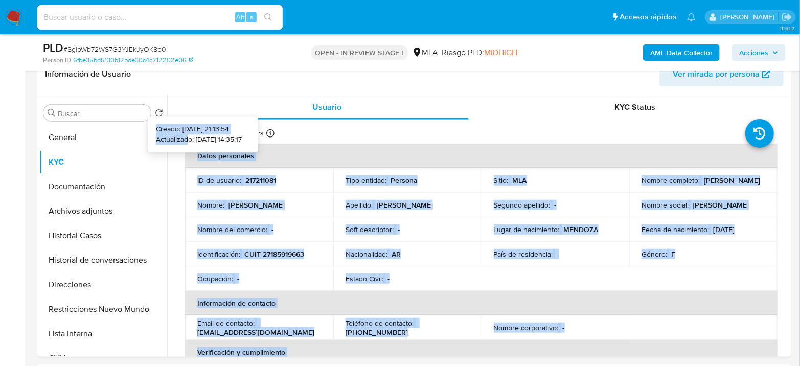
drag, startPoint x: 277, startPoint y: 137, endPoint x: 171, endPoint y: 139, distance: 106.3
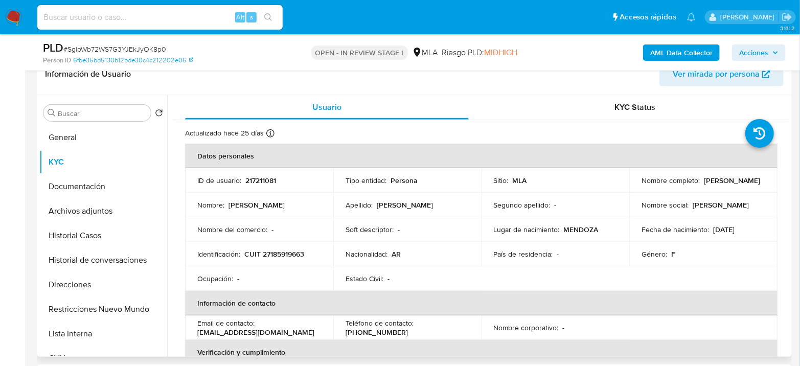
click at [254, 89] on div "Información de Usuario Ver mirada por persona" at bounding box center [414, 74] width 755 height 41
drag, startPoint x: 104, startPoint y: 205, endPoint x: 128, endPoint y: 207, distance: 23.6
click at [104, 205] on button "Archivos adjuntos" at bounding box center [99, 211] width 120 height 25
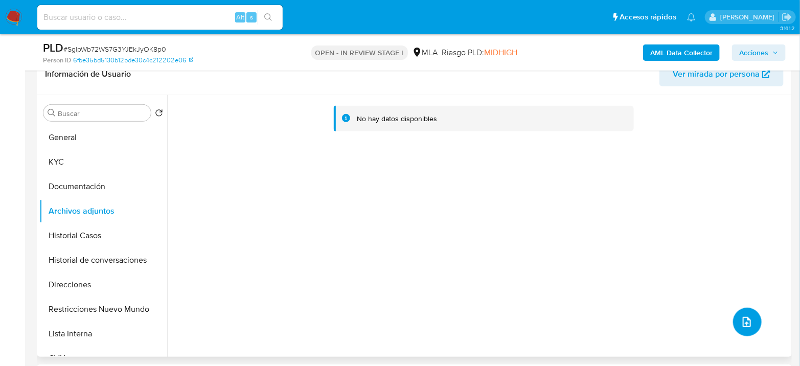
click at [733, 320] on button "upload-file" at bounding box center [747, 322] width 29 height 29
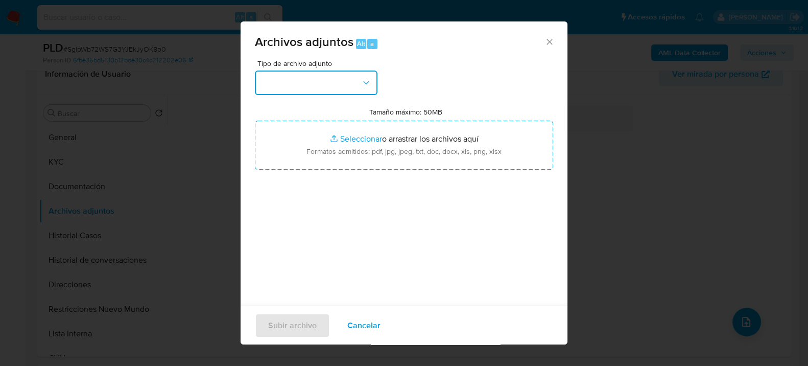
click at [316, 83] on button "button" at bounding box center [316, 83] width 123 height 25
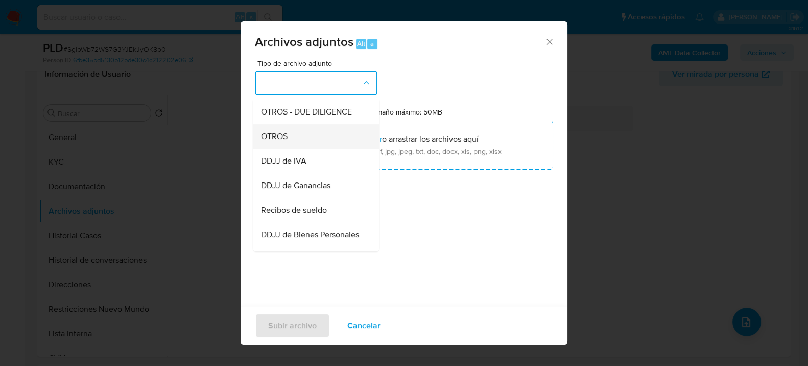
click at [288, 144] on div "OTROS" at bounding box center [313, 136] width 104 height 25
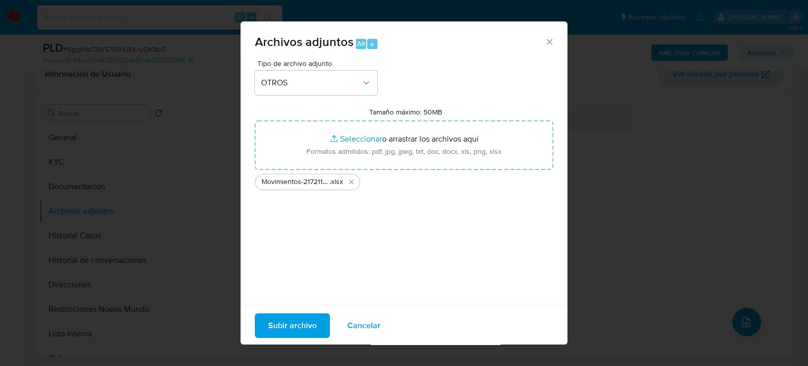
click at [287, 314] on span "Subir archivo" at bounding box center [292, 325] width 49 height 22
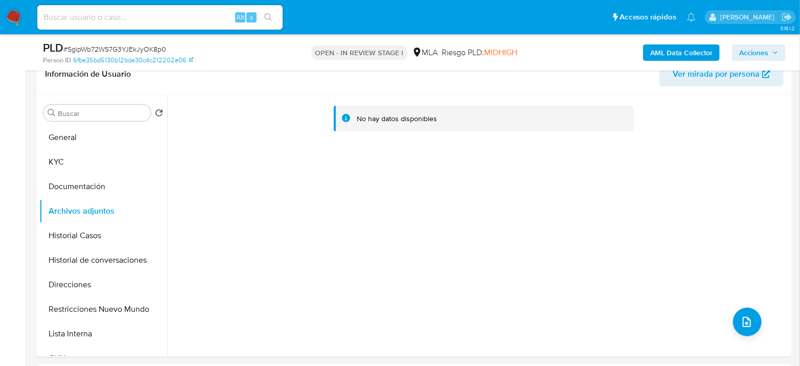
click at [685, 51] on b "AML Data Collector" at bounding box center [681, 52] width 62 height 16
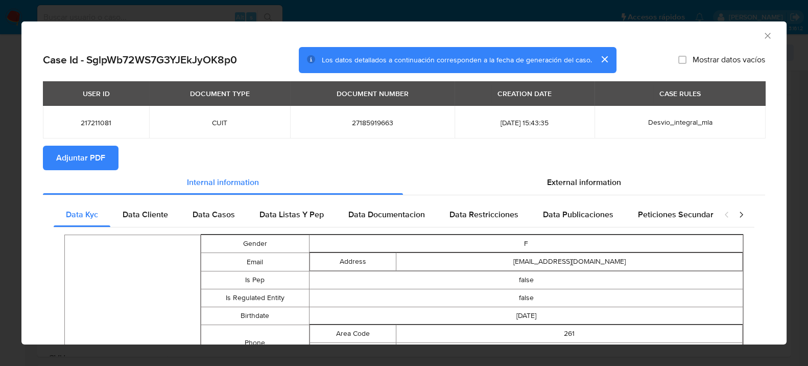
click at [111, 150] on button "Adjuntar PDF" at bounding box center [81, 158] width 76 height 25
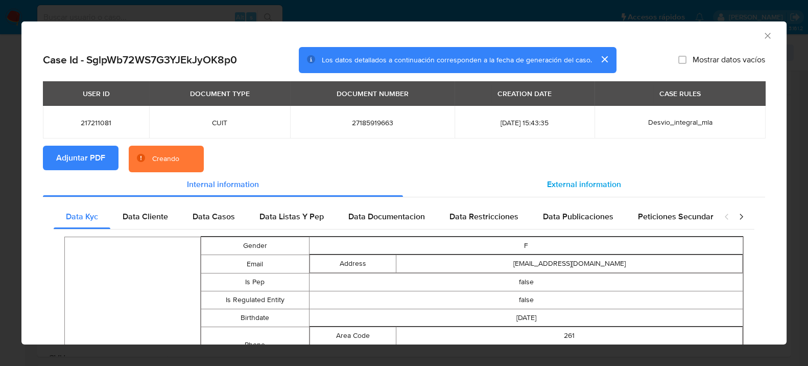
click at [561, 188] on span "External information" at bounding box center [584, 184] width 74 height 12
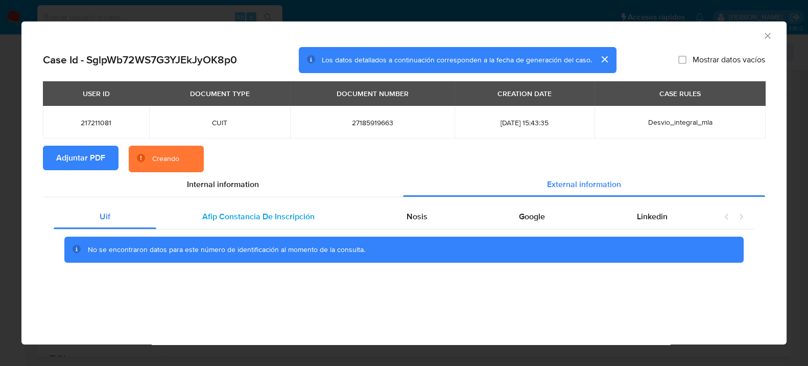
click at [257, 220] on span "Afip Constancia De Inscripción" at bounding box center [258, 216] width 112 height 12
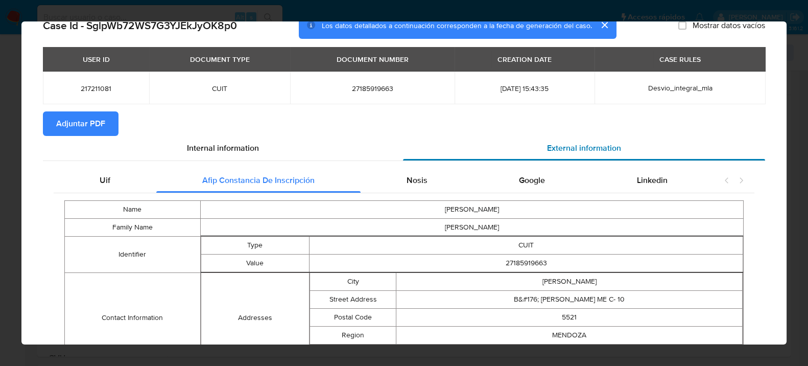
scroll to position [0, 0]
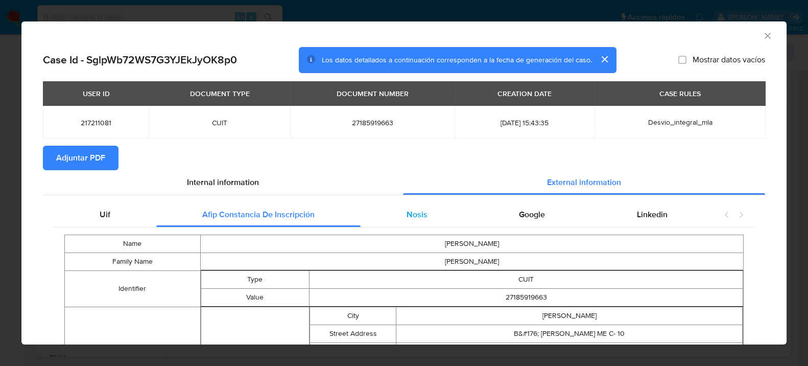
click at [395, 210] on div "Nosis" at bounding box center [417, 214] width 113 height 25
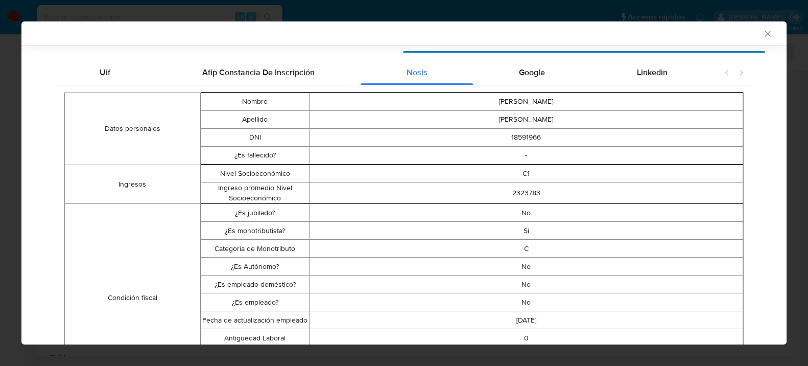
scroll to position [168, 0]
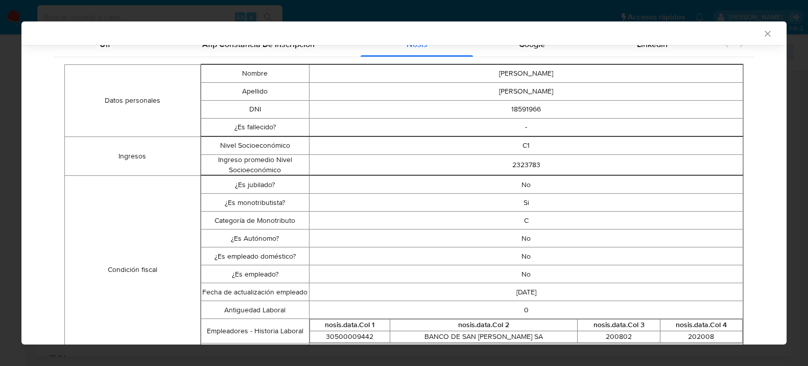
drag, startPoint x: 505, startPoint y: 203, endPoint x: 544, endPoint y: 295, distance: 99.2
click at [544, 295] on tbody "¿Es jubilado? No ¿Es monotributista? Si Categoría de Monotributo C ¿Es Autónomo…" at bounding box center [472, 270] width 542 height 188
click at [544, 295] on td "2024-08-23" at bounding box center [527, 292] width 434 height 18
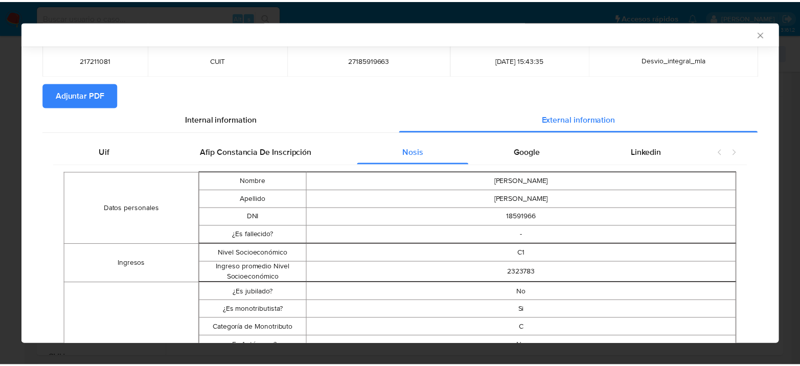
scroll to position [0, 0]
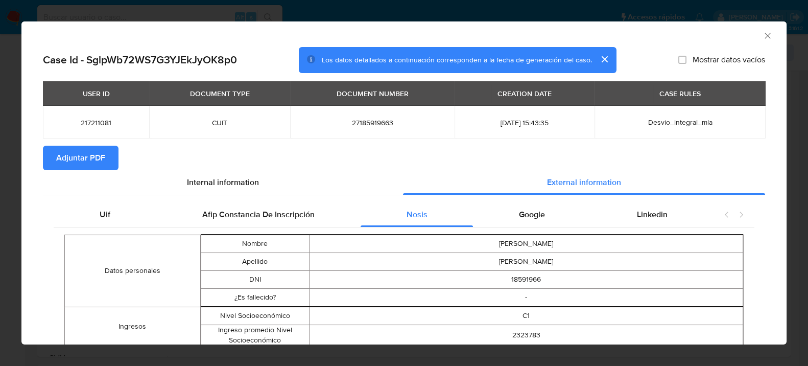
click at [763, 39] on icon "Cerrar ventana" at bounding box center [768, 36] width 10 height 10
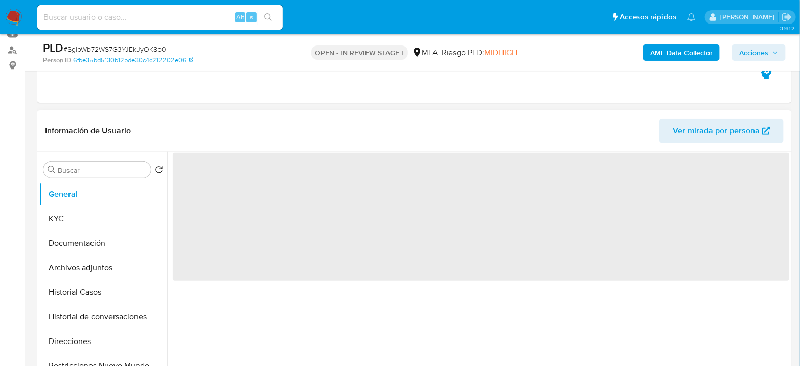
select select "10"
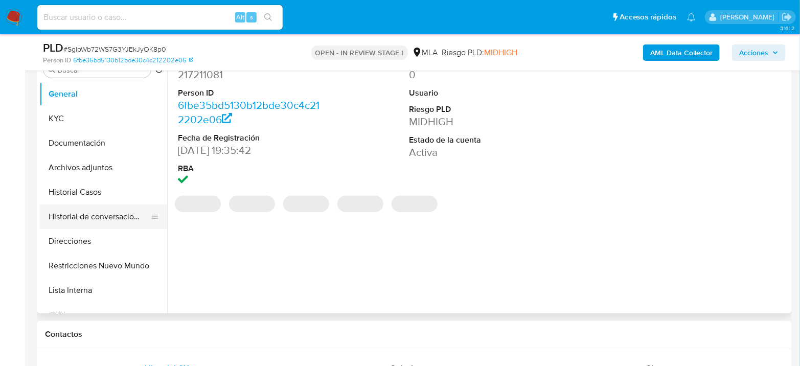
scroll to position [227, 0]
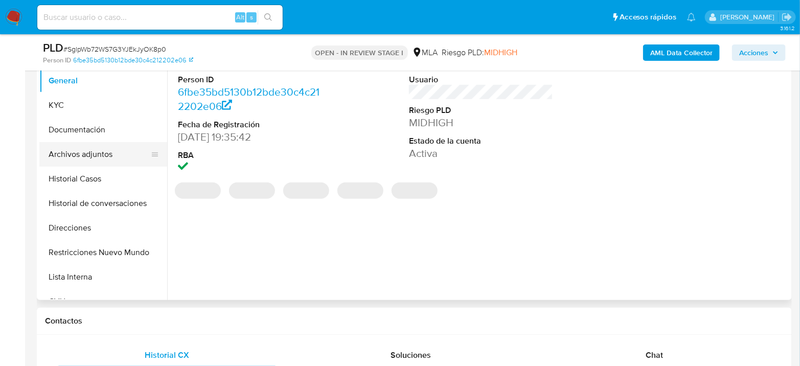
drag, startPoint x: 68, startPoint y: 175, endPoint x: 67, endPoint y: 161, distance: 13.4
click at [68, 174] on button "Historial Casos" at bounding box center [103, 179] width 128 height 25
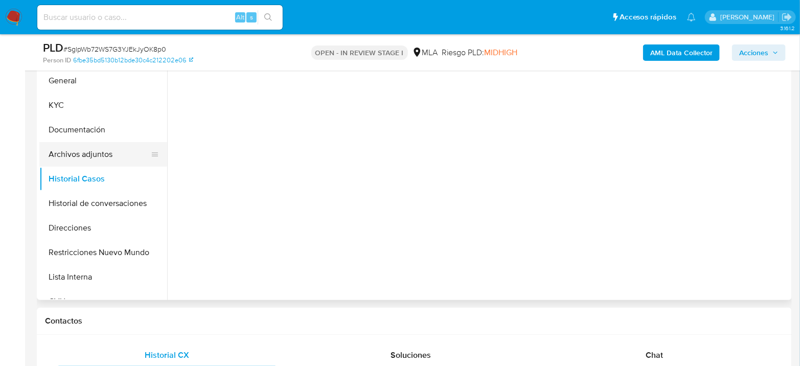
click at [72, 148] on button "Archivos adjuntos" at bounding box center [99, 154] width 120 height 25
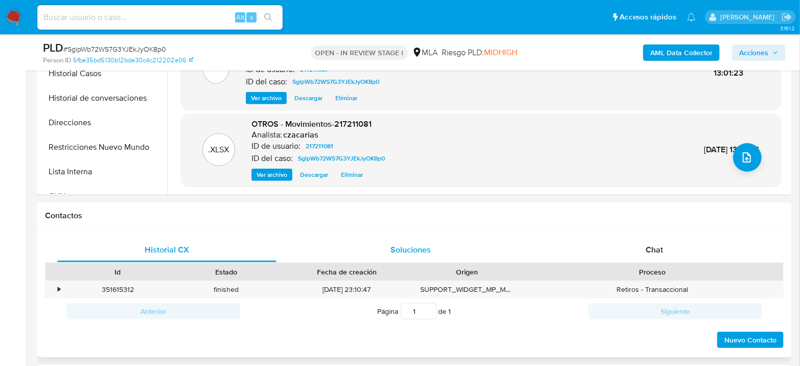
scroll to position [340, 0]
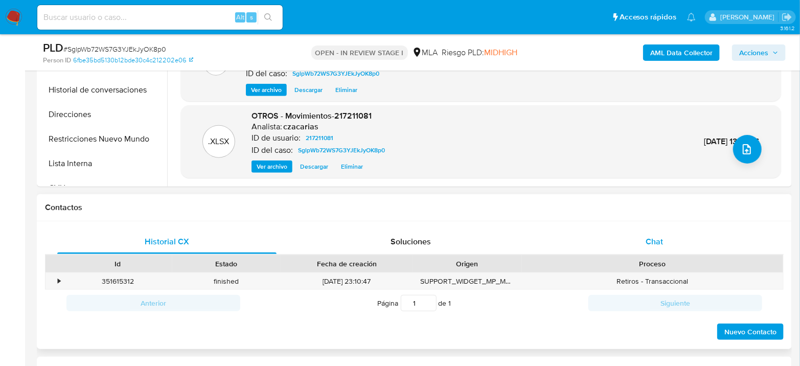
click at [642, 244] on div "Chat" at bounding box center [654, 241] width 219 height 25
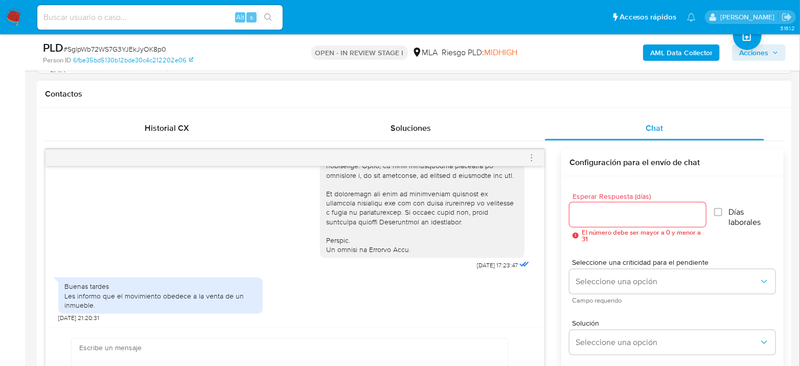
scroll to position [476, 0]
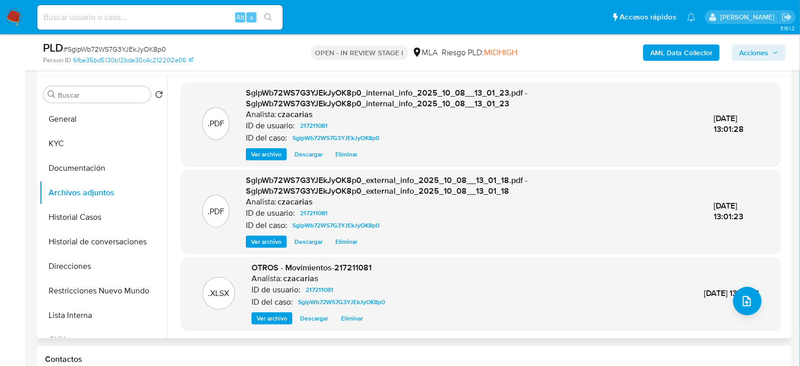
scroll to position [113, 0]
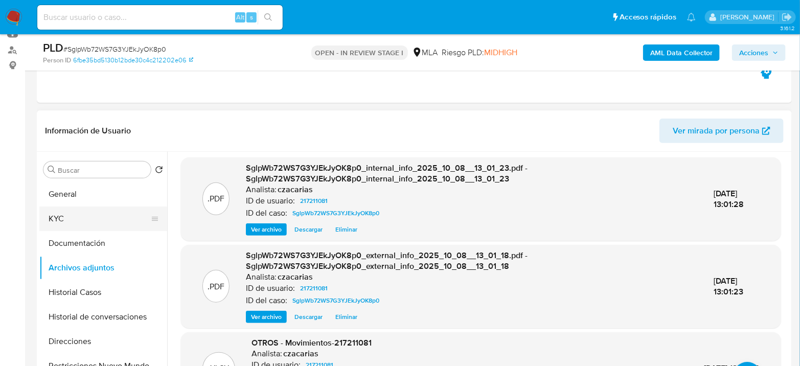
click at [80, 222] on button "KYC" at bounding box center [99, 218] width 120 height 25
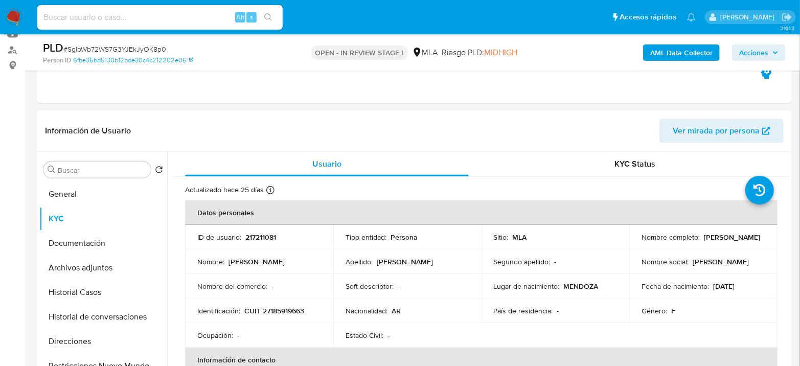
drag, startPoint x: 639, startPoint y: 239, endPoint x: 714, endPoint y: 242, distance: 75.2
click at [714, 242] on div "Nombre completo : [PERSON_NAME]" at bounding box center [703, 236] width 124 height 9
copy p "[PERSON_NAME]"
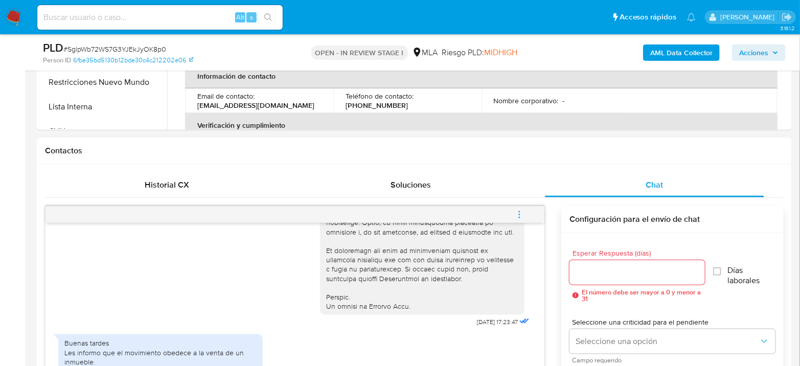
scroll to position [624, 0]
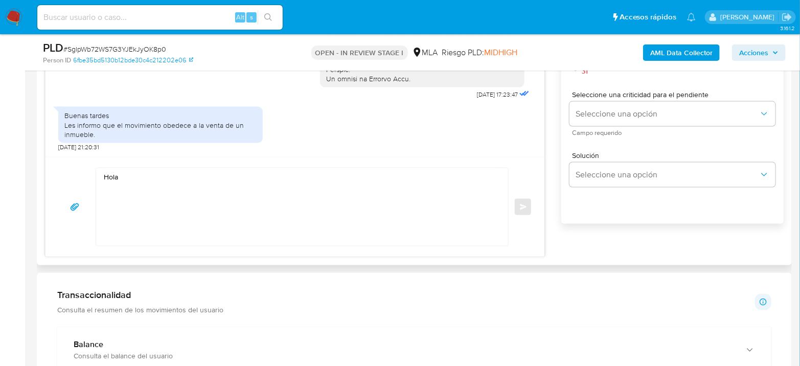
click at [182, 183] on textarea "Hola" at bounding box center [299, 207] width 391 height 78
paste textarea "[PERSON_NAME]"
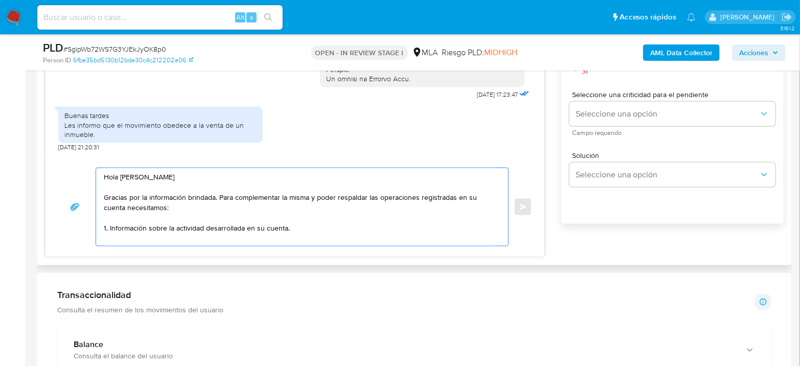
drag, startPoint x: 297, startPoint y: 226, endPoint x: 173, endPoint y: 226, distance: 123.6
click at [173, 226] on textarea "Hola [PERSON_NAME] Gracias por la información brindada. Para complementar la mi…" at bounding box center [299, 207] width 391 height 78
drag, startPoint x: 301, startPoint y: 219, endPoint x: 304, endPoint y: 225, distance: 6.6
click at [301, 219] on textarea "Hola [PERSON_NAME] Gracias por la información brindada. Para complementar la mi…" at bounding box center [299, 207] width 391 height 78
click at [304, 225] on textarea "Hola [PERSON_NAME] Gracias por la información brindada. Para complementar la mi…" at bounding box center [299, 207] width 391 height 78
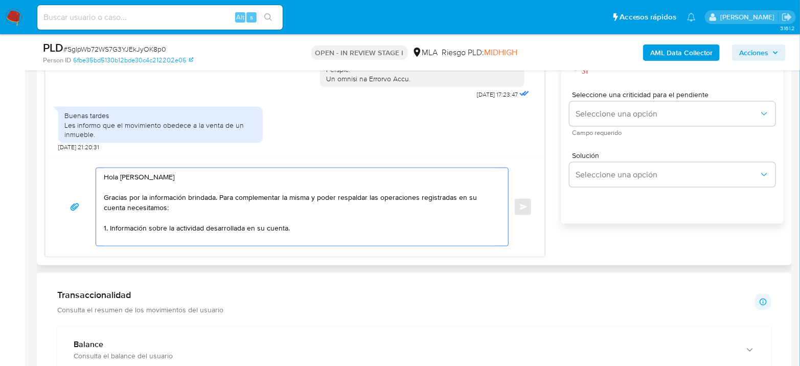
paste textarea "De corresponder a una actividad comercial, indicar el nombre, domicilio y/o sit…"
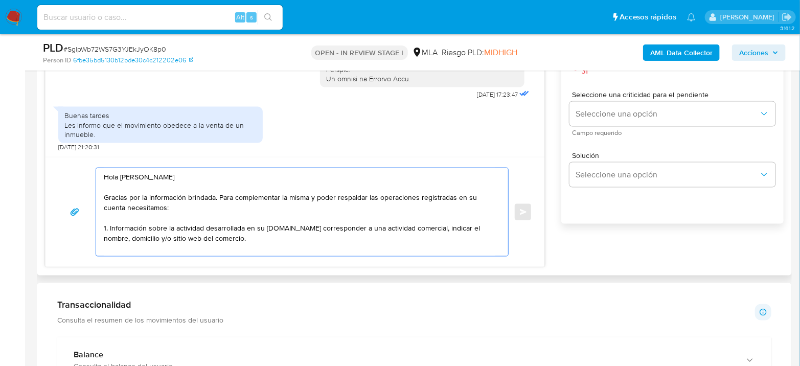
click at [287, 226] on textarea "Hola Silvia Adriana Farina Gracias por la información brindada. Para complement…" at bounding box center [299, 212] width 391 height 88
click at [295, 243] on textarea "Hola Silvia Adriana Farina Gracias por la información brindada. Para complement…" at bounding box center [299, 212] width 391 height 88
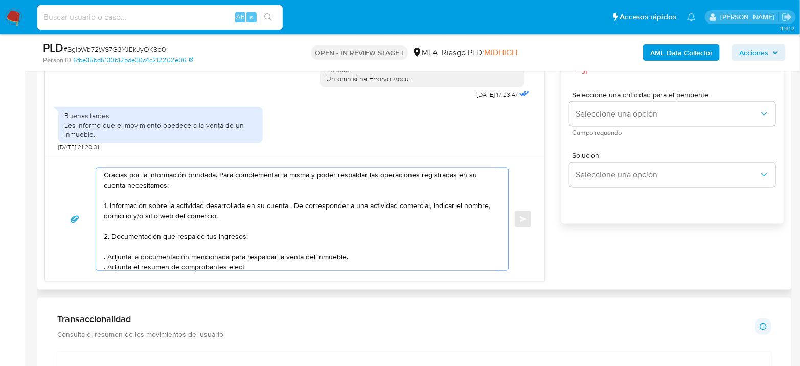
scroll to position [26, 0]
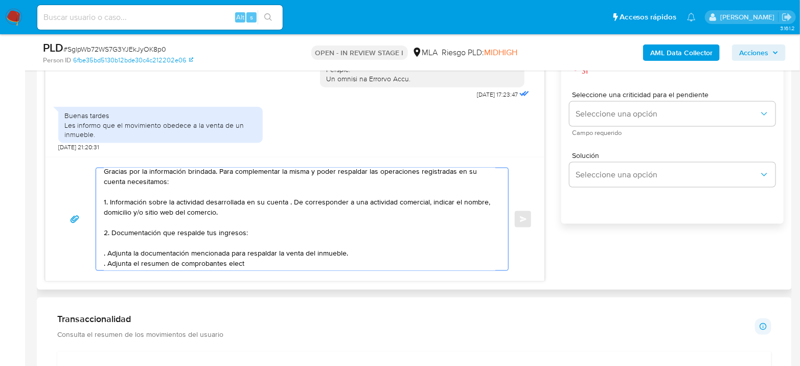
drag, startPoint x: 223, startPoint y: 266, endPoint x: 134, endPoint y: 265, distance: 88.9
click at [134, 265] on textarea "Hola Silvia Adriana Farina Gracias por la información brindada. Para complement…" at bounding box center [299, 219] width 391 height 102
paste textarea "Resumen de Comprobantes Electrónicos emitidos de los períodos 2024 y 2025. Si t…"
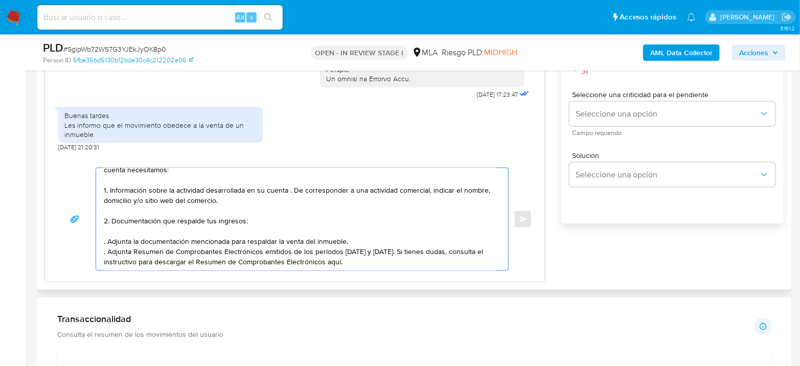
click at [136, 244] on textarea "Hola Silvia Adriana Farina Gracias por la información brindada. Para complement…" at bounding box center [299, 219] width 391 height 102
drag, startPoint x: 299, startPoint y: 243, endPoint x: 371, endPoint y: 243, distance: 72.0
click at [371, 243] on textarea "Hola Silvia Adriana Farina Gracias por la información brindada. Para complement…" at bounding box center [299, 219] width 391 height 102
drag, startPoint x: 370, startPoint y: 245, endPoint x: 297, endPoint y: 246, distance: 73.1
click at [297, 246] on textarea "Hola Silvia Adriana Farina Gracias por la información brindada. Para complement…" at bounding box center [299, 219] width 391 height 102
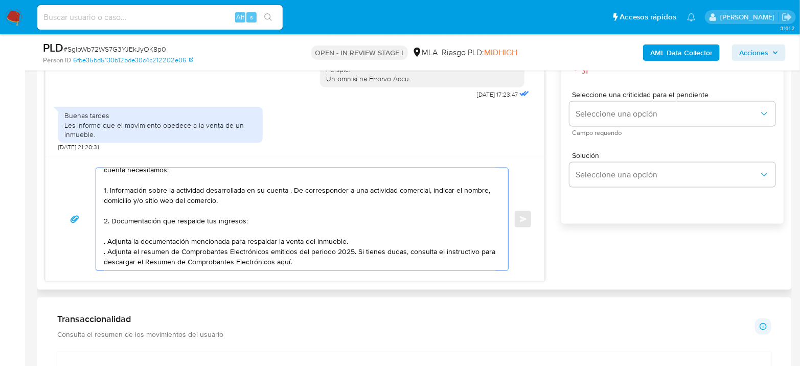
scroll to position [46, 0]
drag, startPoint x: 310, startPoint y: 258, endPoint x: 308, endPoint y: 252, distance: 5.8
click at [308, 252] on textarea "Hola Silvia Adriana Farina Gracias por la información brindada. Para complement…" at bounding box center [299, 219] width 391 height 102
paste textarea "https://www.mercadopago.com.ar/ayuda/30181"
click at [304, 251] on textarea "Hola Silvia Adriana Farina Gracias por la información brindada. Para complement…" at bounding box center [299, 219] width 391 height 102
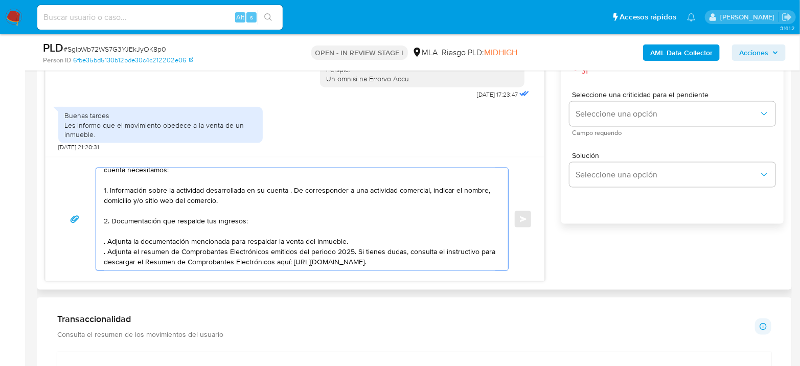
click at [466, 252] on textarea "Hola Silvia Adriana Farina Gracias por la información brindada. Para complement…" at bounding box center [299, 219] width 391 height 102
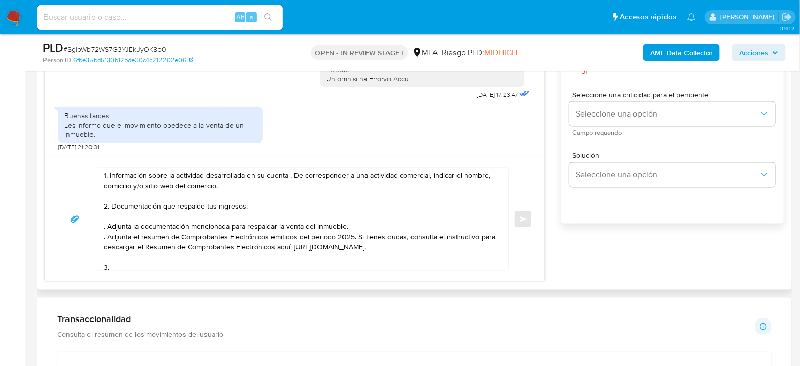
click at [136, 262] on textarea "Hola Silvia Adriana Farina Gracias por la información brindada. Para complement…" at bounding box center [299, 219] width 391 height 102
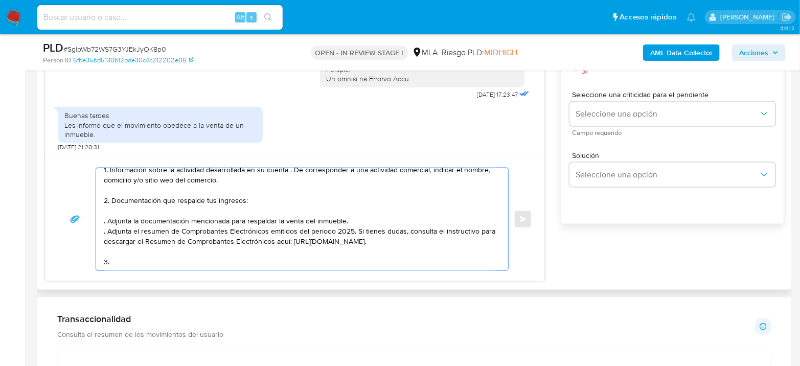
drag, startPoint x: 119, startPoint y: 263, endPoint x: 95, endPoint y: 265, distance: 24.1
click at [95, 265] on div "Hola Silvia Adriana Farina Gracias por la información brindada. Para complement…" at bounding box center [295, 219] width 474 height 103
click at [104, 253] on textarea "Hola Silvia Adriana Farina Gracias por la información brindada. Para complement…" at bounding box center [299, 219] width 391 height 102
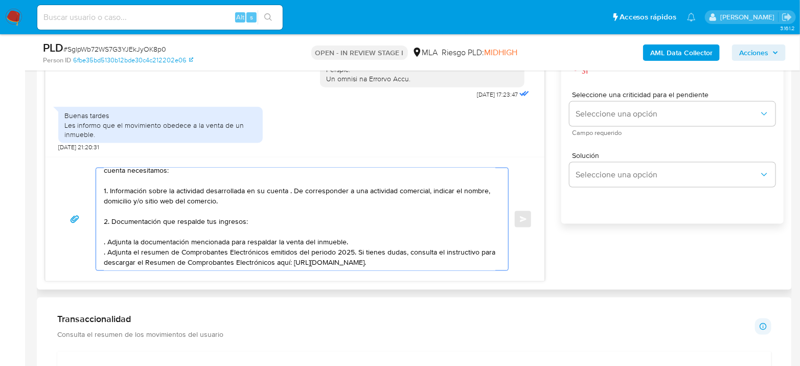
scroll to position [56, 0]
click at [294, 258] on textarea "Hola Silvia Adriana Farina Gracias por la información brindada. Para complement…" at bounding box center [299, 219] width 391 height 102
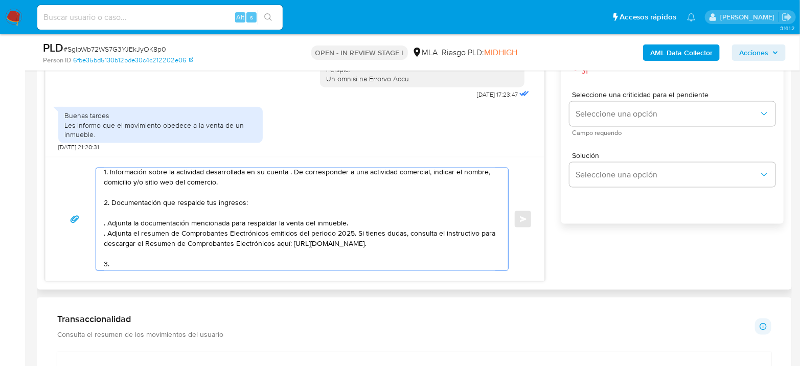
paste textarea "3. Proporciona el vínculo con las siguientes contrapartes con las que operaste,…"
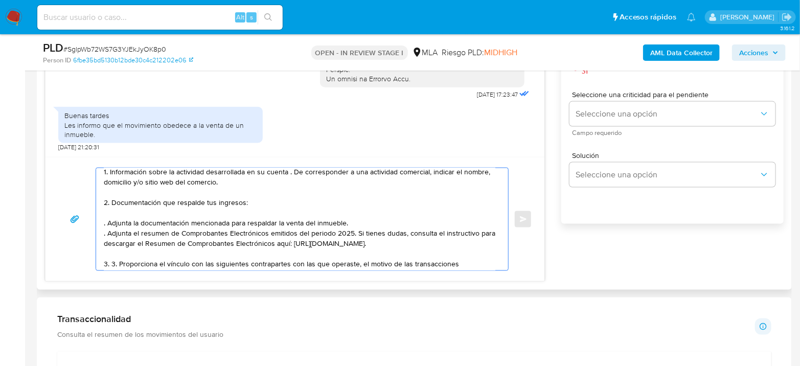
click at [116, 263] on textarea "Hola Silvia Adriana Farina Gracias por la información brindada. Para complement…" at bounding box center [299, 219] width 391 height 102
click at [353, 265] on textarea "Hola Silvia Adriana Farina Gracias por la información brindada. Para complement…" at bounding box center [299, 219] width 391 height 102
click at [462, 266] on textarea "Hola Silvia Adriana Farina Gracias por la información brindada. Para complement…" at bounding box center [299, 219] width 391 height 102
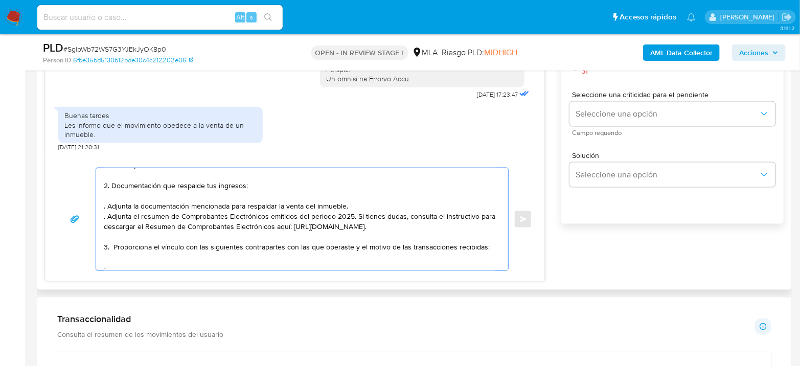
click at [140, 263] on textarea "Hola Silvia Adriana Farina Gracias por la información brindada. Para complement…" at bounding box center [299, 219] width 391 height 102
paste textarea "Evelyn Yanina Marzetti - CUIL 27329806702"
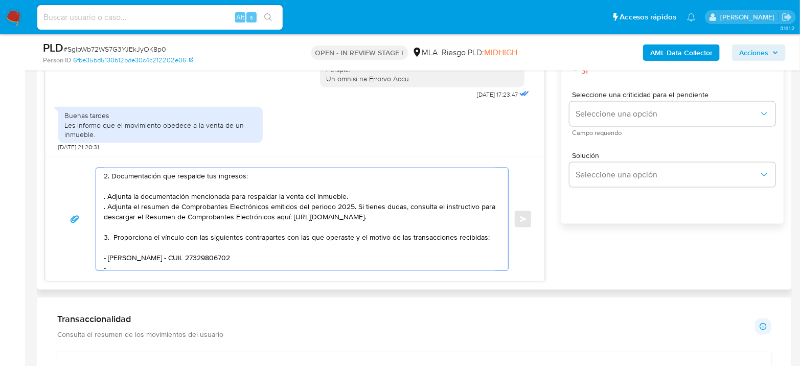
click at [134, 266] on textarea "Hola Silvia Adriana Farina Gracias por la información brindada. Para complement…" at bounding box center [299, 219] width 391 height 102
paste textarea "Mónica Fabiana Scaffido - CUIT 27204825136"
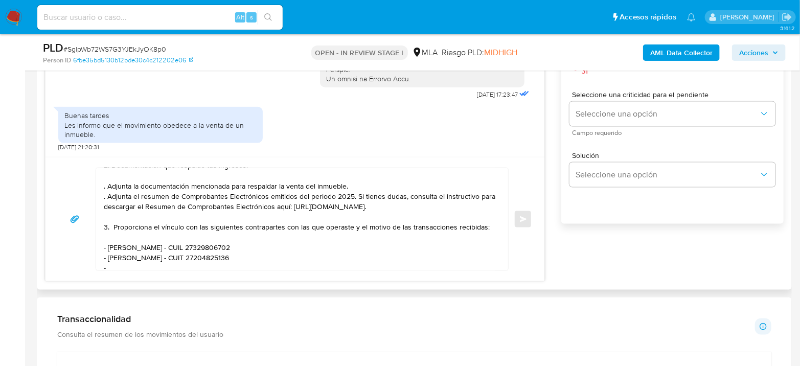
click at [117, 261] on textarea "Hola Silvia Adriana Farina Gracias por la información brindada. Para complement…" at bounding box center [299, 219] width 391 height 102
paste textarea "Melisa Grisel Marzetti - CUIT 27341137956"
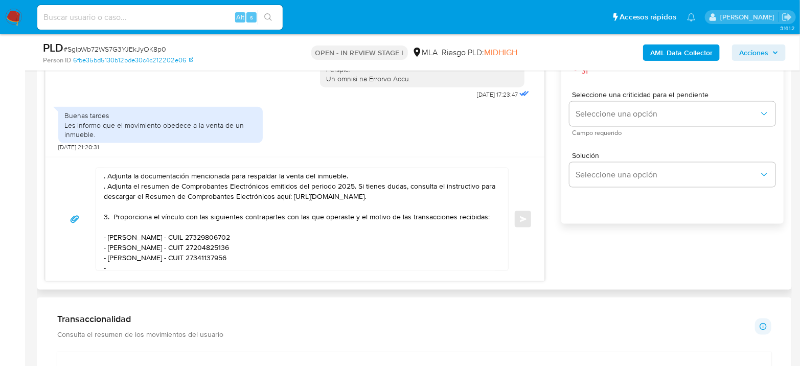
click at [132, 268] on textarea "Hola Silvia Adriana Farina Gracias por la información brindada. Para complement…" at bounding box center [299, 219] width 391 height 102
paste textarea "- Lucas Dario Vergara - 20332744365"
click at [183, 265] on textarea "Hola Silvia Adriana Farina Gracias por la información brindada. Para complement…" at bounding box center [299, 219] width 391 height 102
click at [181, 263] on textarea "Hola Silvia Adriana Farina Gracias por la información brindada. Para complement…" at bounding box center [299, 219] width 391 height 102
click at [256, 261] on textarea "Hola Silvia Adriana Farina Gracias por la información brindada. Para complement…" at bounding box center [299, 219] width 391 height 102
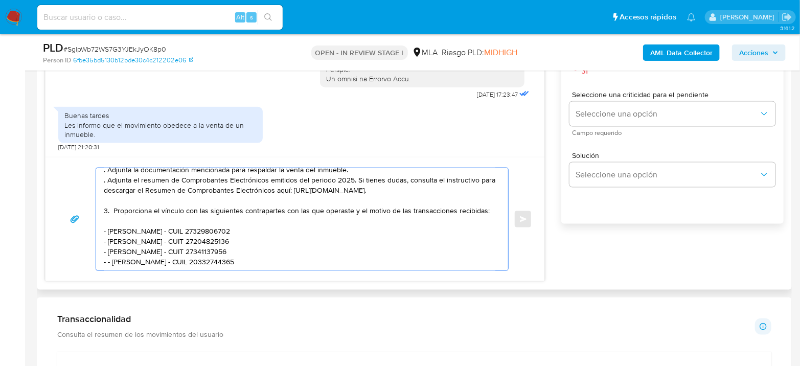
scroll to position [123, 0]
click at [111, 242] on textarea "Hola Silvia Adriana Farina Gracias por la información brindada. Para complement…" at bounding box center [299, 219] width 391 height 102
click at [150, 266] on textarea "Hola Silvia Adriana Farina Gracias por la información brindada. Para complement…" at bounding box center [299, 219] width 391 height 102
paste textarea "Es importante que sepas que, en el caso de que no respondas a lo solicitado, tu…"
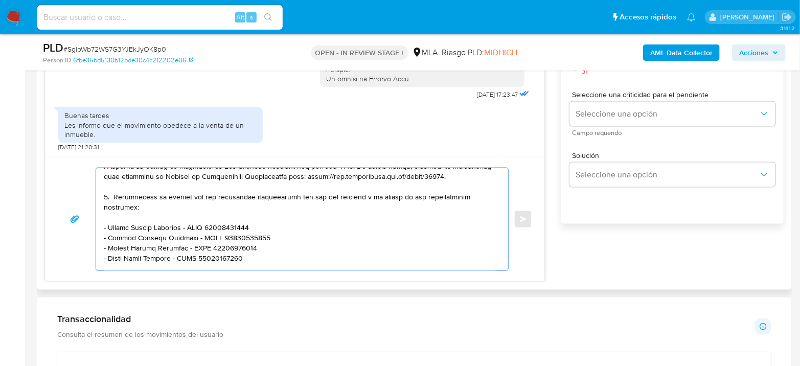
scroll to position [204, 0]
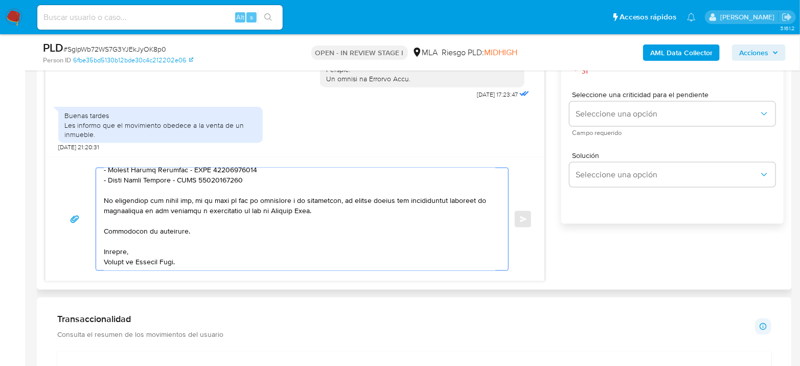
drag, startPoint x: 202, startPoint y: 243, endPoint x: 95, endPoint y: 183, distance: 122.6
click at [96, 183] on div at bounding box center [302, 219] width 413 height 103
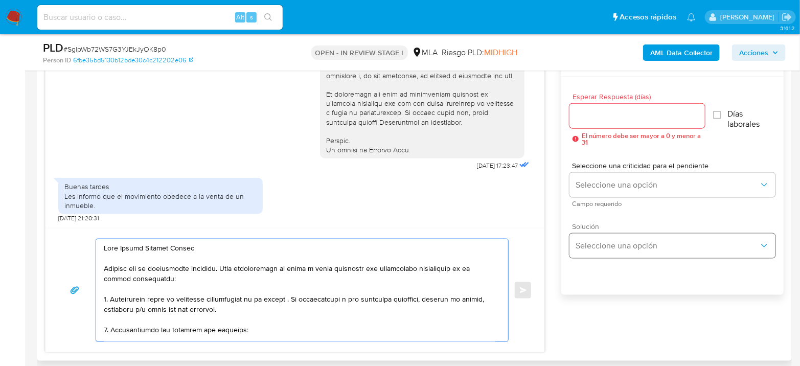
scroll to position [511, 0]
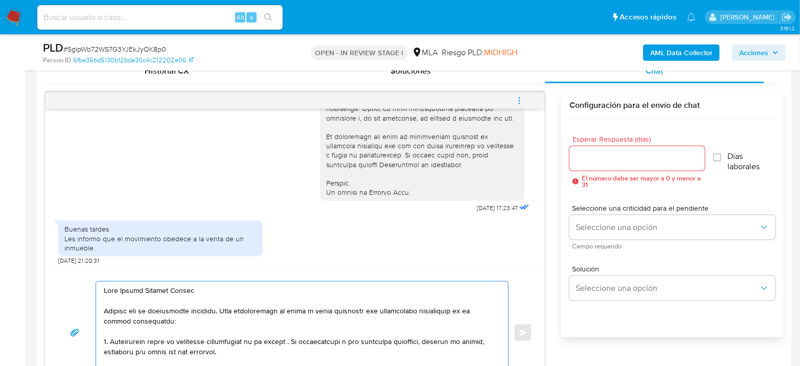
type textarea "Hola Silvia Adriana Farina Gracias por la información brindada. Para complement…"
click at [603, 153] on input "Esperar Respuesta (días)" at bounding box center [636, 158] width 135 height 13
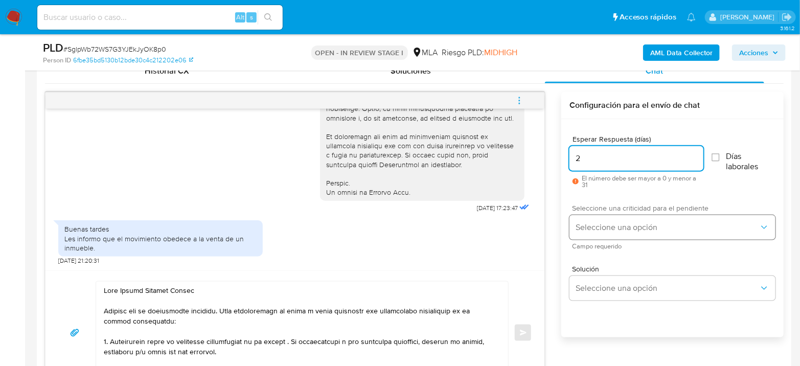
type input "2"
click at [648, 231] on span "Seleccione una opción" at bounding box center [666, 227] width 183 height 10
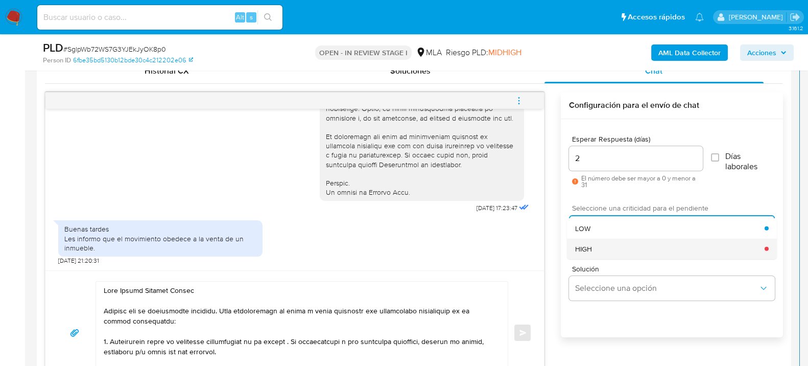
click at [643, 245] on div "HIGH" at bounding box center [670, 248] width 190 height 20
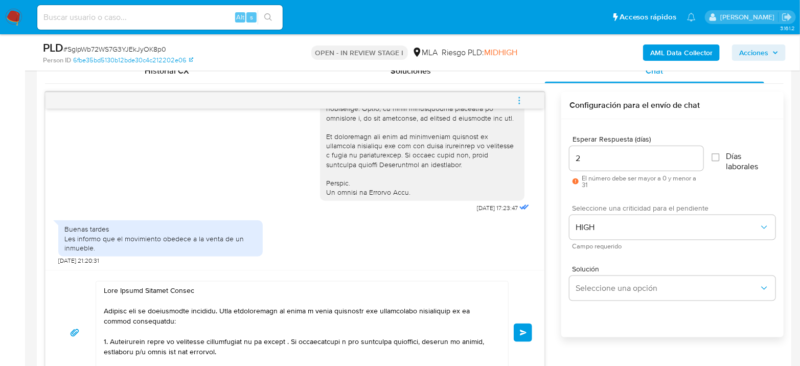
click at [524, 323] on button "Enviar" at bounding box center [522, 332] width 18 height 18
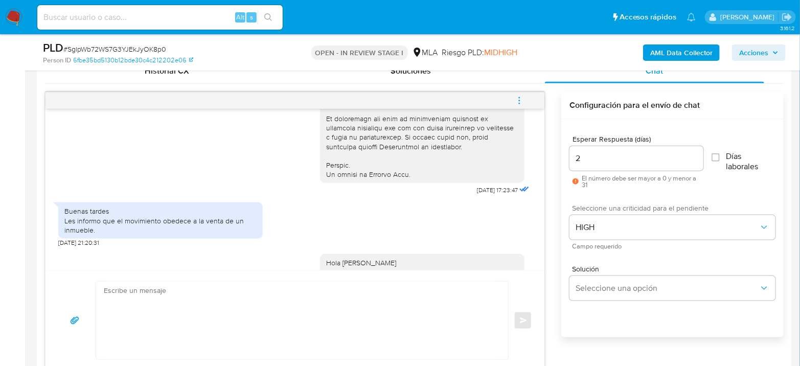
scroll to position [850, 0]
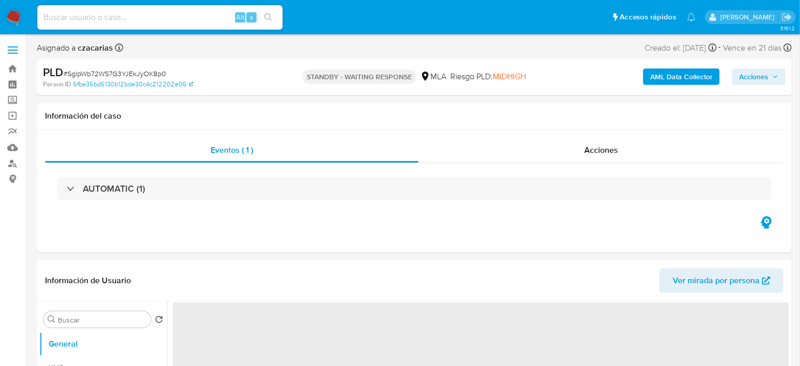
select select "10"
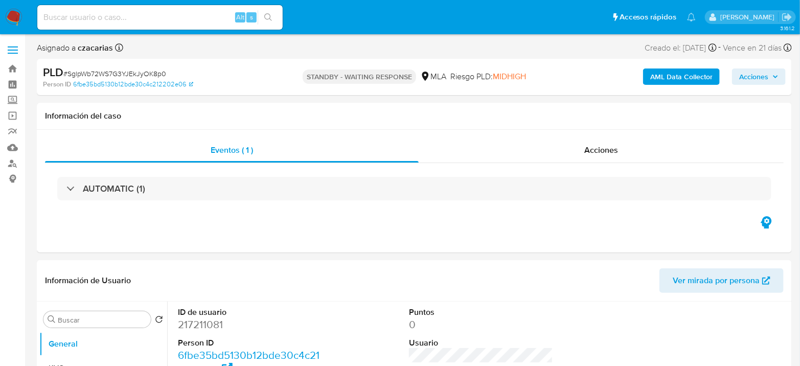
click at [183, 25] on div "Alt s" at bounding box center [159, 17] width 245 height 25
click at [197, 18] on input at bounding box center [159, 17] width 245 height 13
paste input "8gCenjIlOnkmdktj0d08EWN9"
type input "8gCenjIlOnkmdktj0d08EWN9"
click at [273, 12] on button "search-icon" at bounding box center [267, 17] width 21 height 14
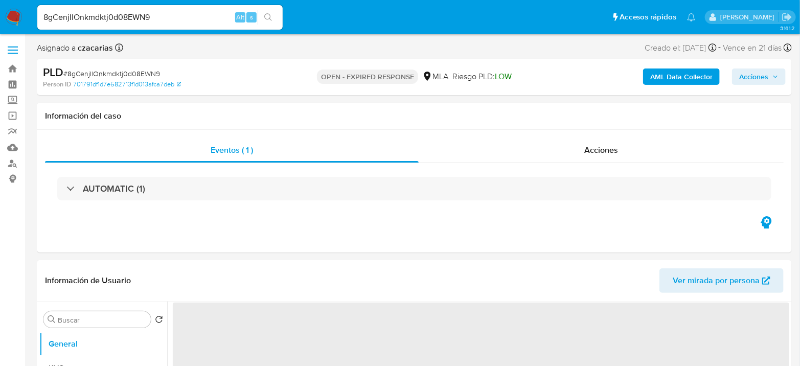
select select "10"
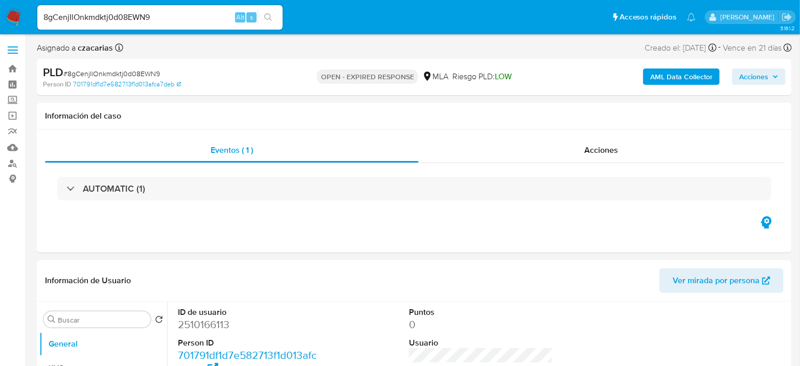
click at [107, 73] on span "# 8gCenjIlOnkmdktj0d08EWN9" at bounding box center [111, 73] width 97 height 10
copy span "8gCenjIlOnkmdktj0d08EWN9"
click at [146, 9] on div "8gCenjIlOnkmdktj0d08EWN9 Alt s" at bounding box center [159, 17] width 245 height 25
click at [148, 15] on input "8gCenjIlOnkmdktj0d08EWN9" at bounding box center [159, 17] width 245 height 13
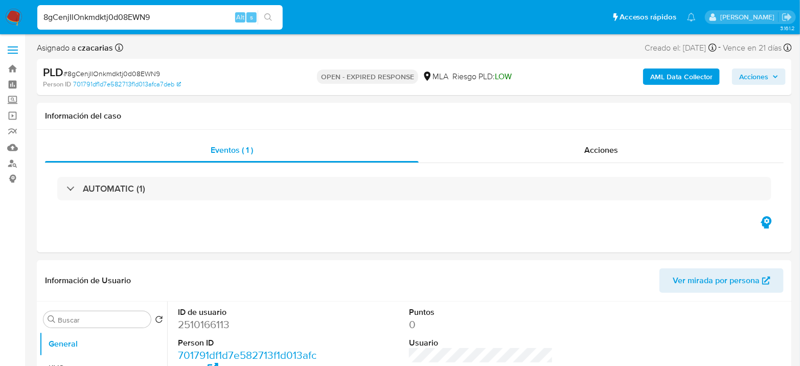
click at [148, 15] on input "8gCenjIlOnkmdktj0d08EWN9" at bounding box center [159, 17] width 245 height 13
click at [272, 15] on button "search-icon" at bounding box center [267, 17] width 21 height 14
click at [268, 20] on icon "search-icon" at bounding box center [268, 17] width 8 height 8
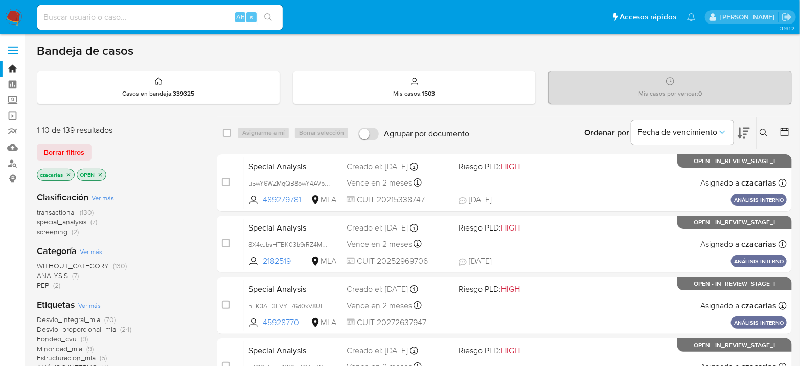
click at [765, 132] on icon at bounding box center [763, 133] width 8 height 8
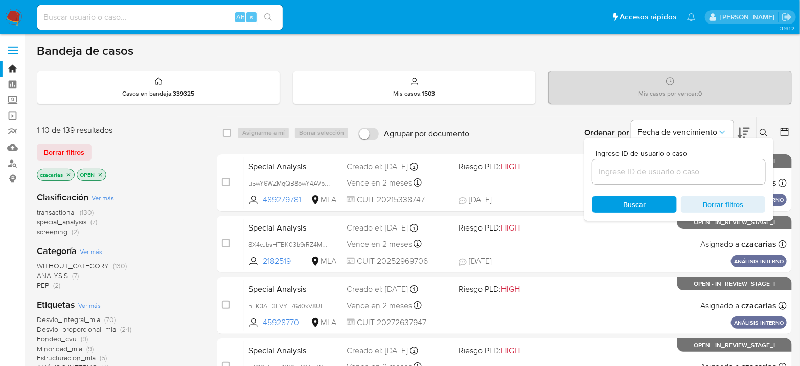
click at [732, 175] on input at bounding box center [678, 171] width 173 height 13
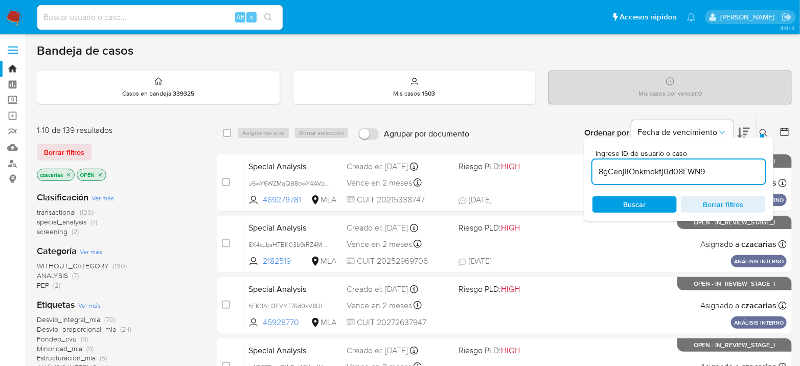
type input "8gCenjIlOnkmdktj0d08EWN9"
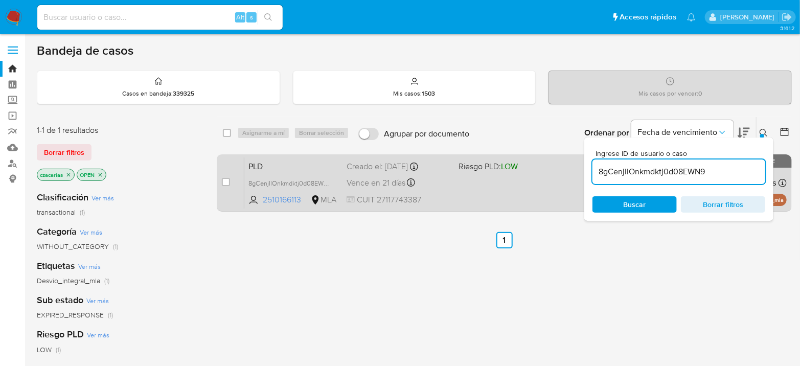
click at [221, 181] on div "case-item-checkbox No es posible asignar el caso PLD 8gCenjIlOnkmdktj0d08EWN9 2…" at bounding box center [504, 182] width 575 height 57
click at [222, 183] on input "checkbox" at bounding box center [226, 182] width 8 height 8
checkbox input "true"
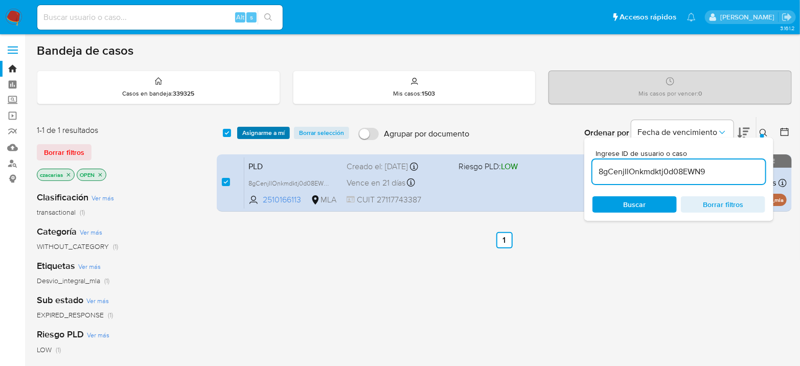
click at [262, 128] on span "Asignarme a mí" at bounding box center [263, 133] width 42 height 10
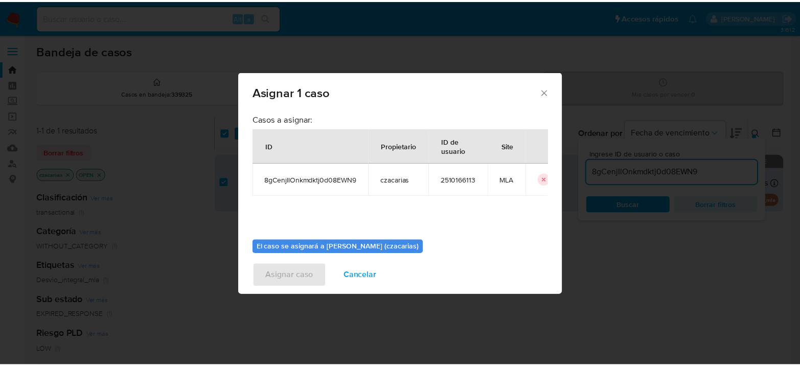
scroll to position [52, 0]
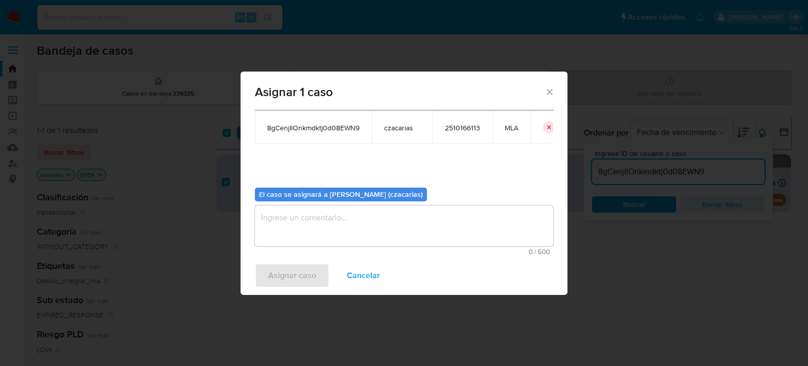
click at [337, 232] on textarea "assign-modal" at bounding box center [404, 225] width 298 height 41
click at [313, 266] on span "Asignar caso" at bounding box center [292, 275] width 48 height 22
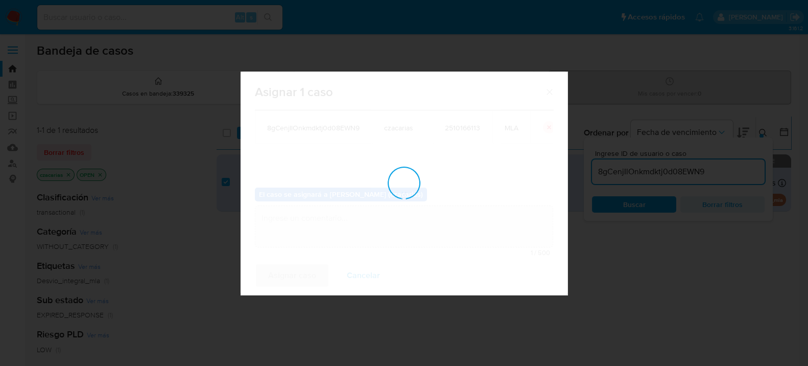
checkbox input "false"
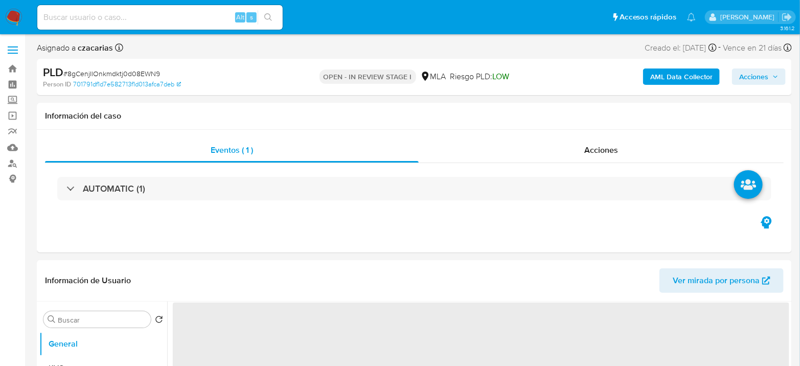
select select "10"
